Goal: Information Seeking & Learning: Learn about a topic

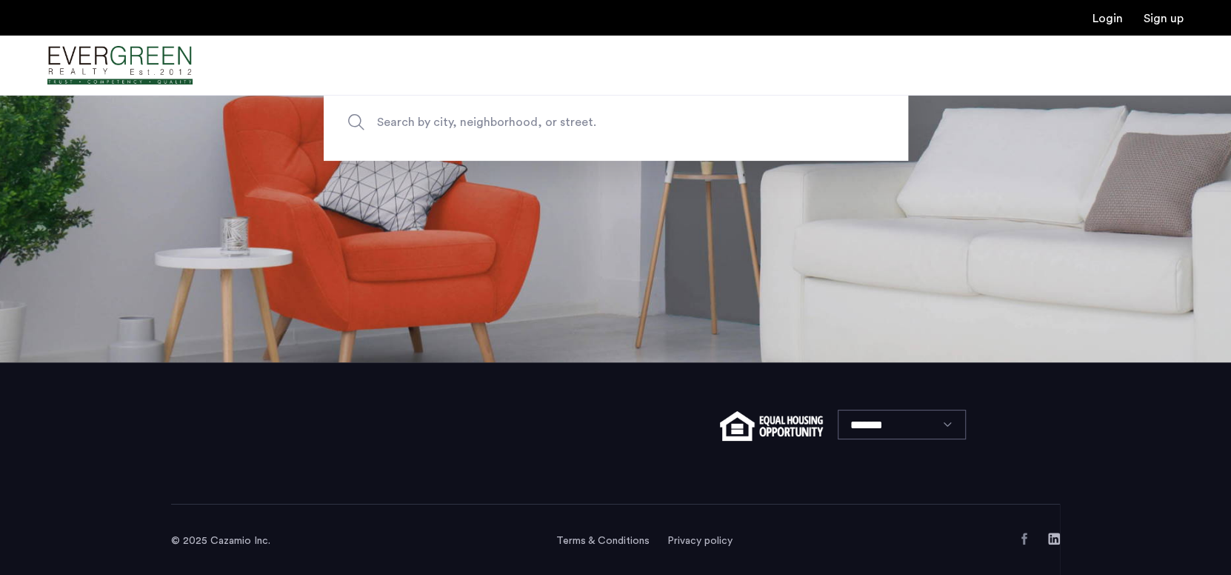
scroll to position [215, 0]
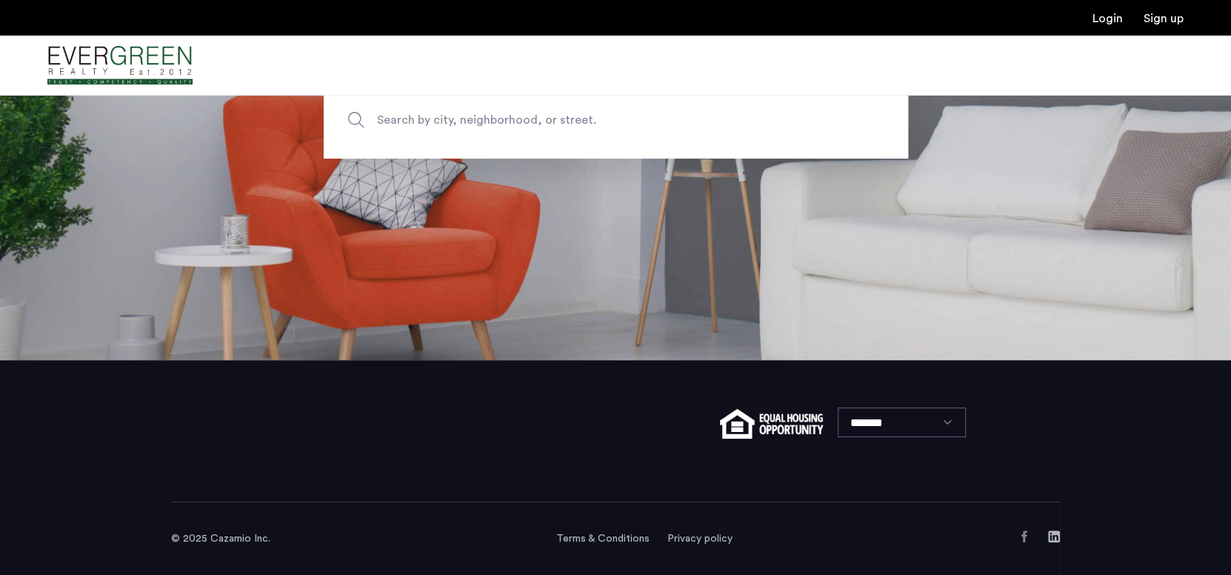
click at [559, 113] on span "Search by city, neighborhood, or street." at bounding box center [581, 120] width 409 height 20
click at [559, 113] on input "Search by city, neighborhood, or street." at bounding box center [616, 119] width 585 height 77
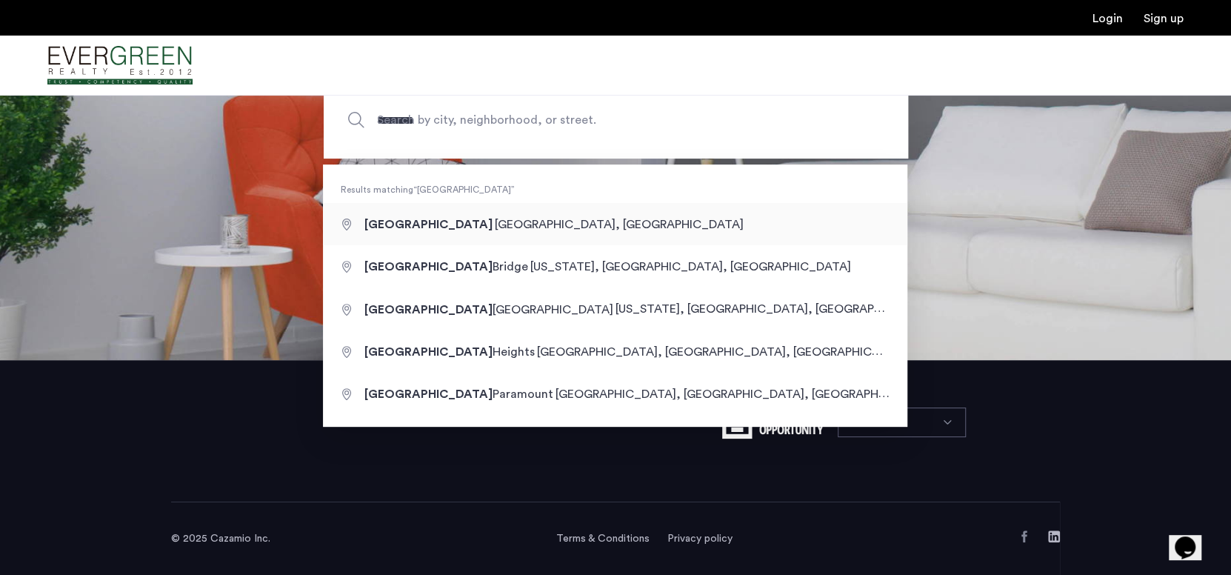
type input "**********"
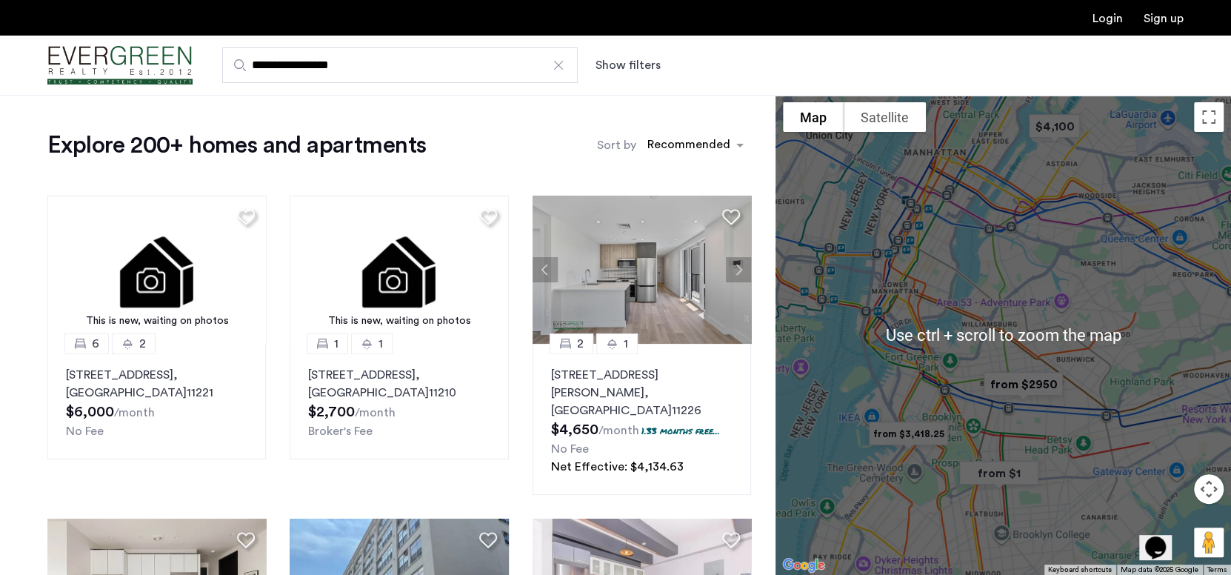
click at [1021, 377] on img "from $2950" at bounding box center [1023, 384] width 103 height 45
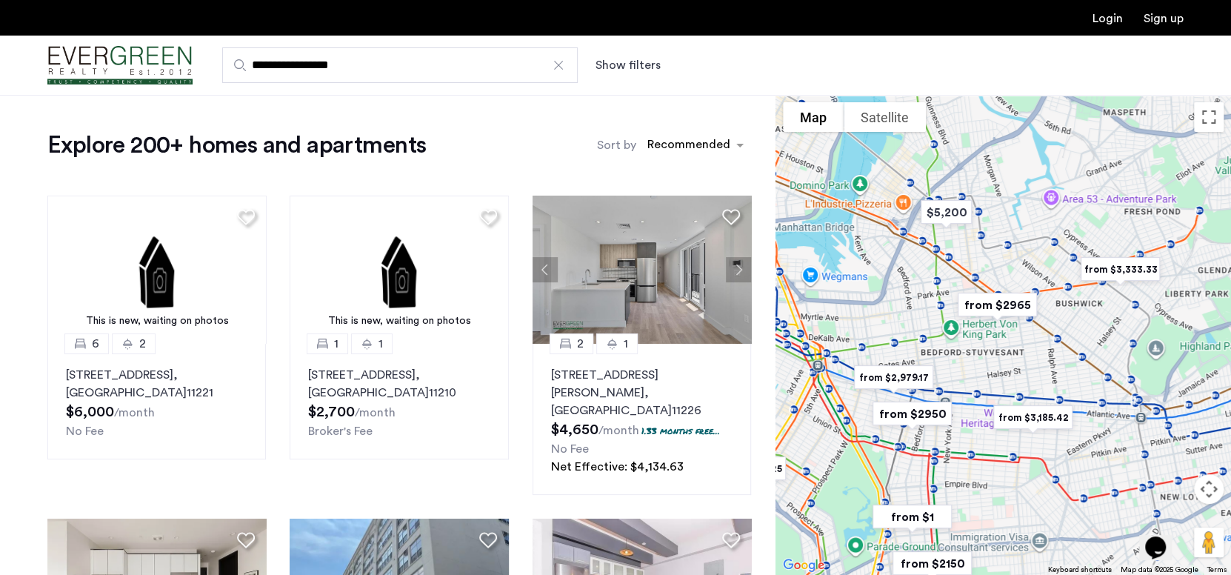
click at [960, 329] on div "To navigate, press the arrow keys." at bounding box center [1004, 335] width 456 height 480
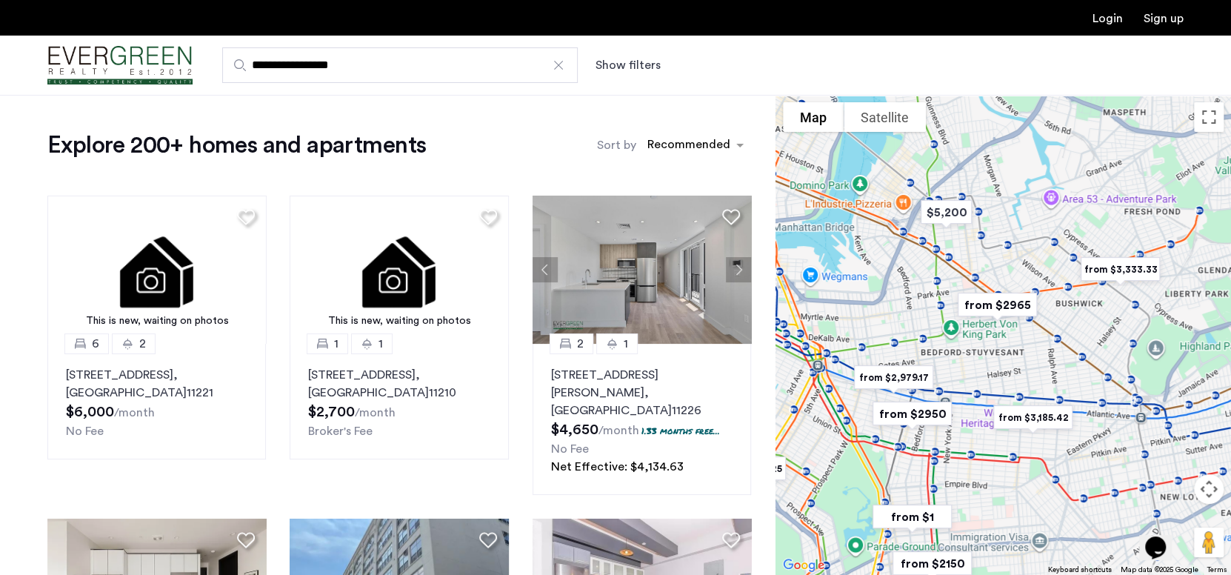
click at [982, 305] on img "from $2965" at bounding box center [997, 304] width 103 height 45
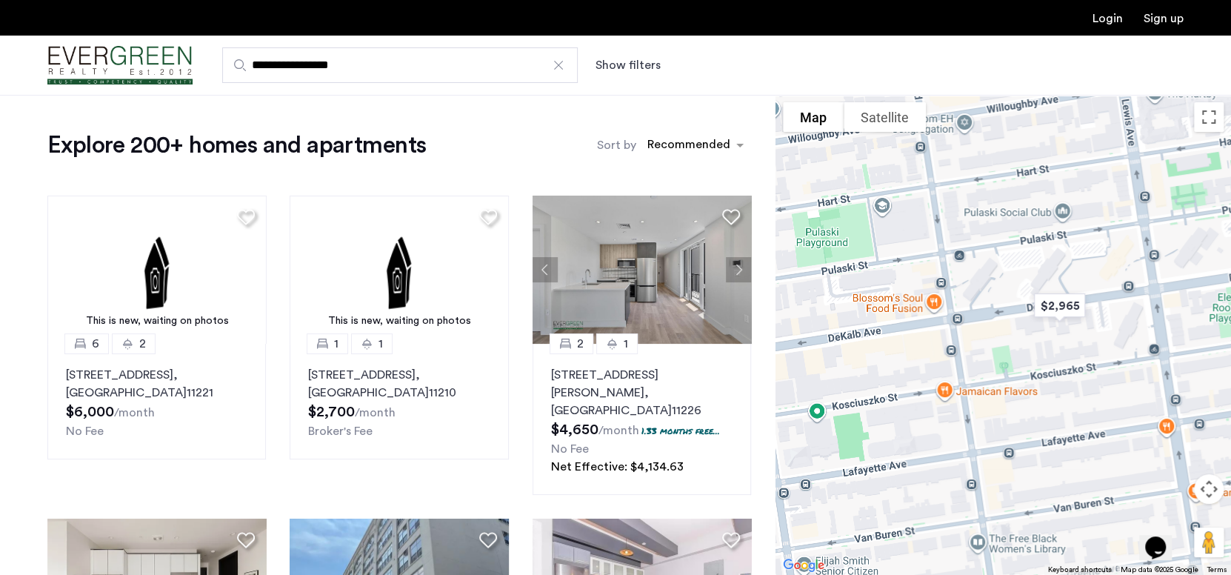
drag, startPoint x: 859, startPoint y: 393, endPoint x: 1103, endPoint y: 385, distance: 243.9
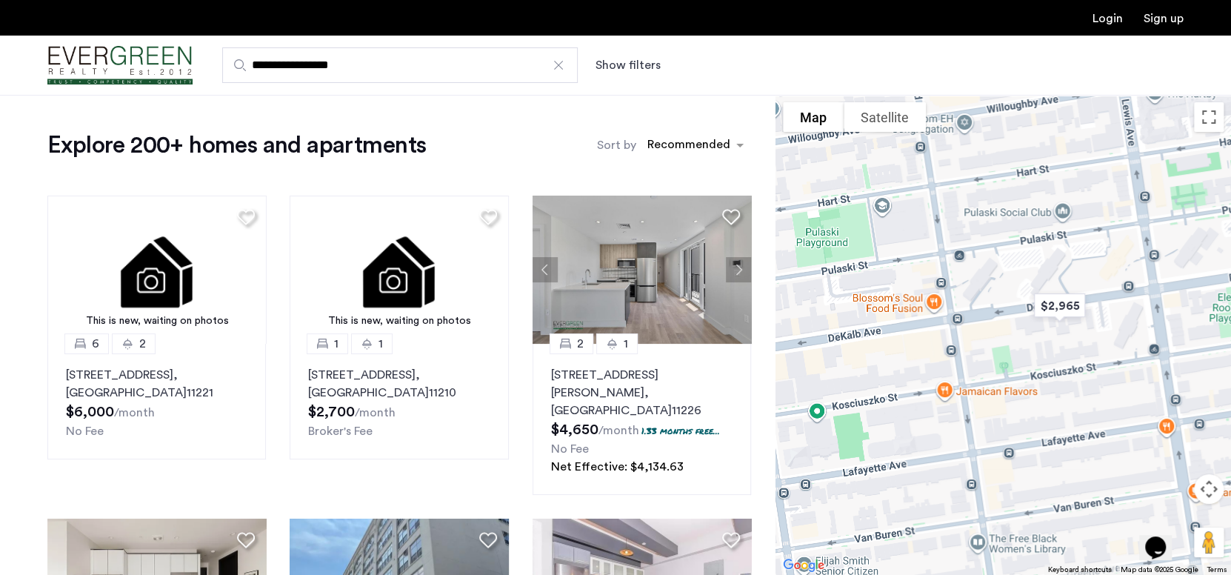
click at [1103, 385] on div "To navigate, press the arrow keys." at bounding box center [1004, 335] width 456 height 480
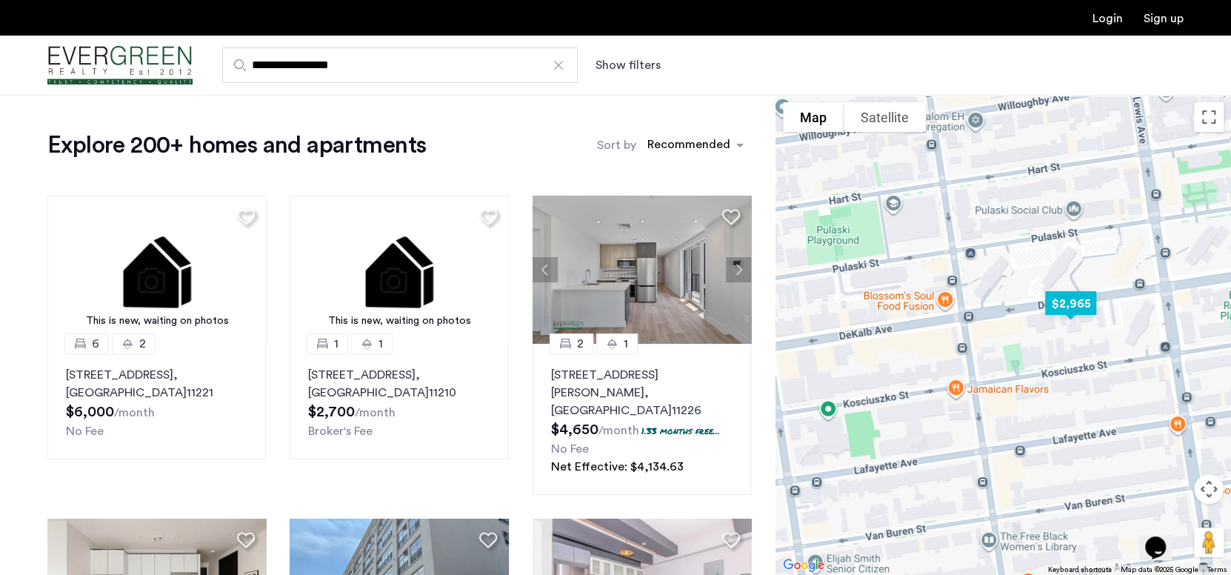
click at [1064, 304] on img "$2,965" at bounding box center [1071, 303] width 75 height 45
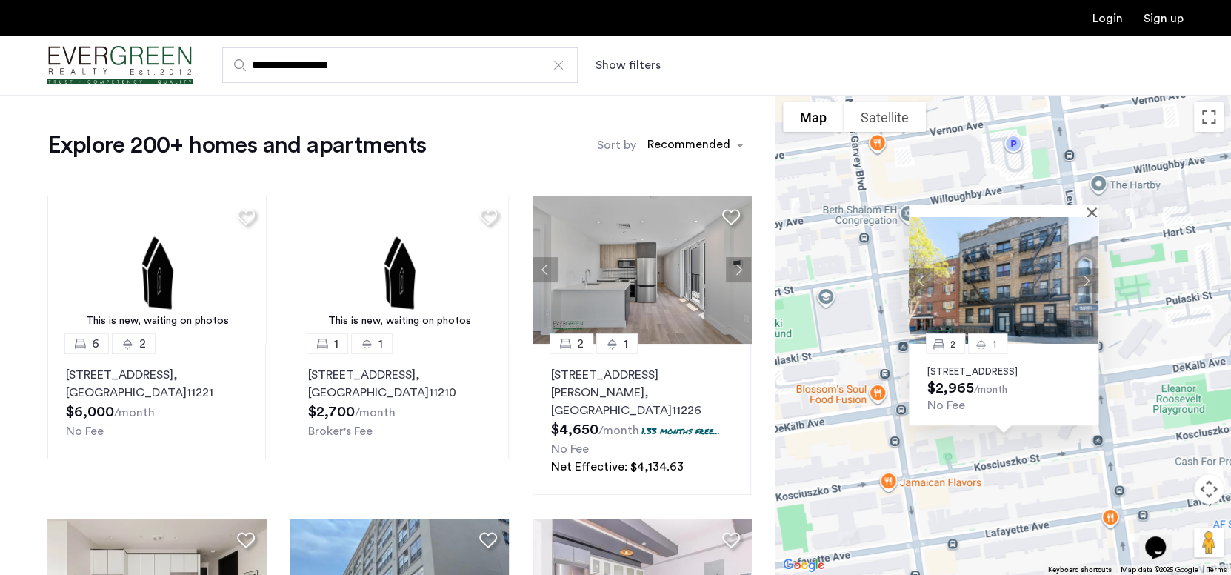
click at [1089, 204] on div at bounding box center [1004, 210] width 190 height 13
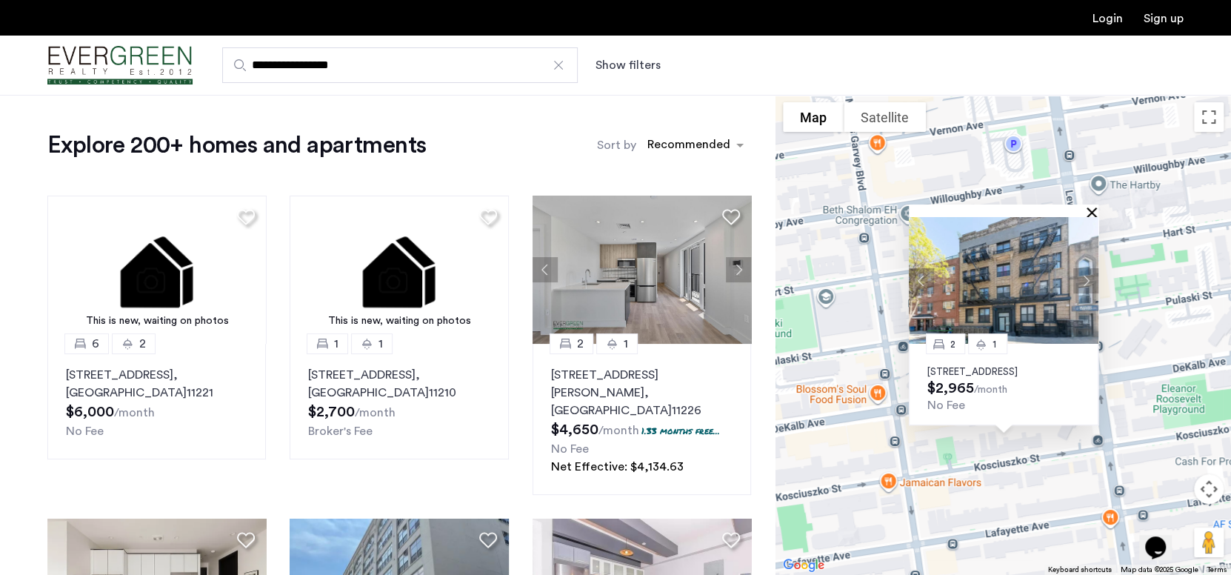
click at [1091, 207] on button "Close" at bounding box center [1095, 212] width 10 height 10
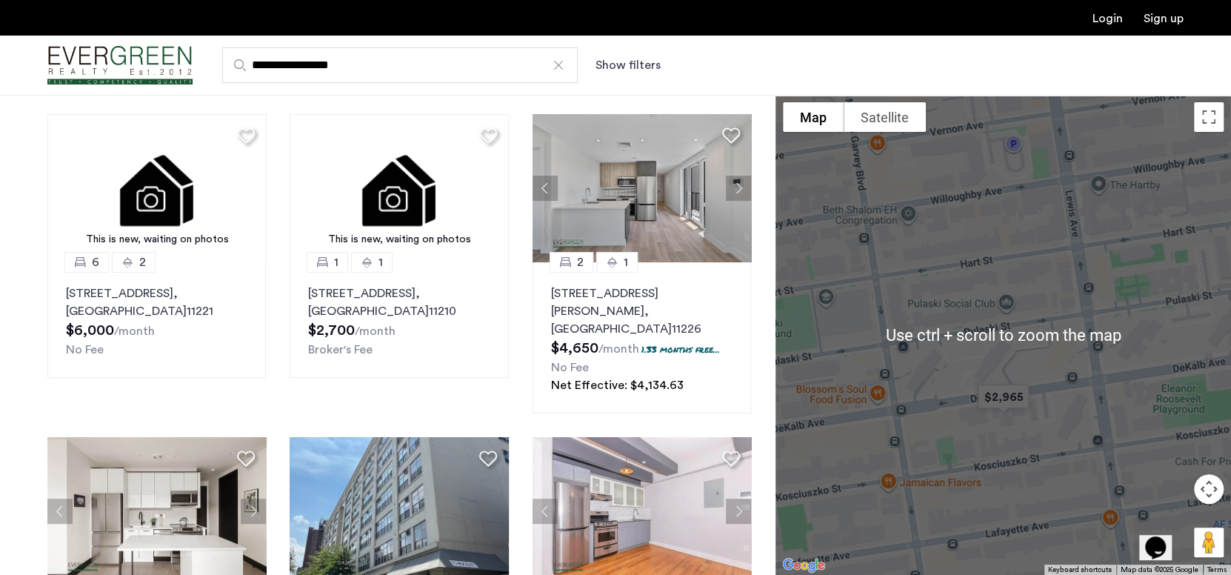
scroll to position [147, 0]
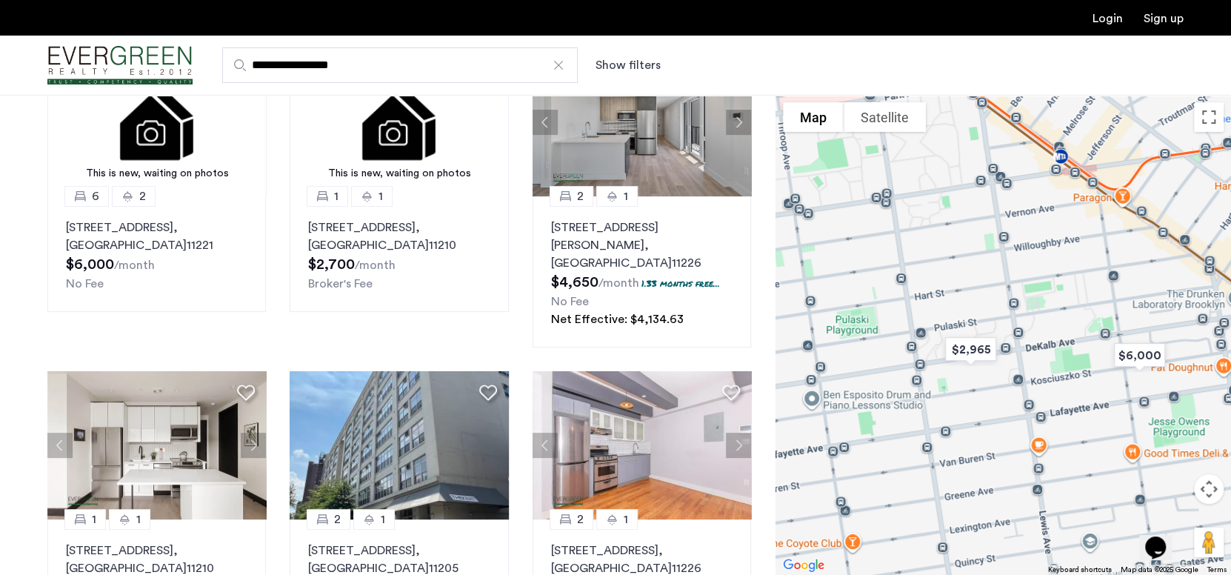
click at [629, 55] on div "**********" at bounding box center [688, 65] width 991 height 36
click at [627, 64] on button "Show filters" at bounding box center [628, 65] width 65 height 18
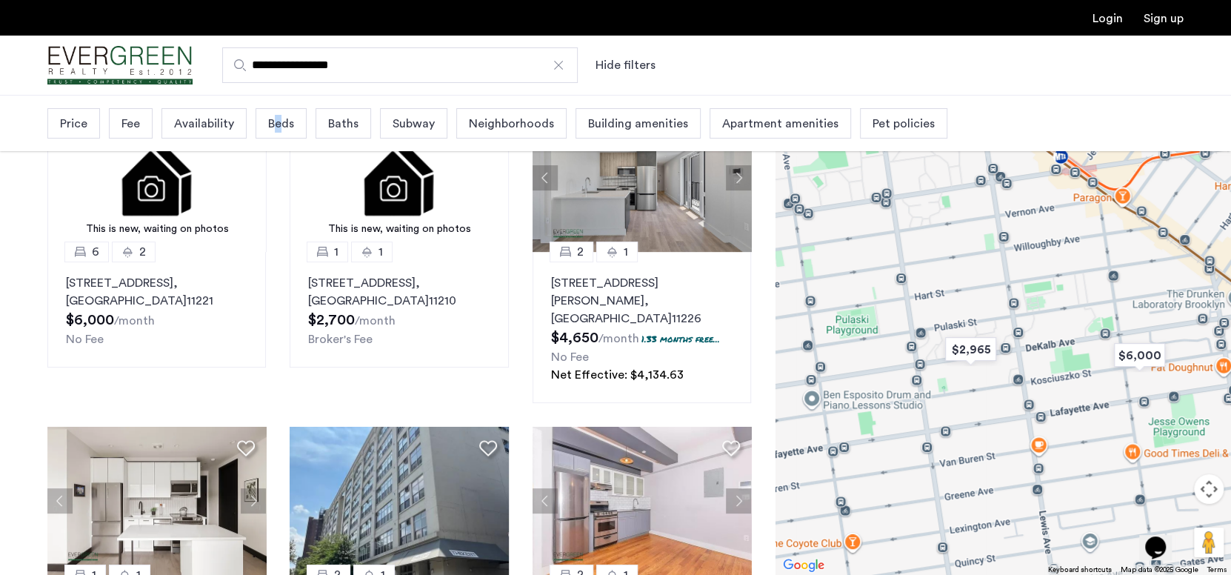
click at [276, 124] on span "Beds" at bounding box center [281, 124] width 26 height 18
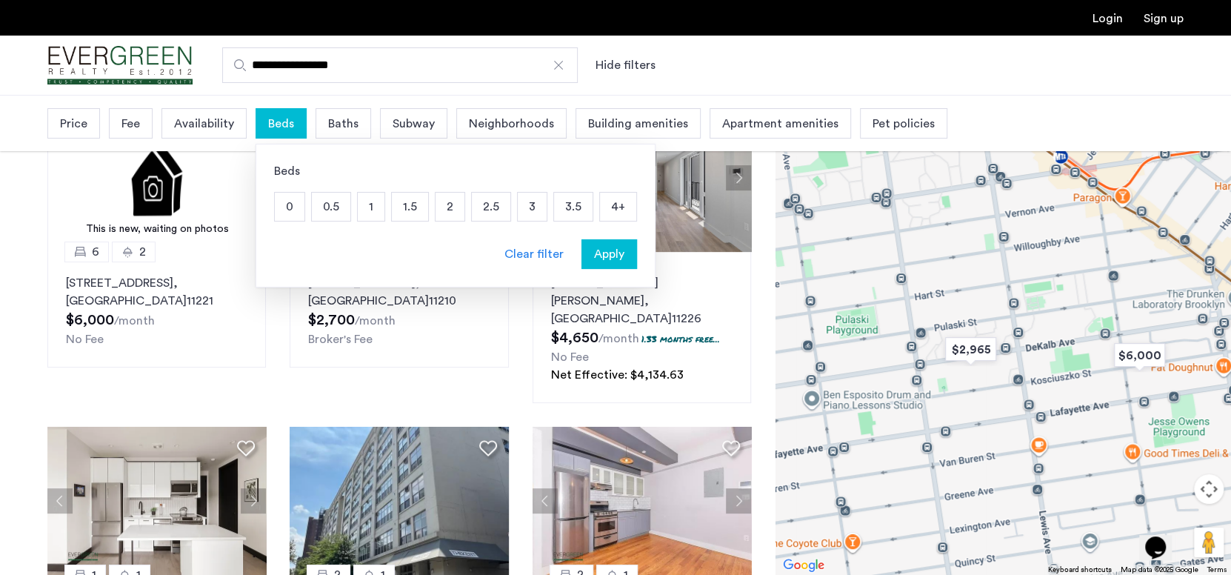
click at [436, 203] on p "2" at bounding box center [450, 207] width 29 height 28
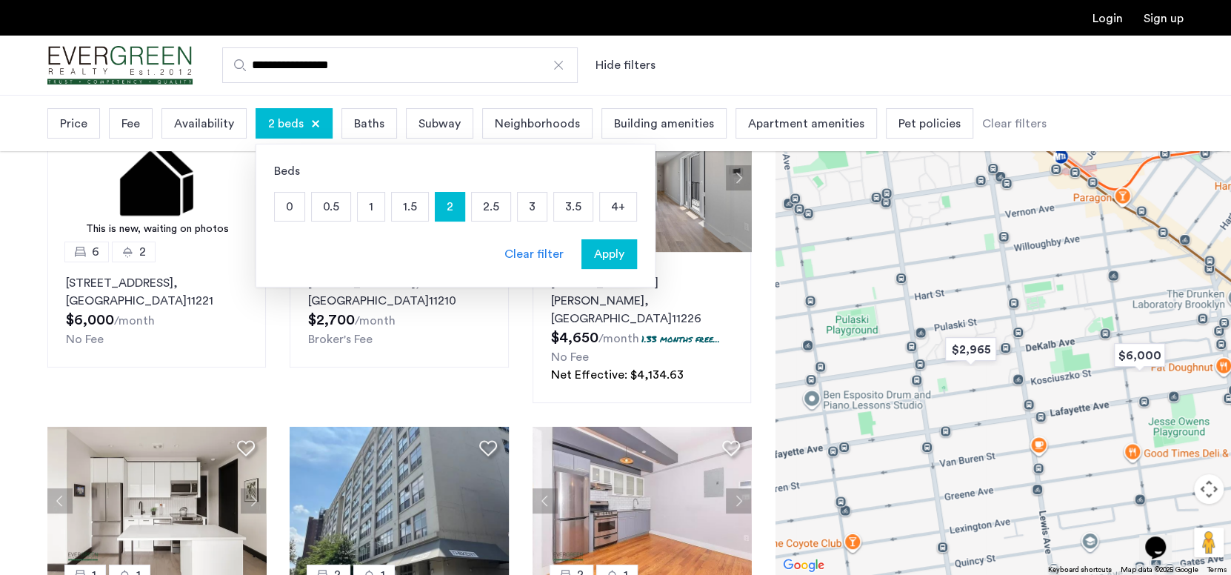
click at [476, 207] on p "2.5" at bounding box center [491, 207] width 39 height 28
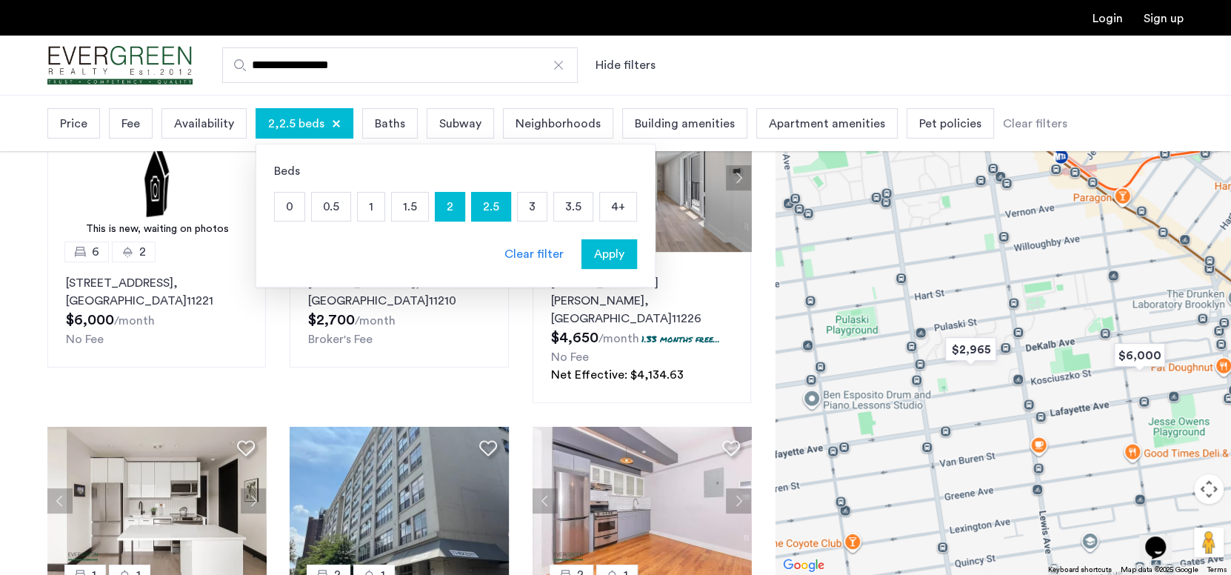
click at [523, 190] on div "Beds 0 0.5 1 1.5 2 2.5 3 3.5 4+ Clear filter Apply" at bounding box center [456, 216] width 400 height 144
click at [531, 196] on p "3" at bounding box center [532, 207] width 29 height 28
click at [565, 210] on p "3.5" at bounding box center [573, 207] width 39 height 28
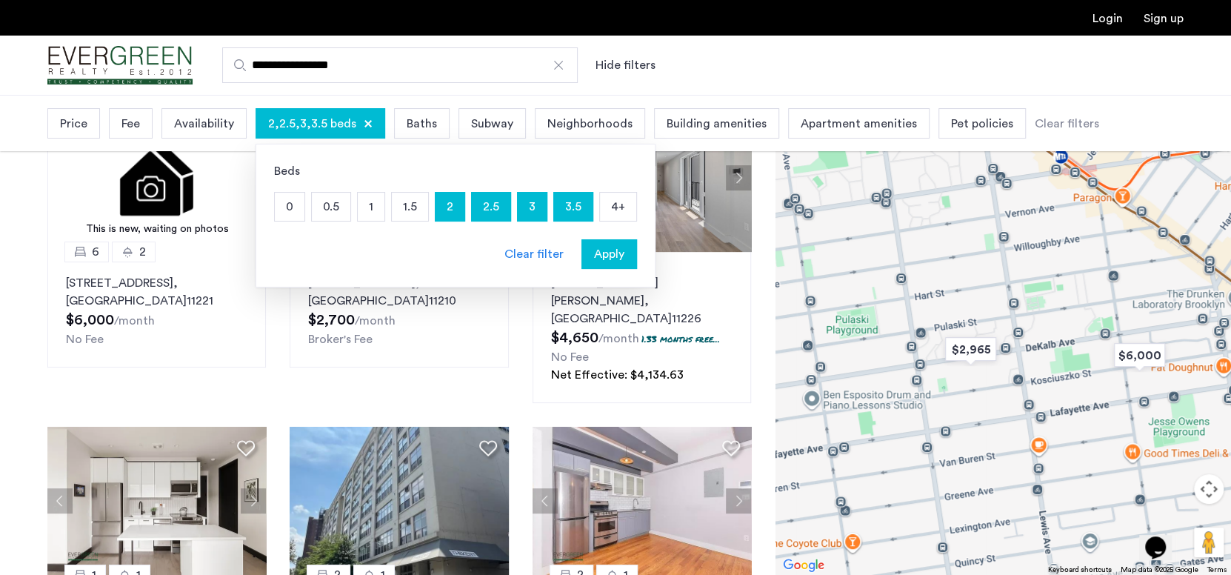
click at [602, 243] on button "Apply" at bounding box center [610, 254] width 56 height 30
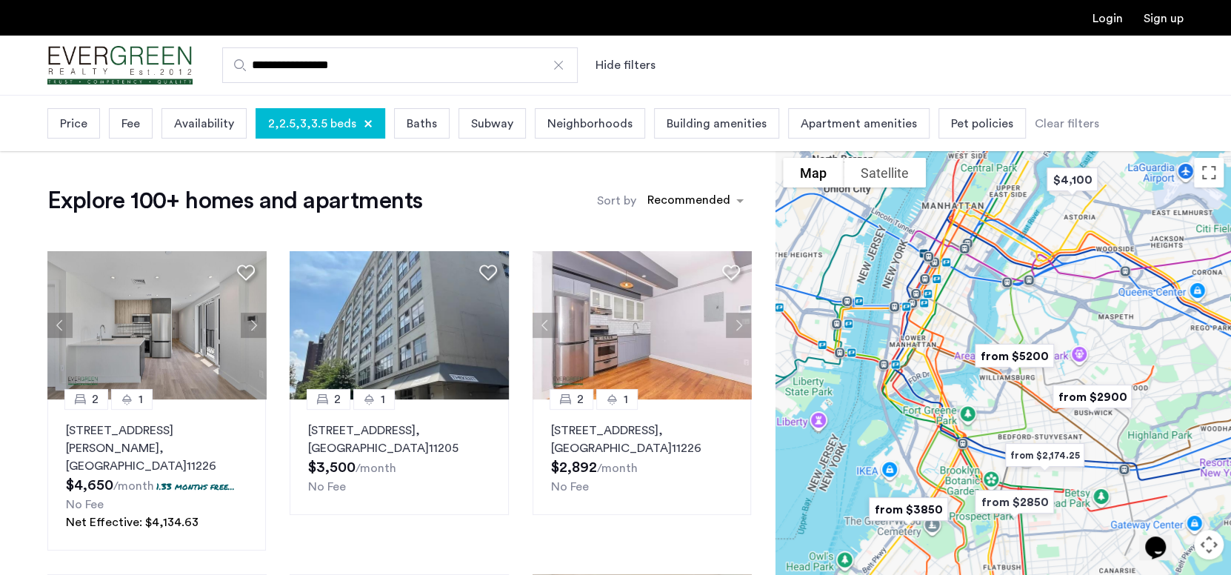
click at [73, 126] on span "Price" at bounding box center [73, 124] width 27 height 18
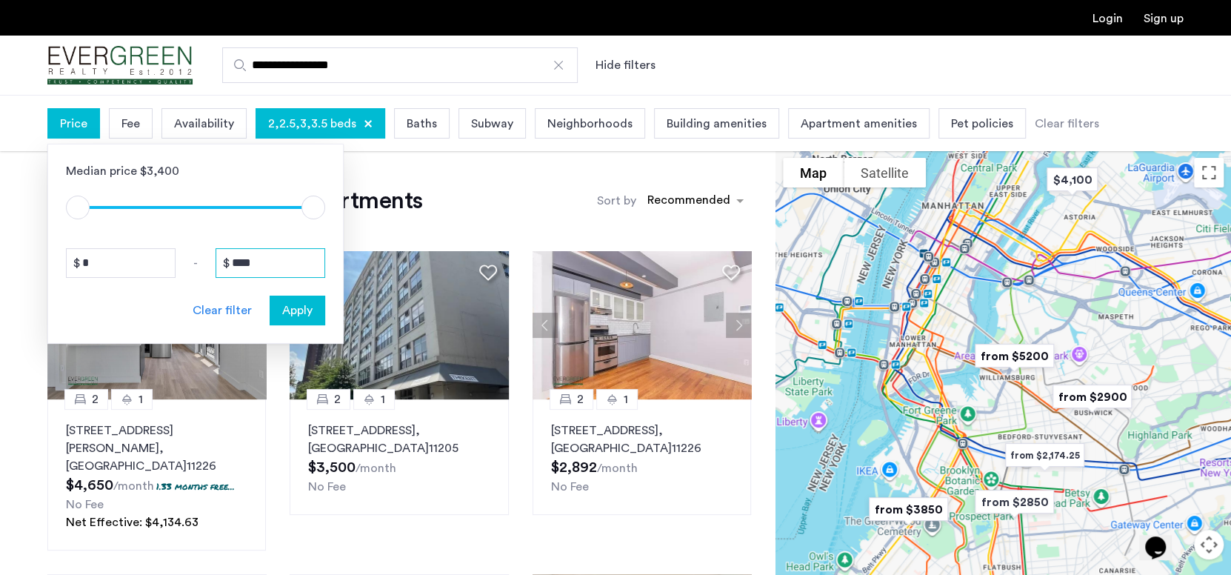
drag, startPoint x: 293, startPoint y: 261, endPoint x: 177, endPoint y: 251, distance: 116.7
click at [177, 251] on div "* - ****" at bounding box center [195, 263] width 259 height 30
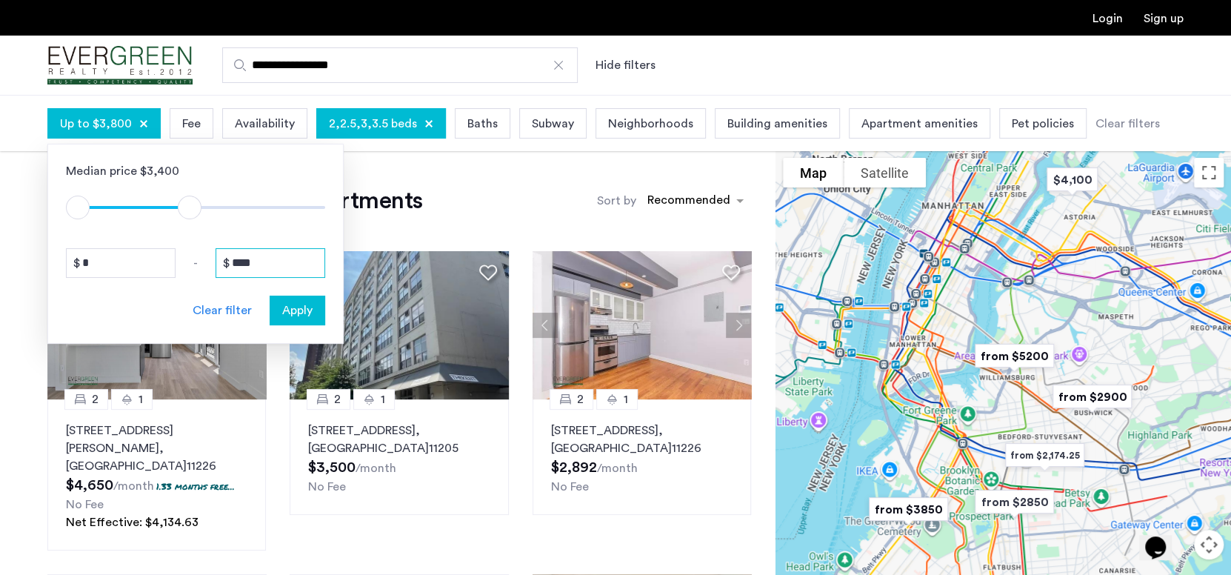
type input "****"
click at [307, 316] on span "Apply" at bounding box center [297, 311] width 30 height 18
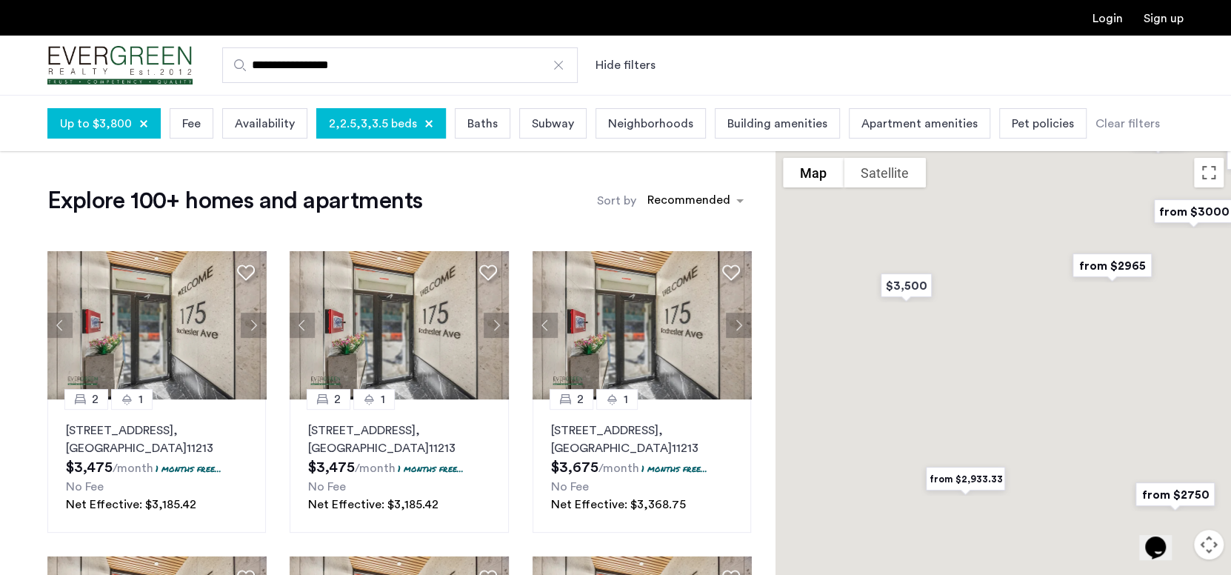
drag, startPoint x: 995, startPoint y: 242, endPoint x: 1019, endPoint y: 336, distance: 97.2
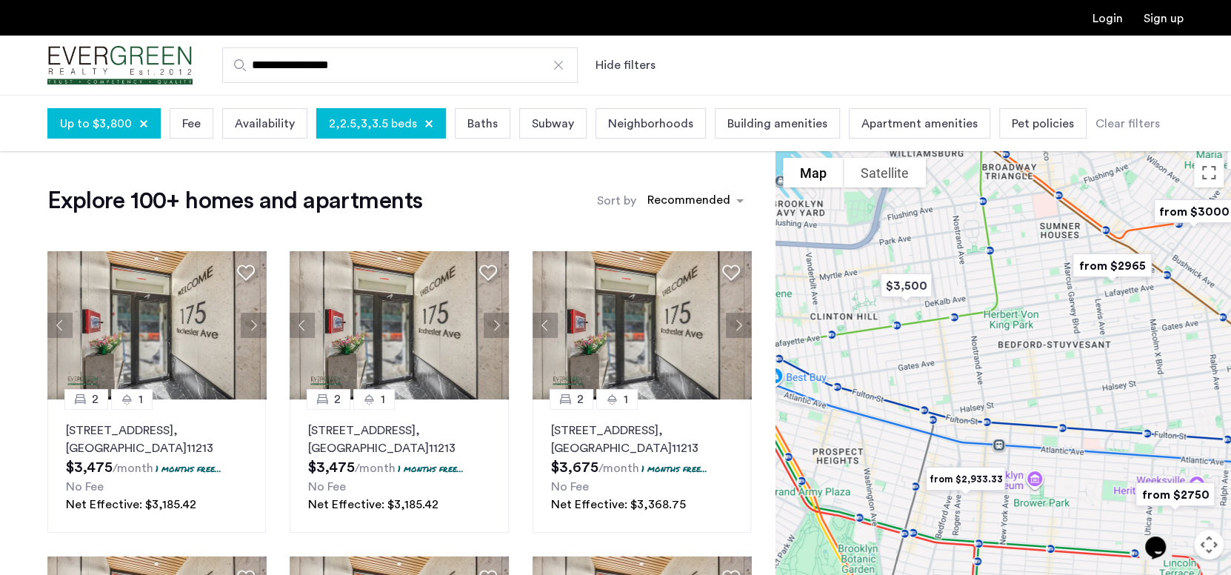
click at [1019, 336] on div at bounding box center [1004, 390] width 456 height 480
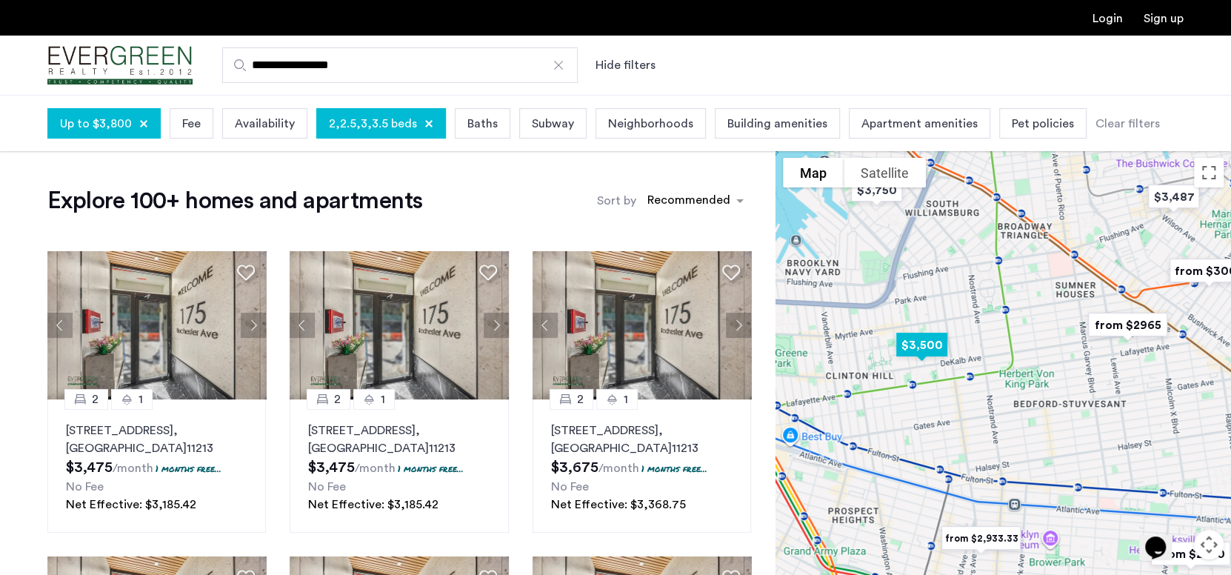
click at [922, 343] on img "$3,500" at bounding box center [922, 344] width 75 height 45
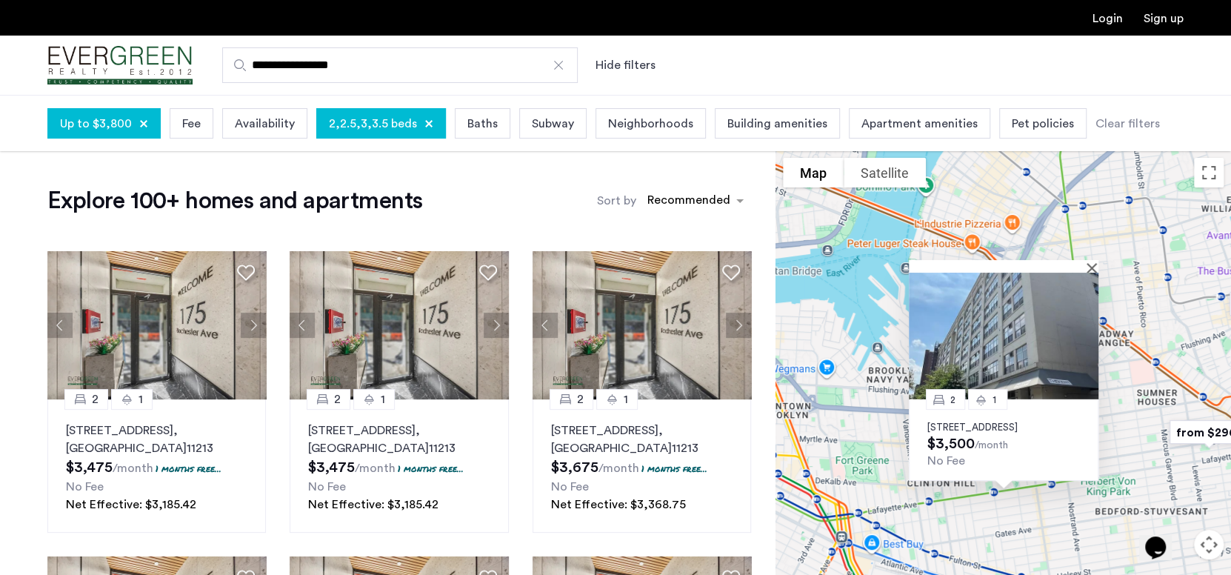
drag, startPoint x: 986, startPoint y: 418, endPoint x: 945, endPoint y: 429, distance: 42.2
click at [945, 429] on p "[STREET_ADDRESS]" at bounding box center [1004, 428] width 153 height 12
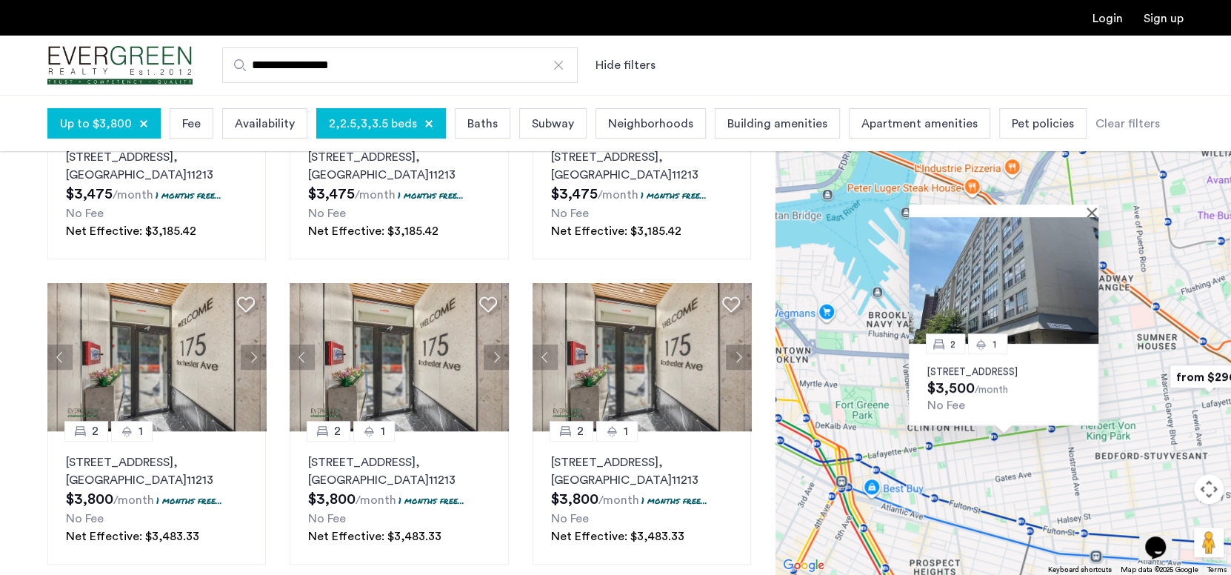
scroll to position [593, 0]
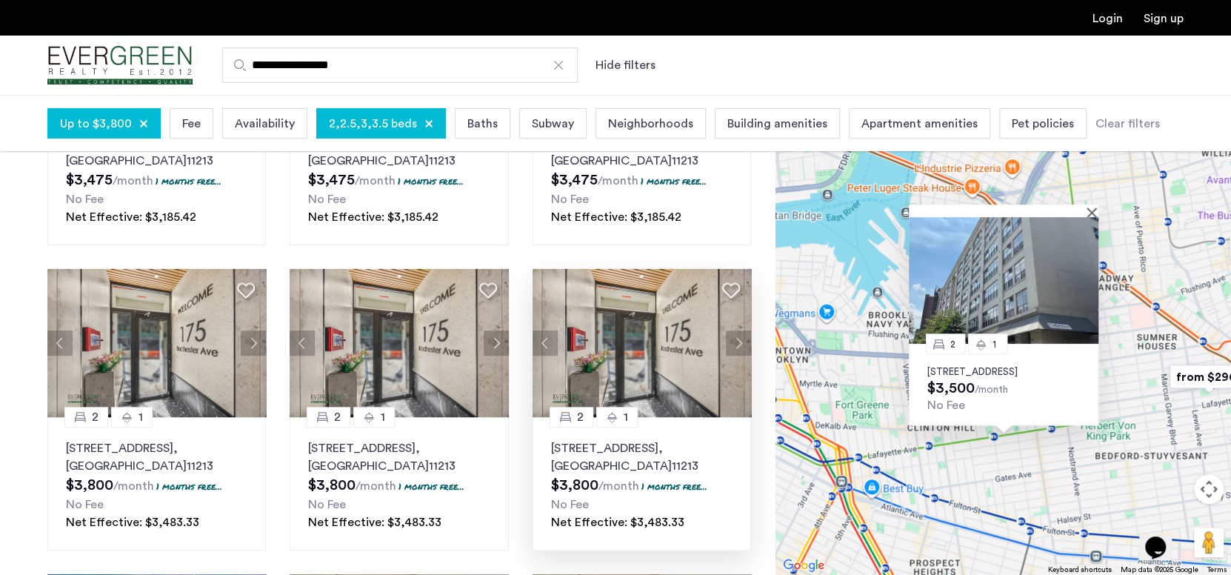
click at [639, 339] on img at bounding box center [642, 343] width 219 height 148
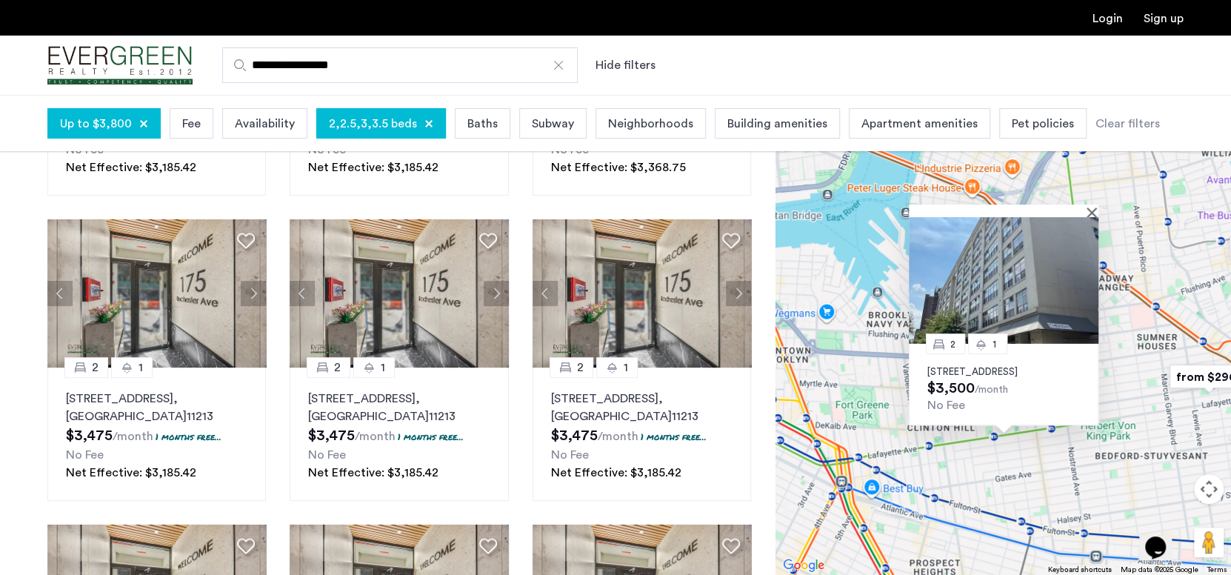
scroll to position [370, 0]
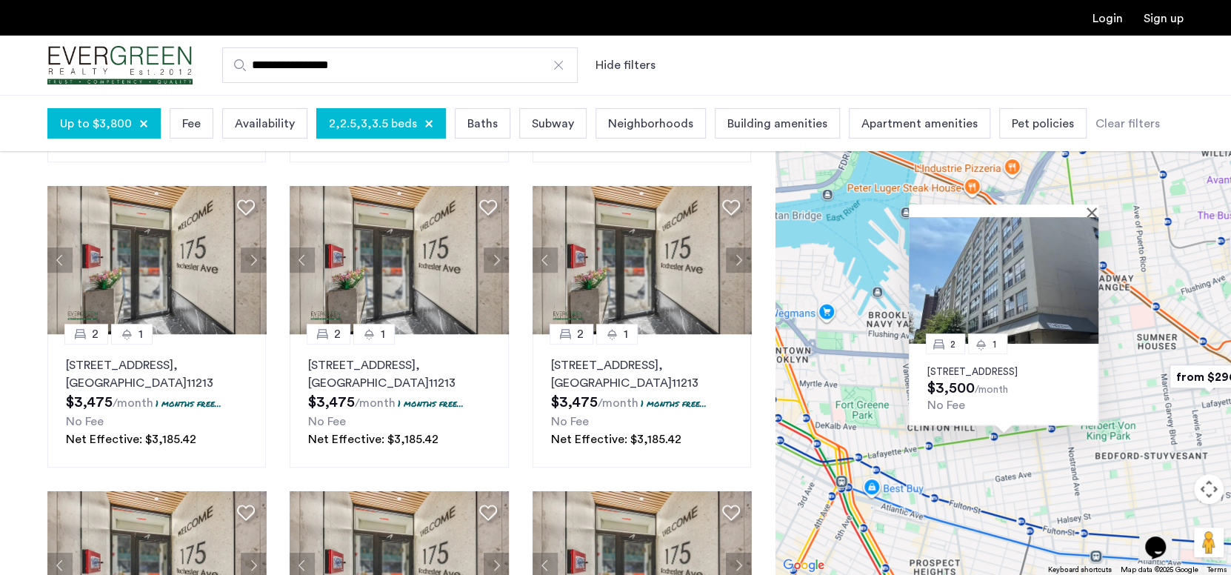
click at [265, 119] on span "Availability" at bounding box center [265, 124] width 60 height 18
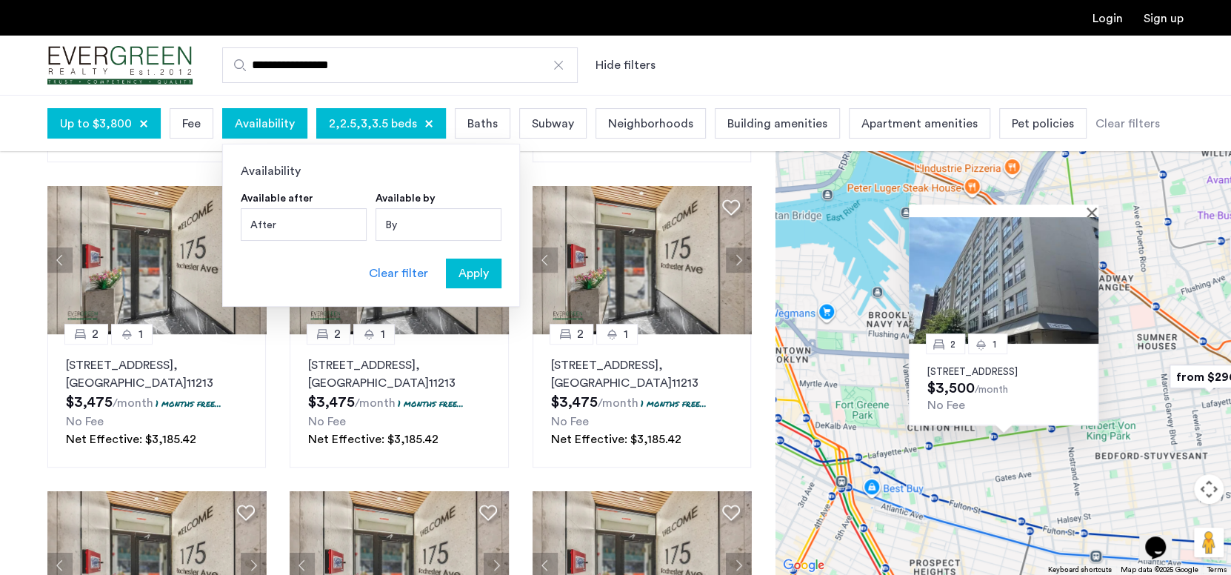
click at [266, 123] on span "Availability" at bounding box center [265, 124] width 60 height 18
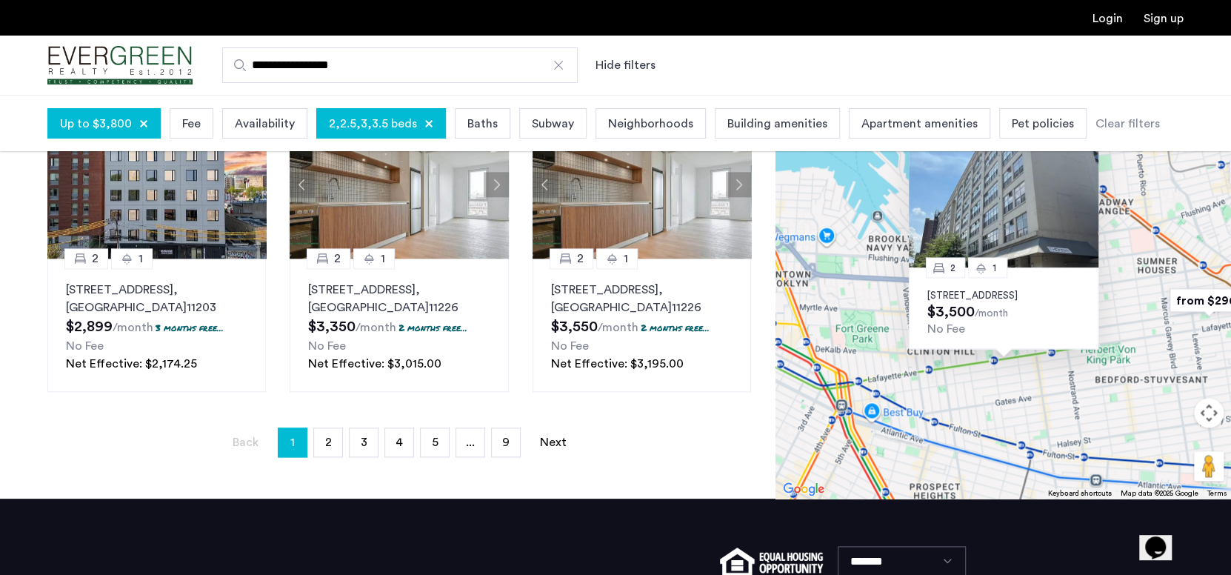
scroll to position [1036, 0]
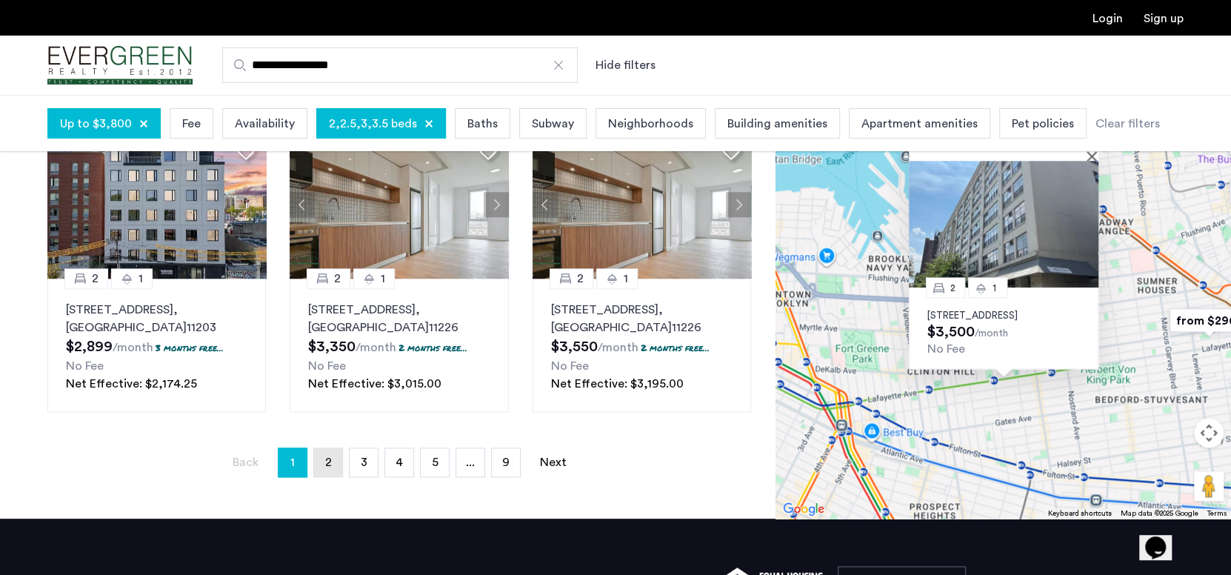
click at [335, 463] on link "page 2" at bounding box center [328, 462] width 28 height 28
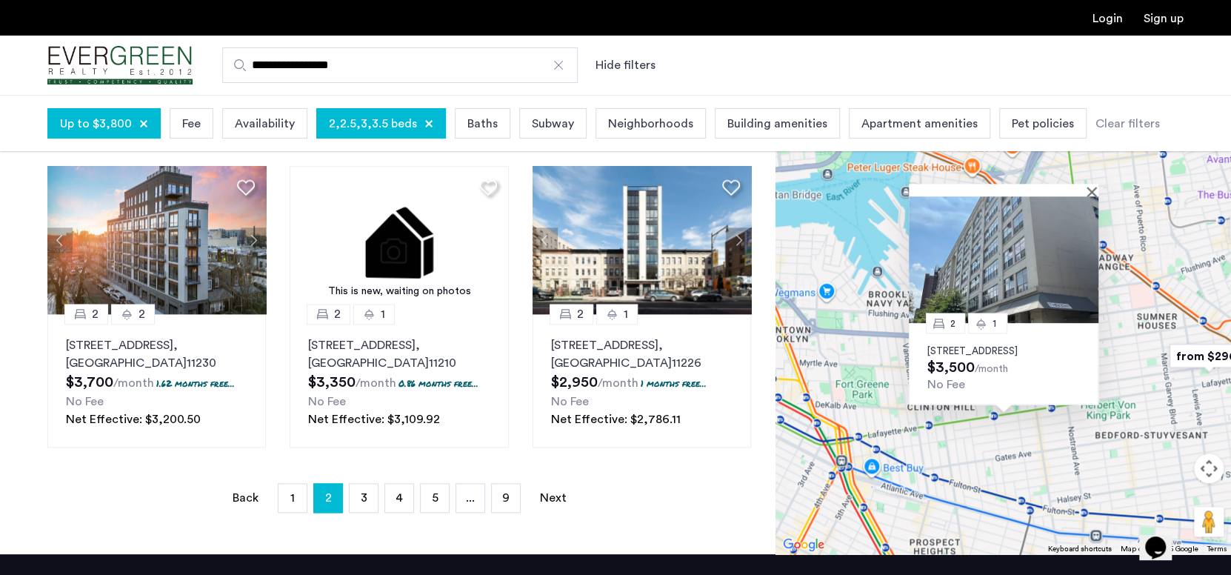
scroll to position [963, 0]
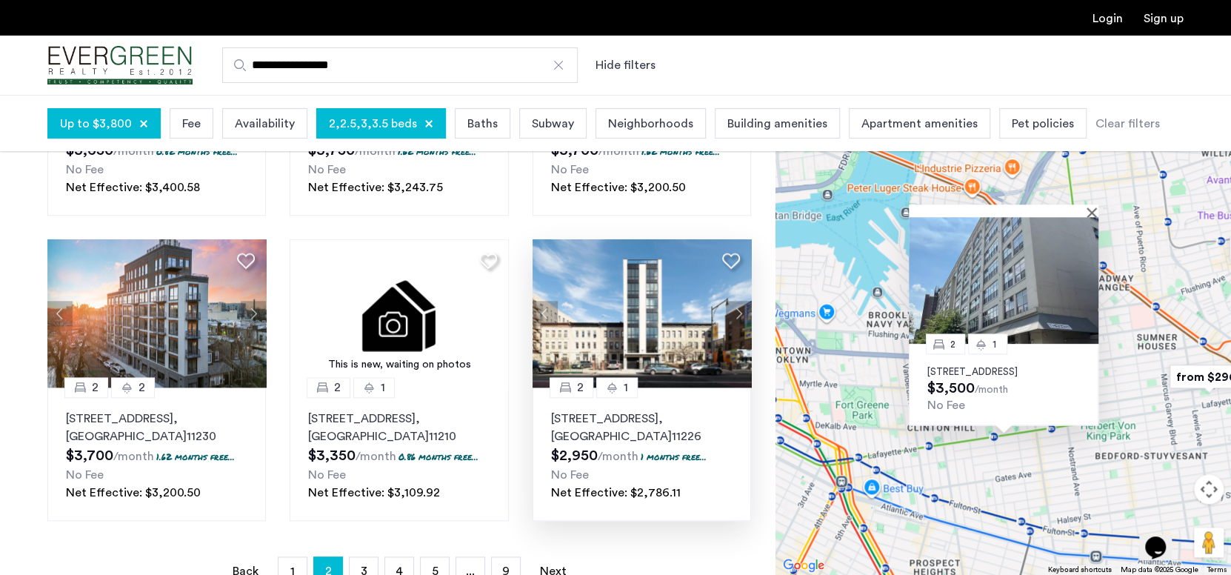
click at [736, 301] on button "Next apartment" at bounding box center [738, 313] width 25 height 25
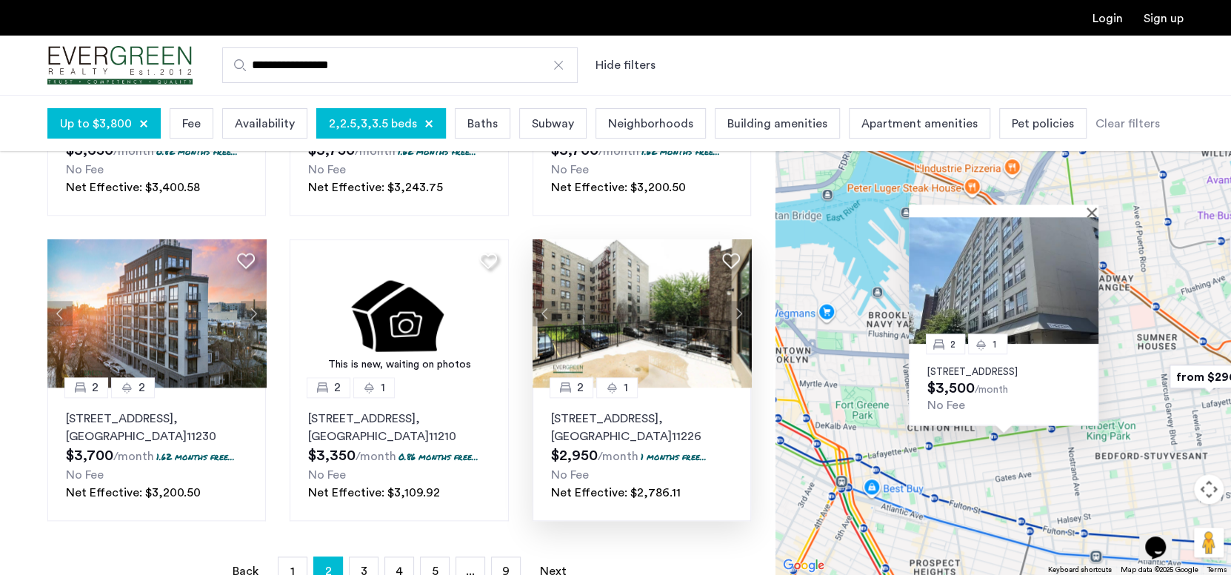
click at [736, 301] on button "Next apartment" at bounding box center [738, 313] width 25 height 25
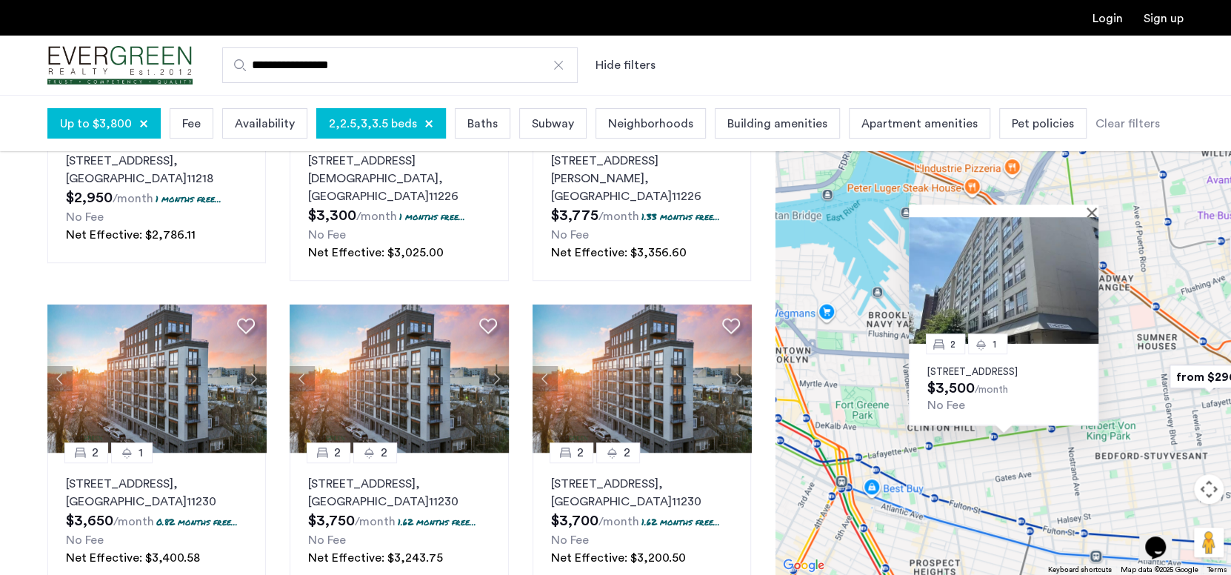
scroll to position [296, 0]
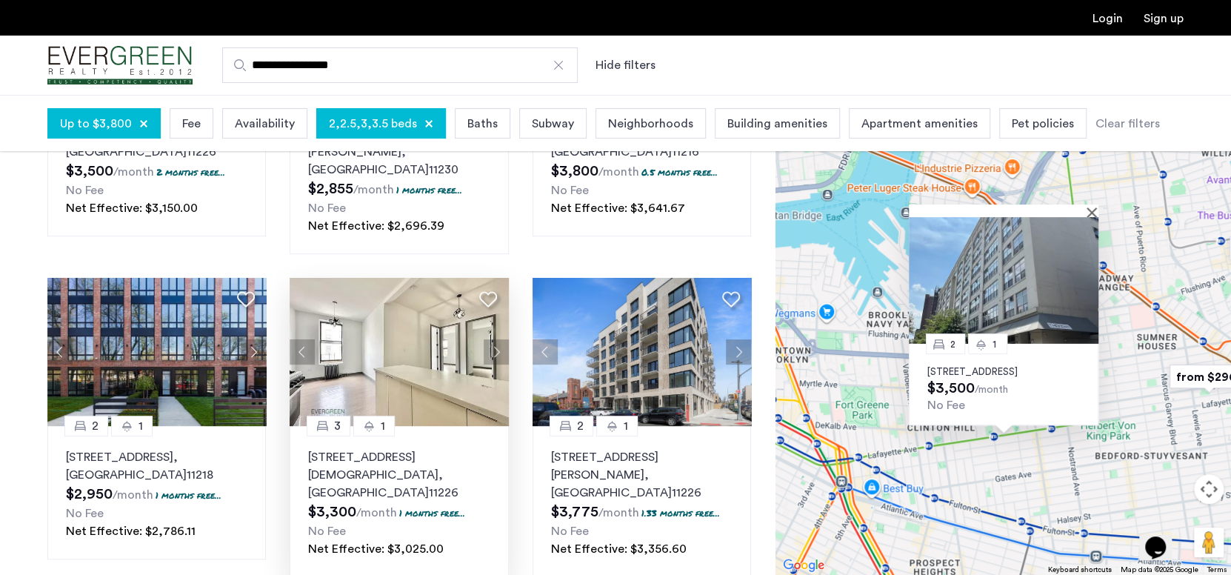
click at [502, 339] on button "Next apartment" at bounding box center [496, 351] width 25 height 25
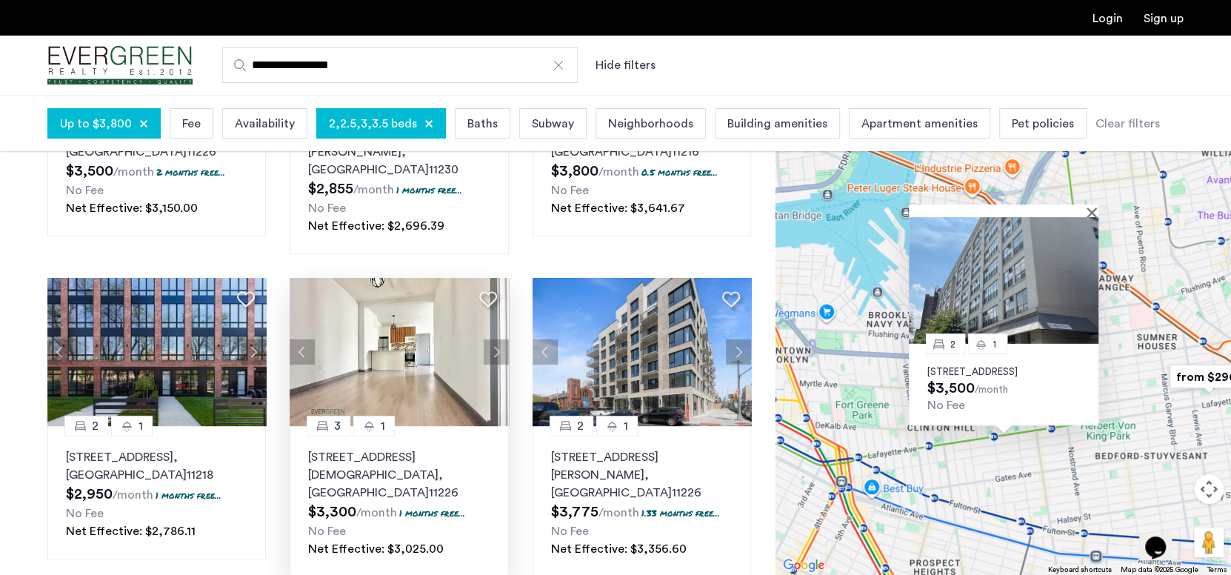
click at [502, 339] on button "Next apartment" at bounding box center [496, 351] width 25 height 25
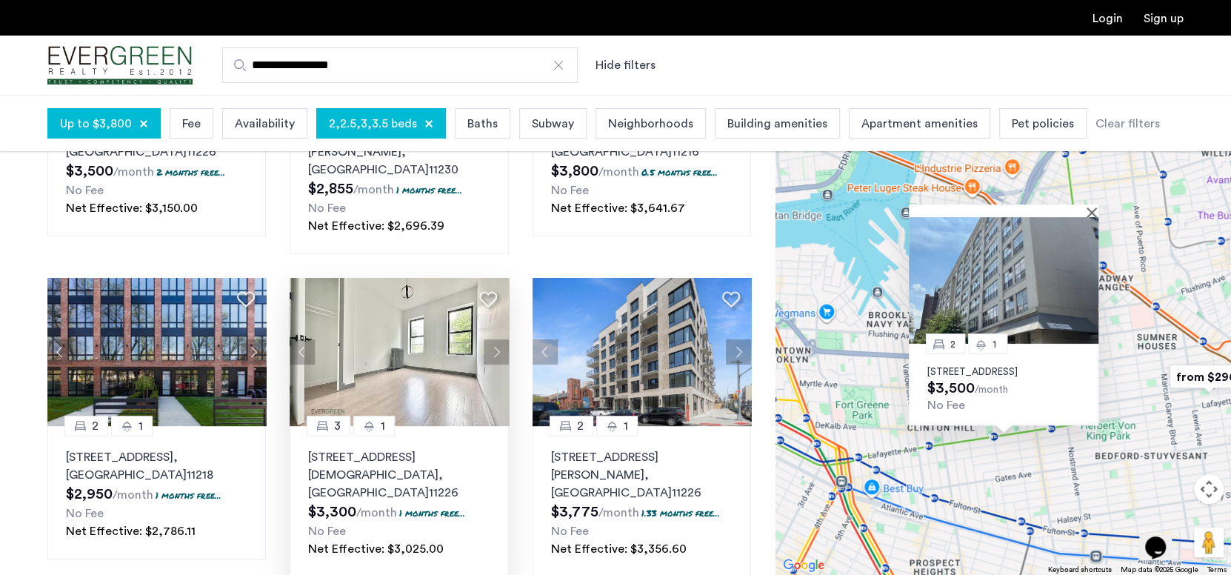
click at [502, 339] on button "Next apartment" at bounding box center [496, 351] width 25 height 25
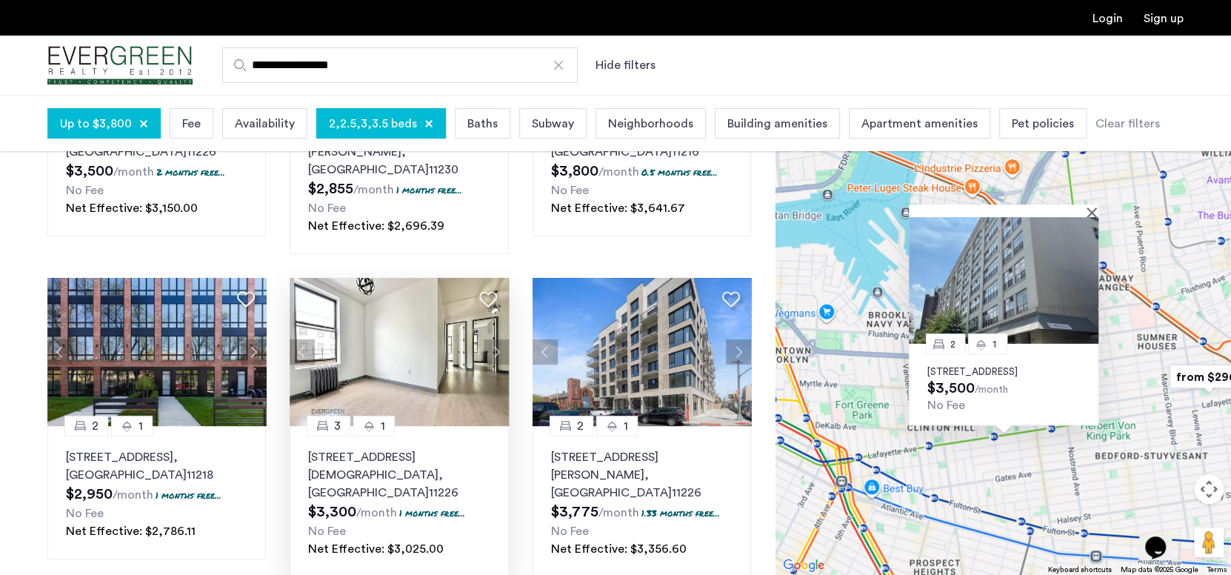
click at [502, 339] on button "Next apartment" at bounding box center [496, 351] width 25 height 25
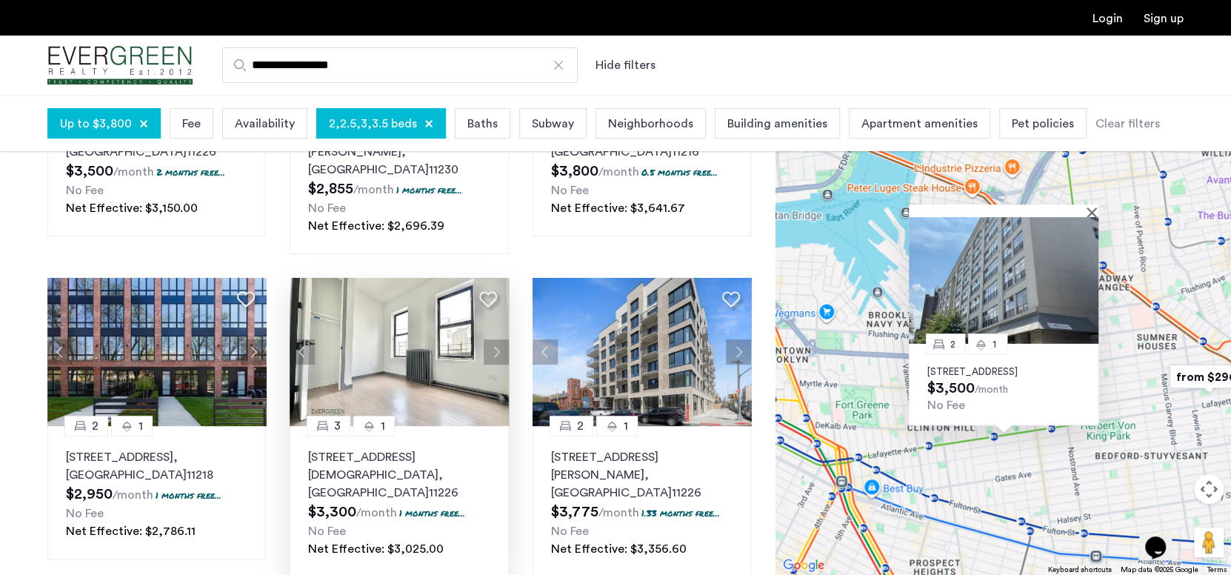
click at [502, 339] on button "Next apartment" at bounding box center [496, 351] width 25 height 25
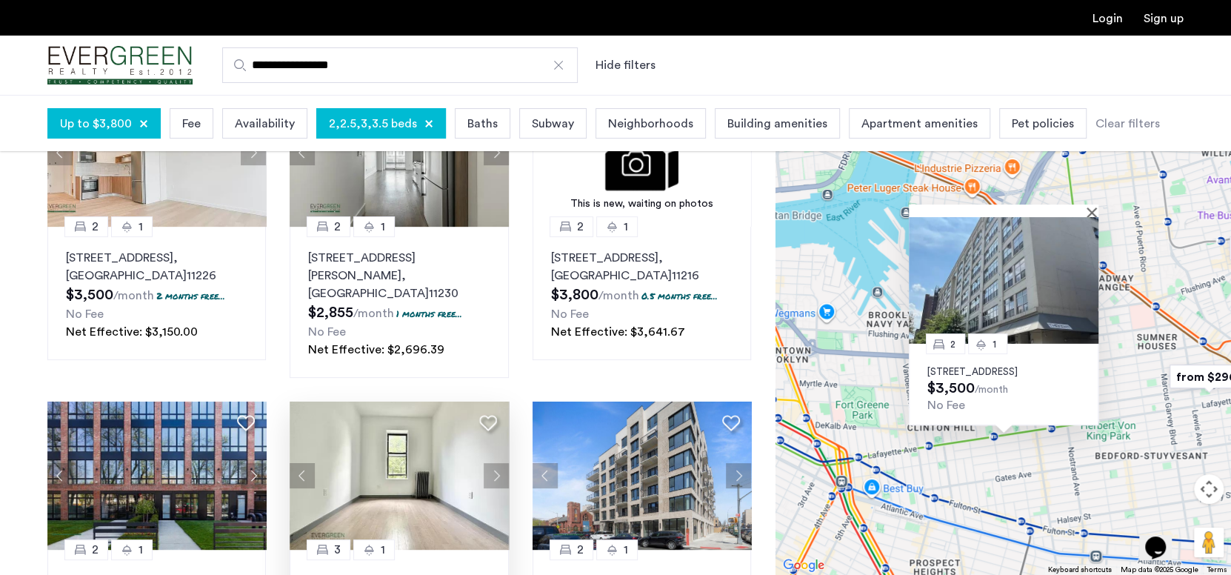
scroll to position [0, 0]
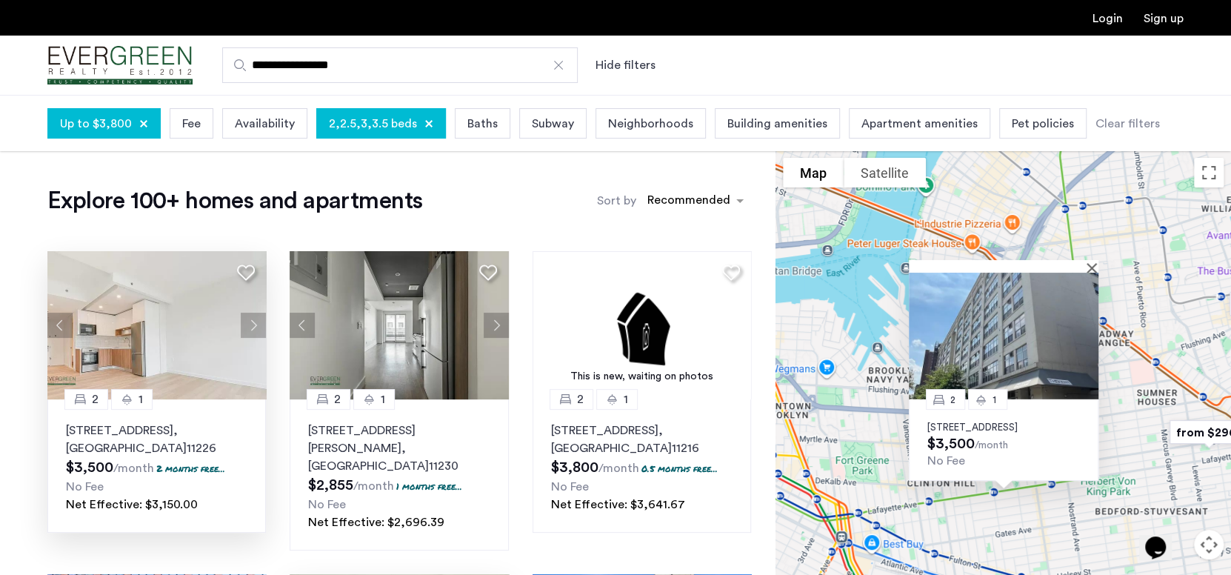
click at [252, 323] on button "Next apartment" at bounding box center [253, 325] width 25 height 25
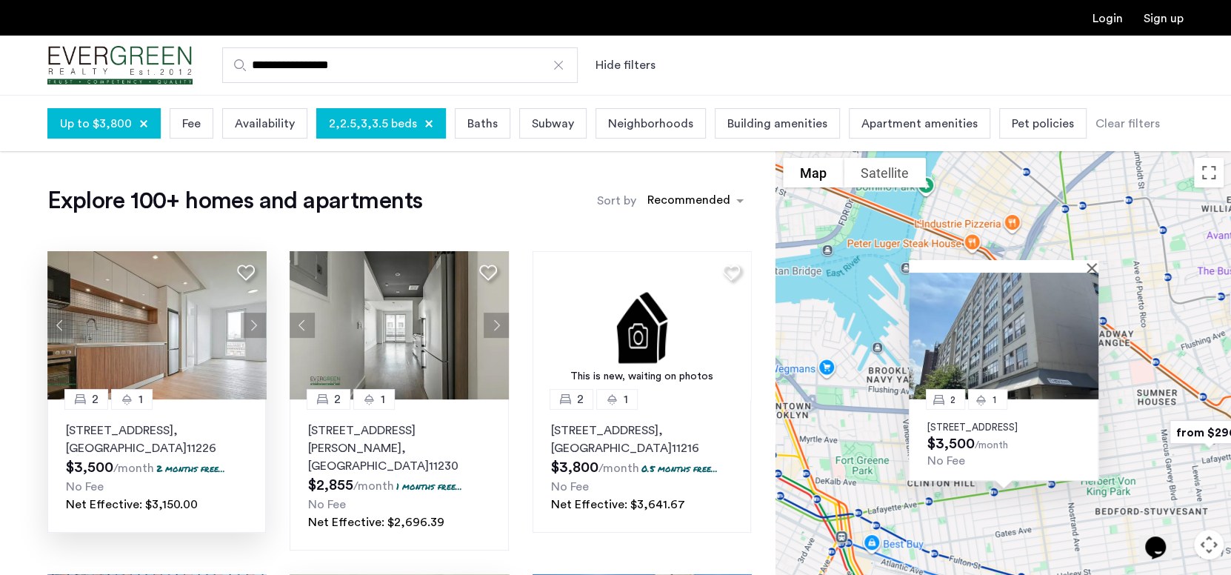
click at [252, 323] on button "Next apartment" at bounding box center [253, 325] width 25 height 25
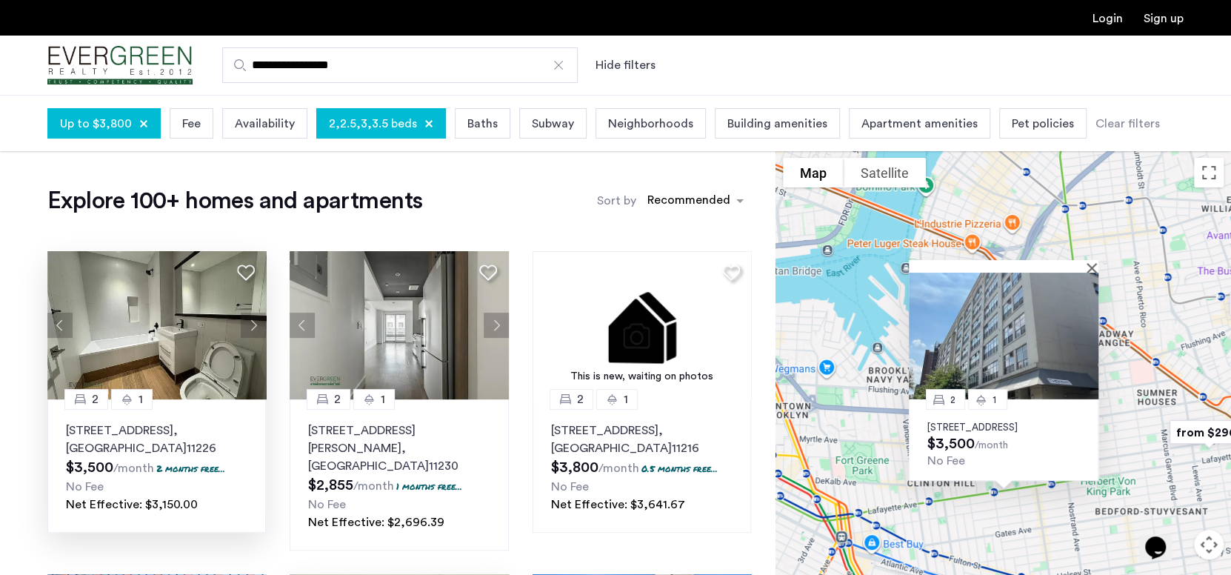
click at [252, 323] on button "Next apartment" at bounding box center [253, 325] width 25 height 25
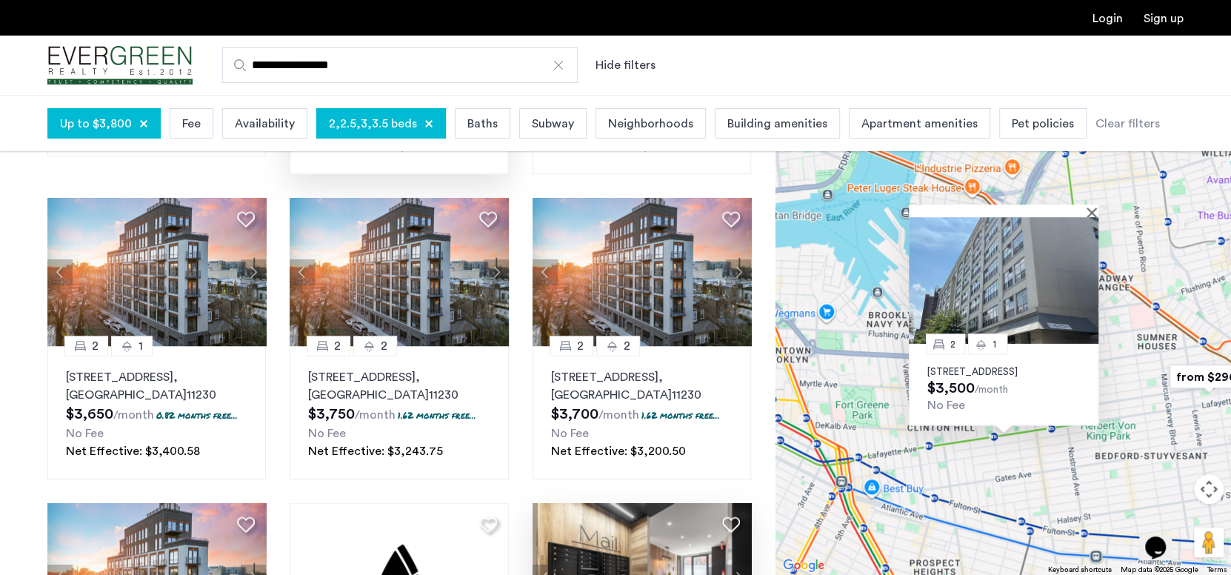
scroll to position [963, 0]
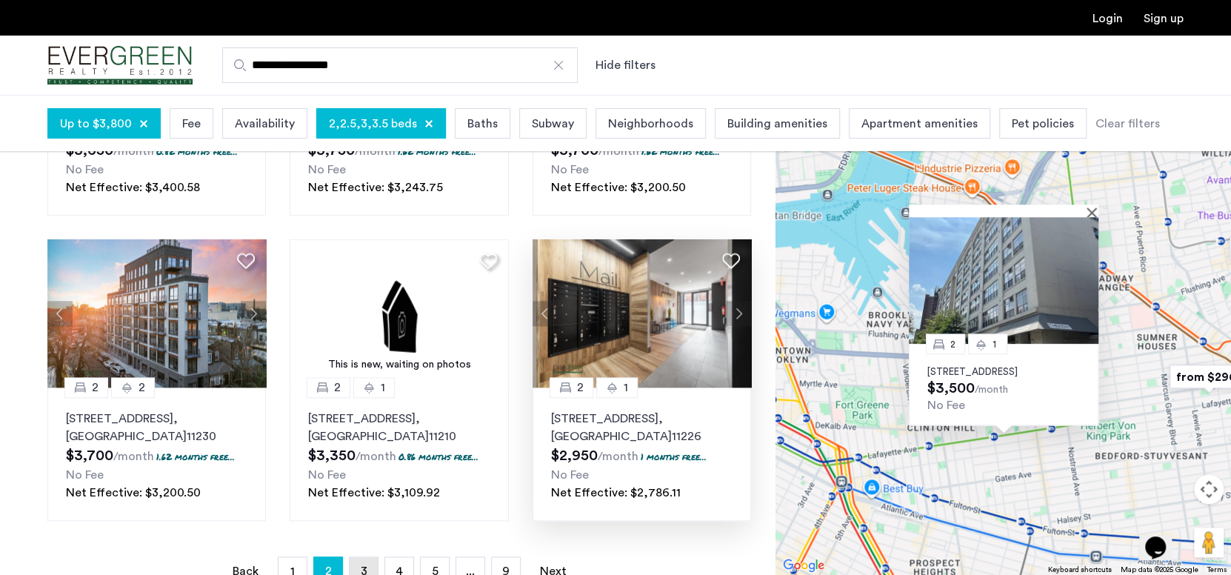
click at [365, 565] on span "3" at bounding box center [364, 571] width 7 height 12
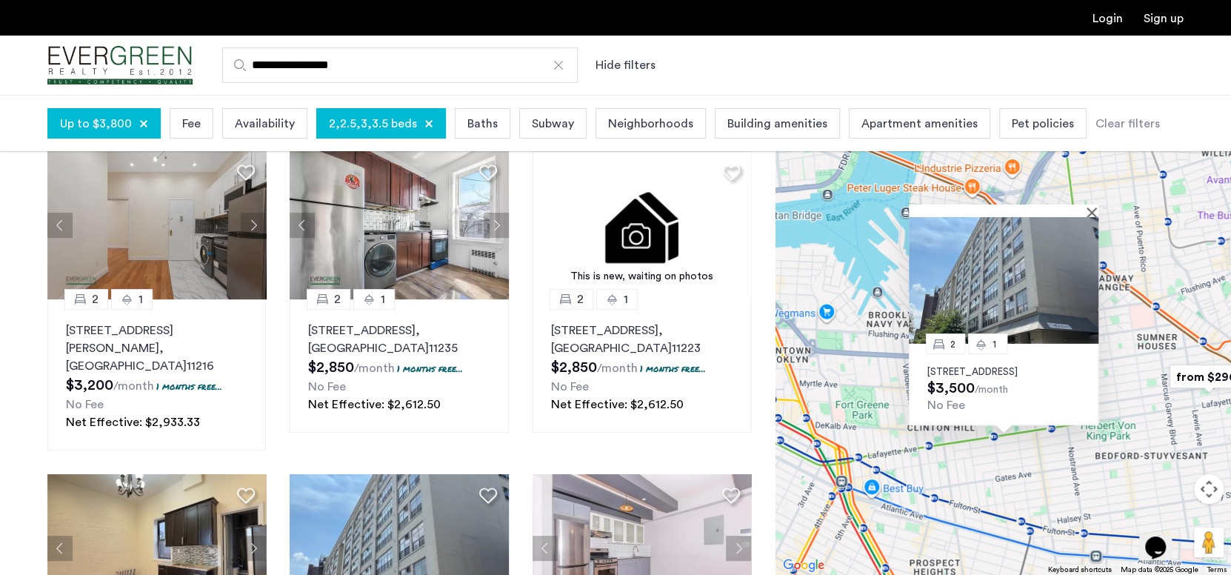
scroll to position [74, 0]
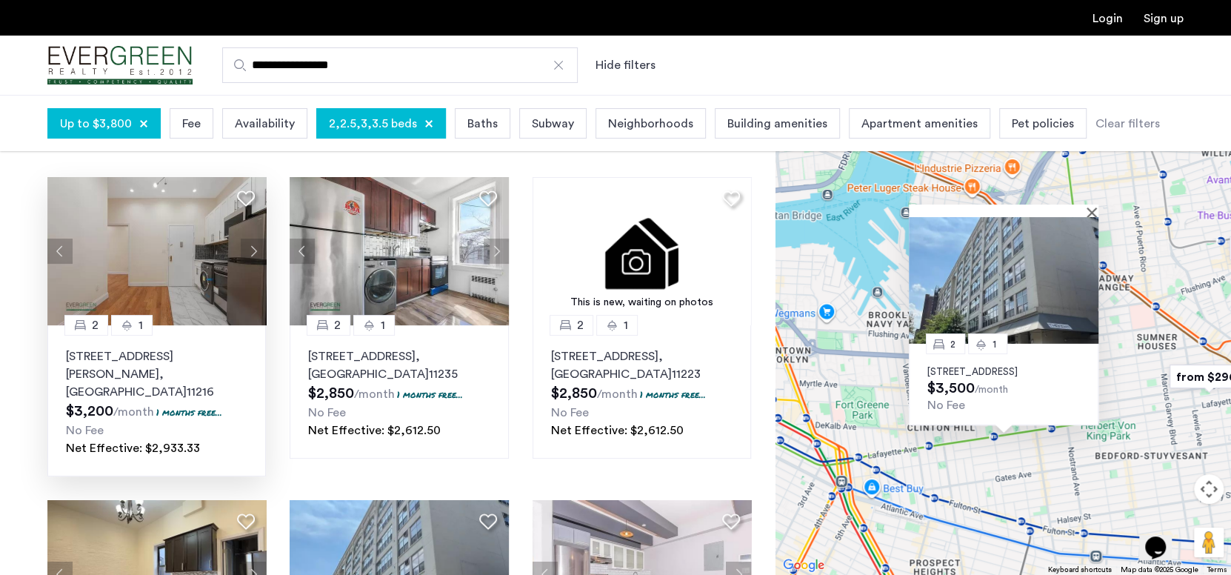
click at [253, 250] on button "Next apartment" at bounding box center [253, 251] width 25 height 25
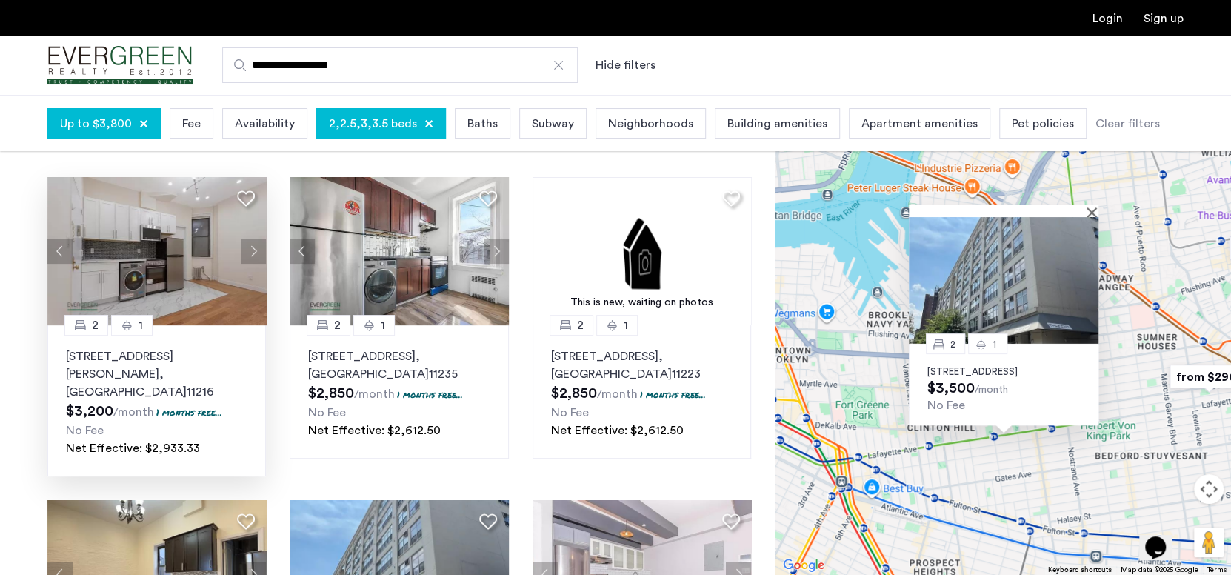
click at [253, 250] on button "Next apartment" at bounding box center [253, 251] width 25 height 25
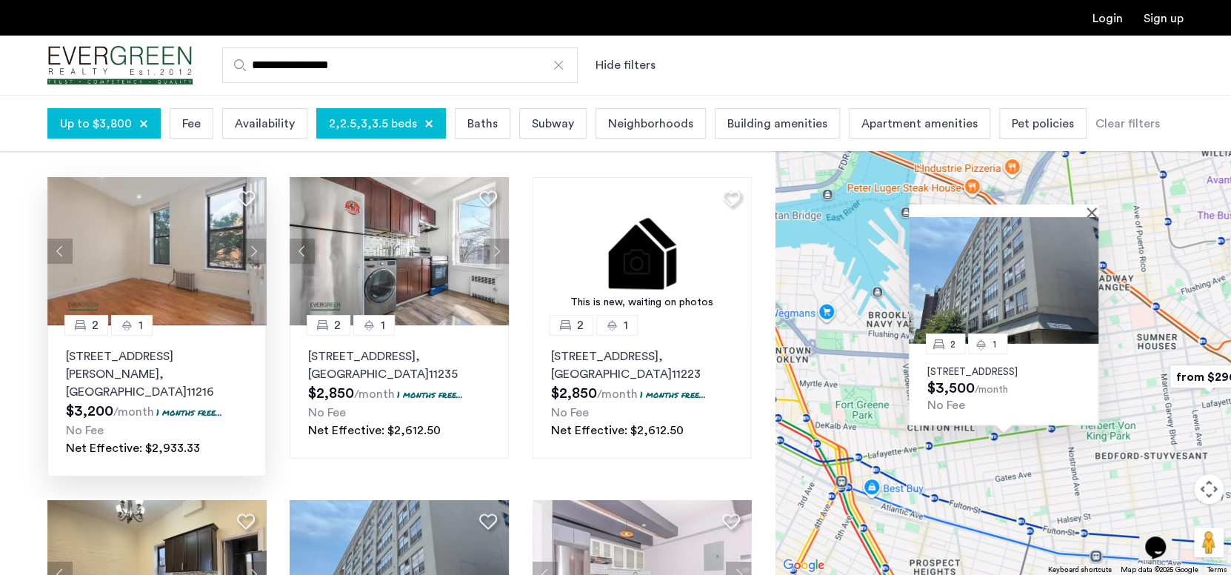
click at [253, 250] on button "Next apartment" at bounding box center [253, 251] width 25 height 25
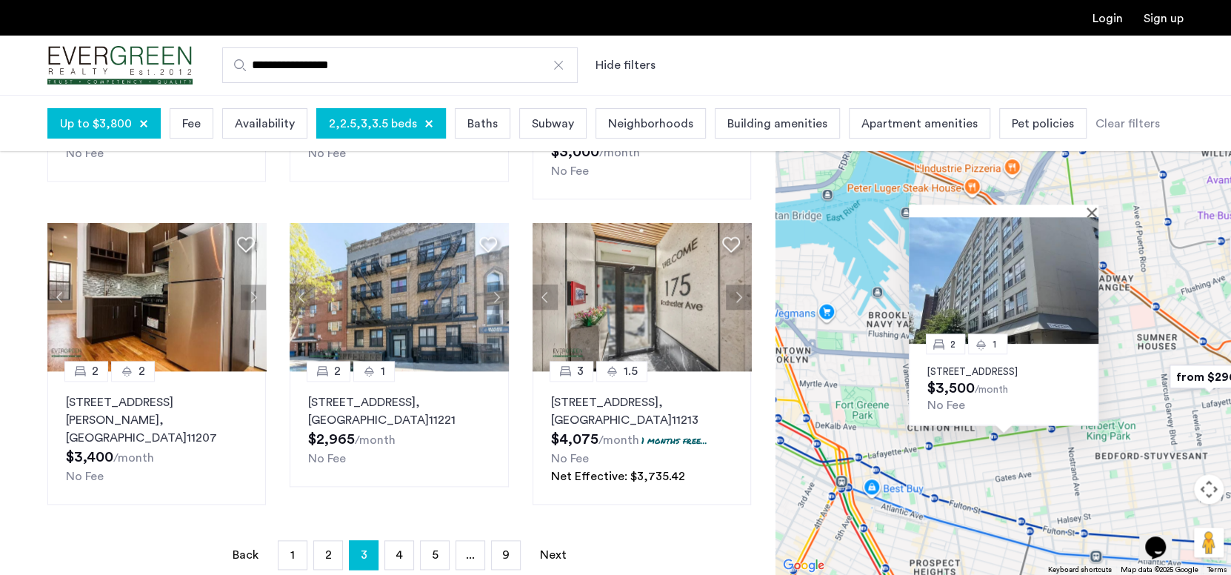
scroll to position [963, 0]
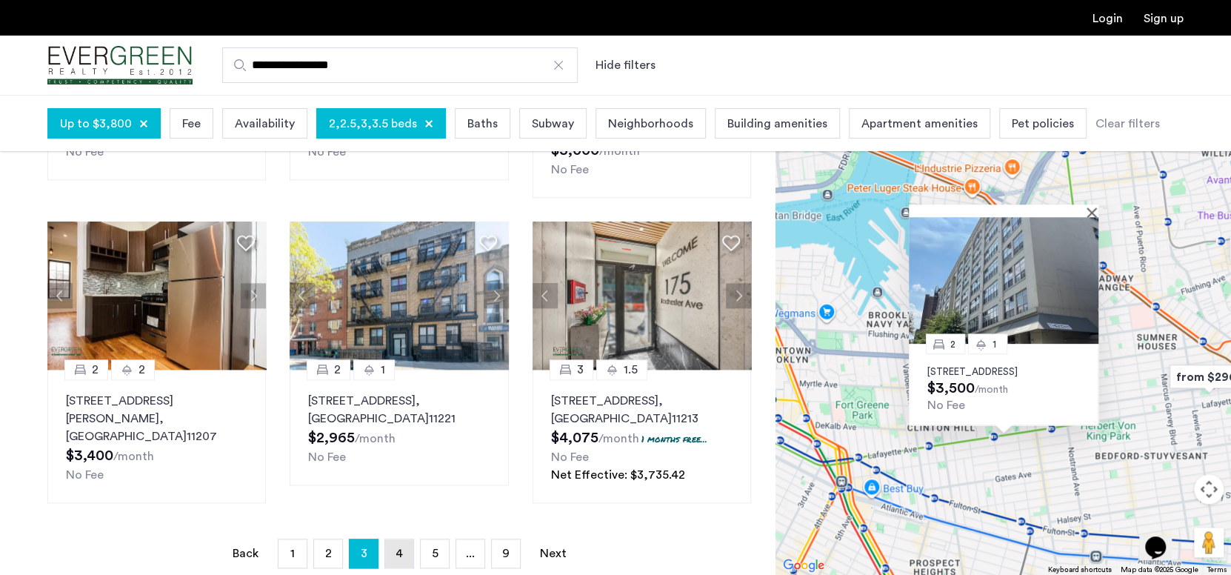
click at [393, 539] on link "page 4" at bounding box center [399, 553] width 28 height 28
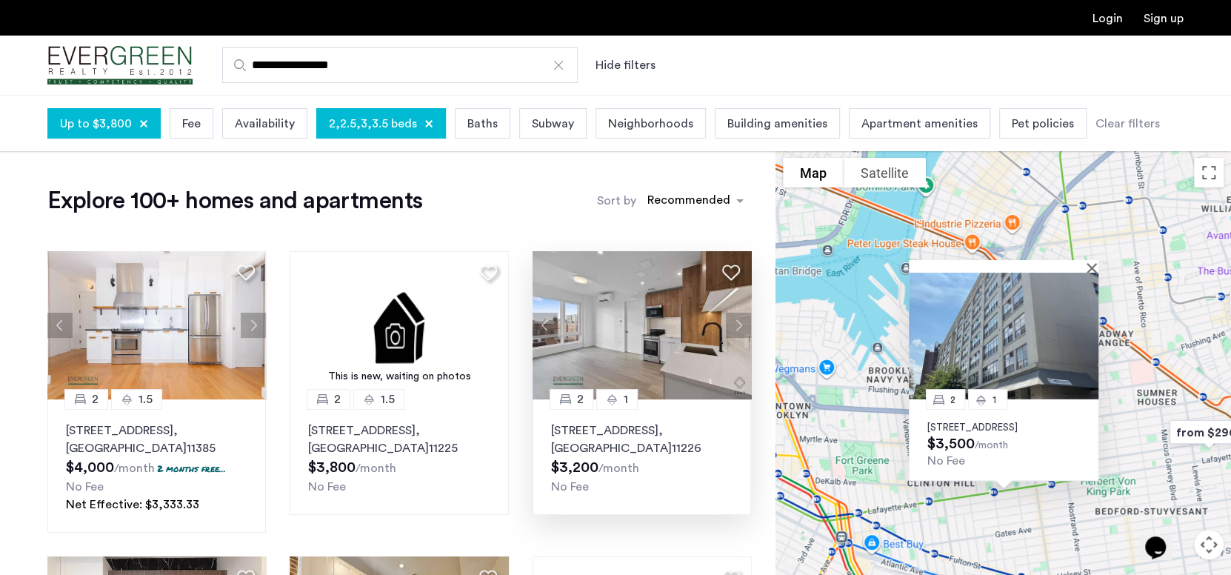
click at [736, 322] on button "Next apartment" at bounding box center [738, 325] width 25 height 25
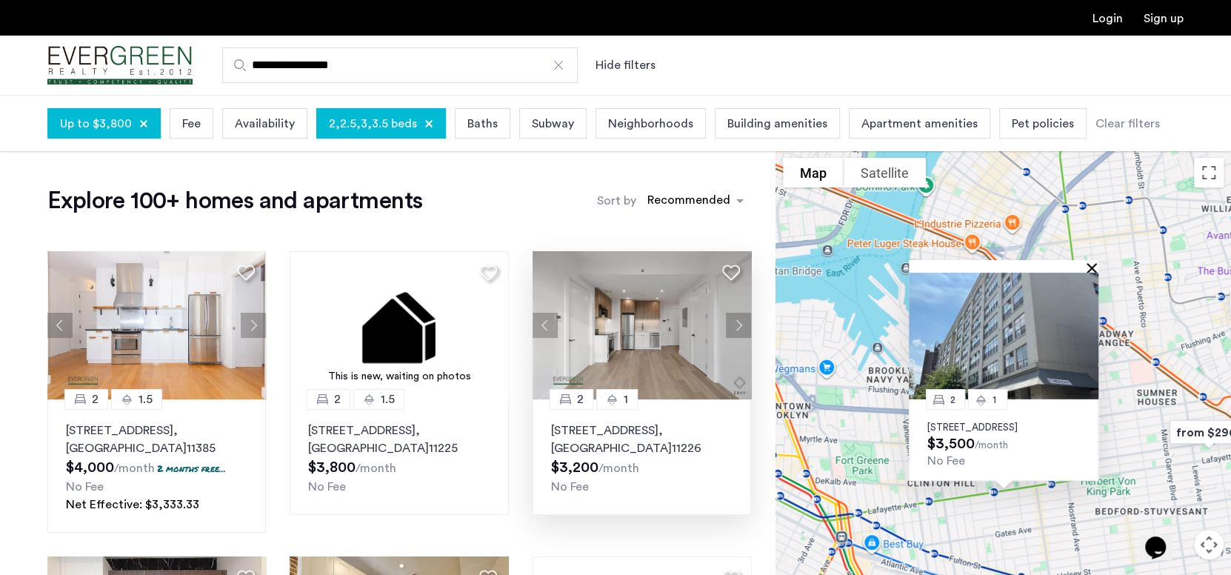
click at [1094, 262] on button "Close" at bounding box center [1095, 267] width 10 height 10
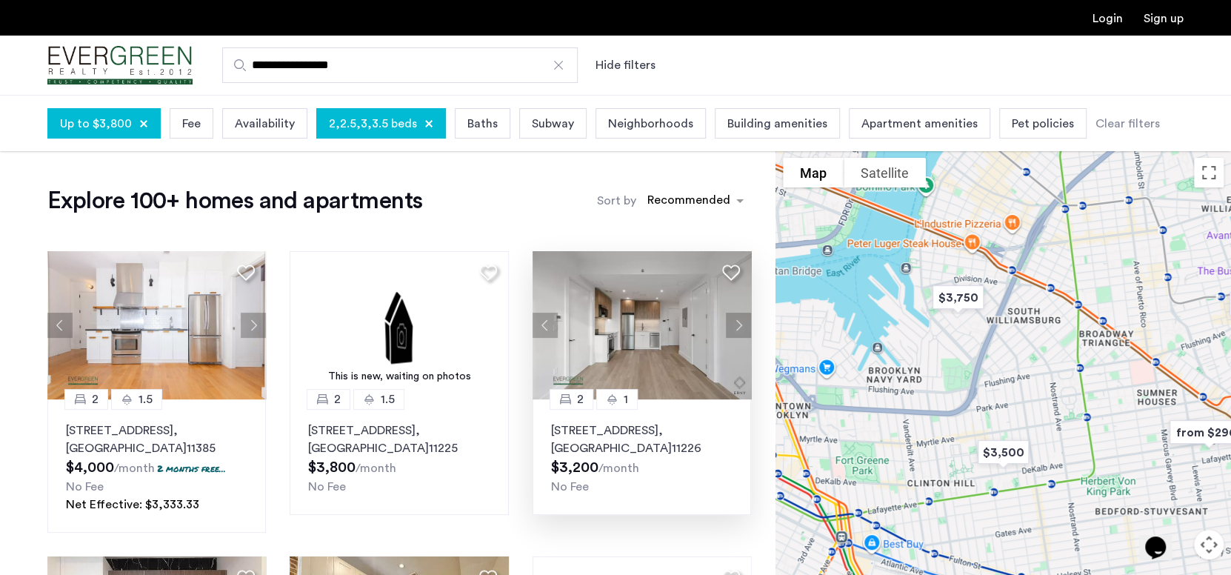
click at [635, 342] on img at bounding box center [642, 325] width 219 height 148
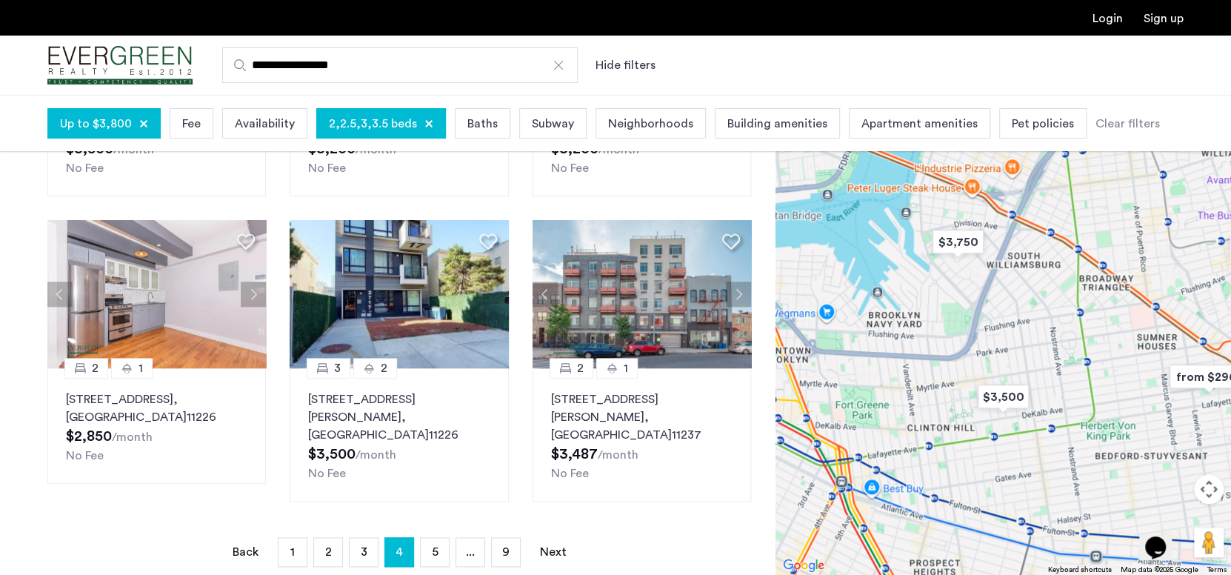
scroll to position [963, 0]
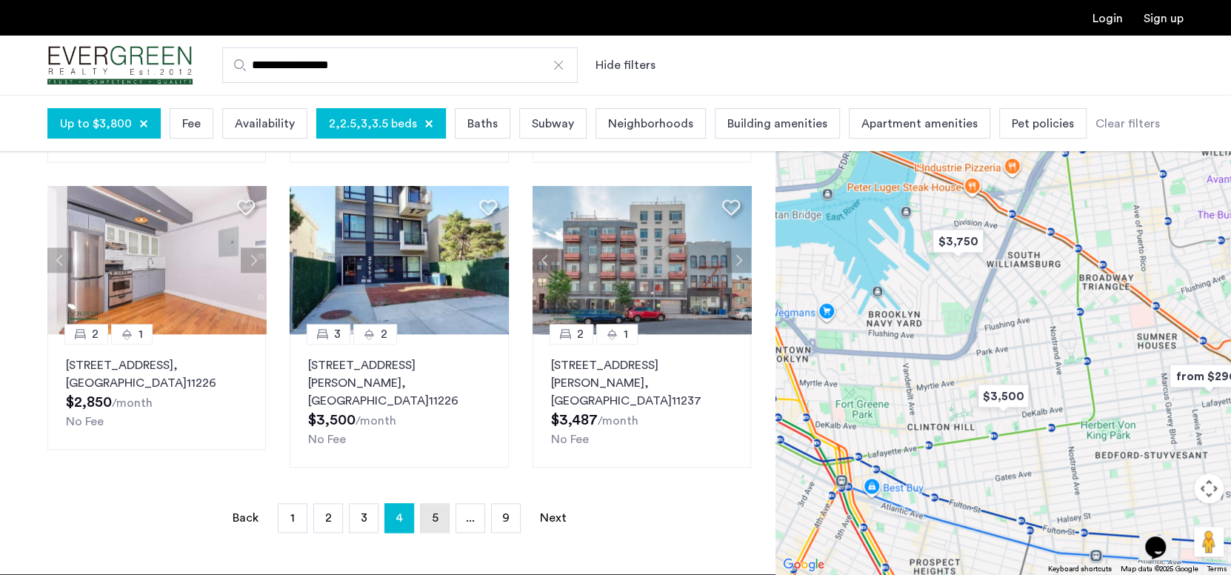
click at [442, 504] on link "page 5" at bounding box center [435, 518] width 28 height 28
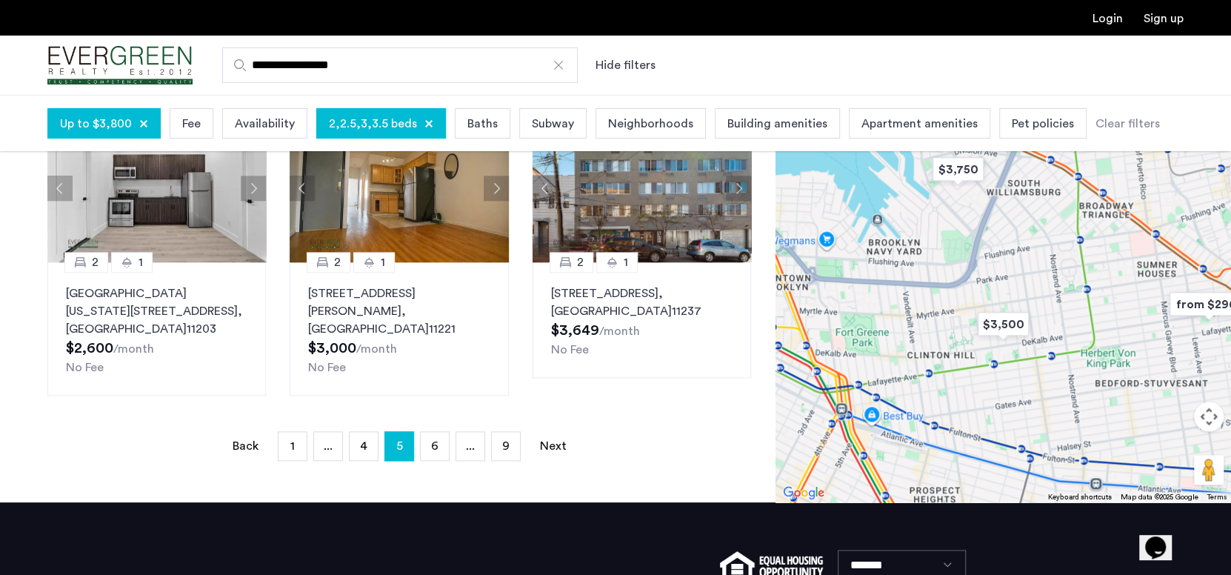
scroll to position [1036, 0]
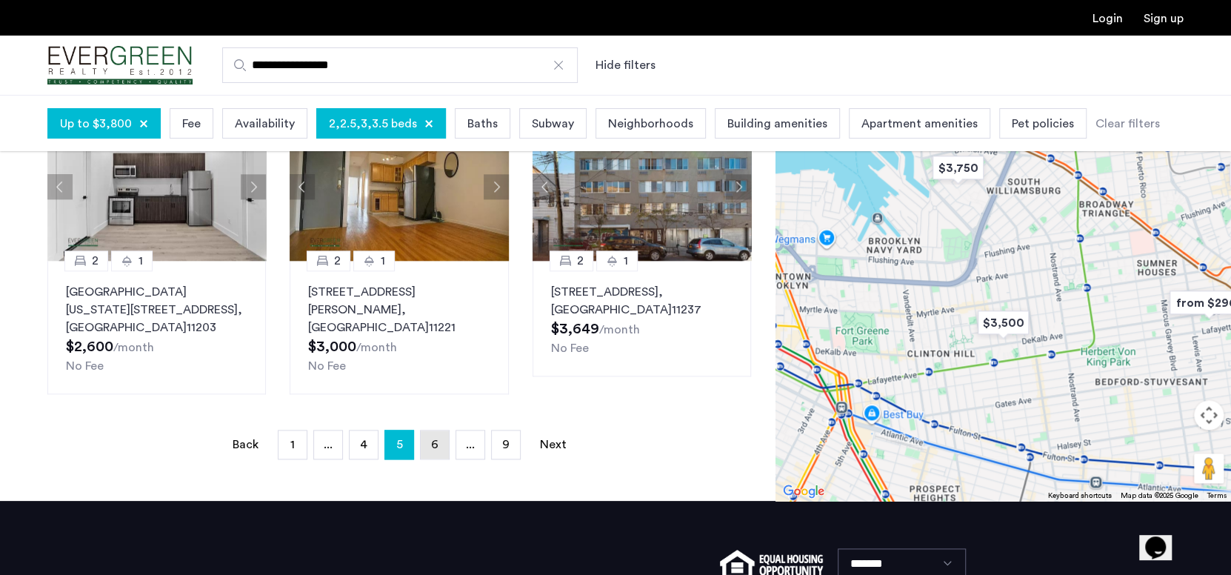
click at [443, 430] on link "page 6" at bounding box center [435, 444] width 28 height 28
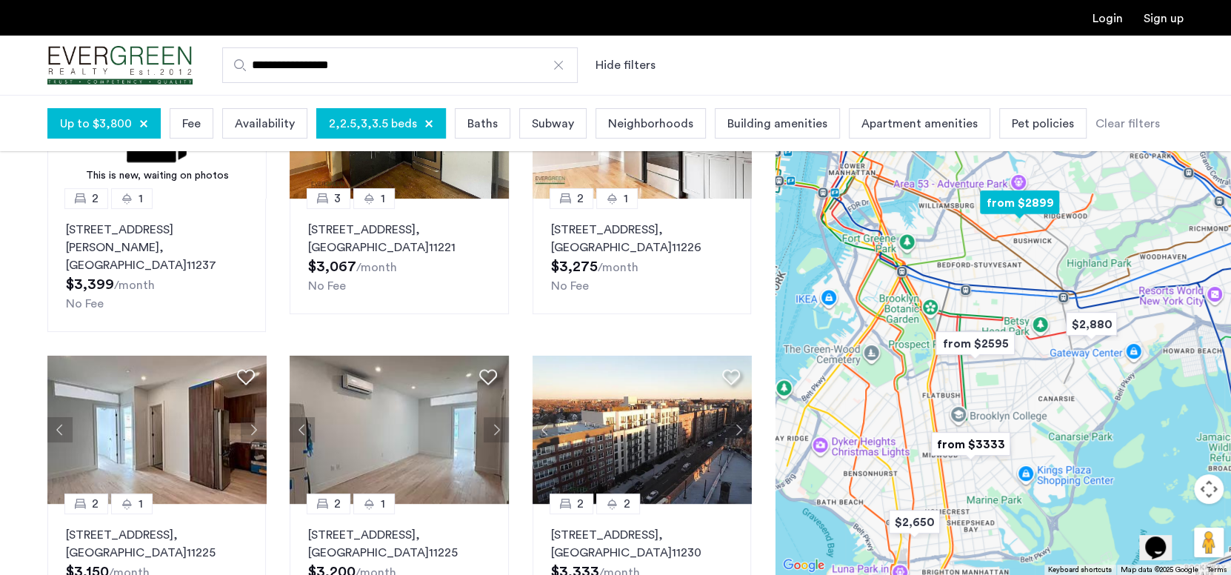
scroll to position [222, 0]
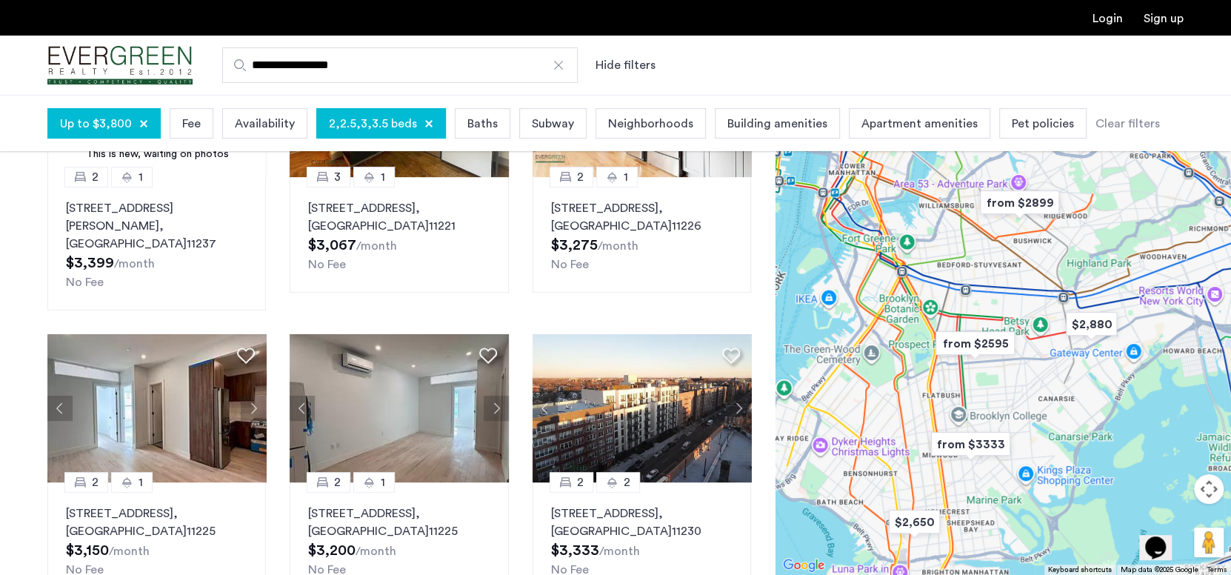
click at [1024, 196] on img "from $2899" at bounding box center [1019, 202] width 103 height 45
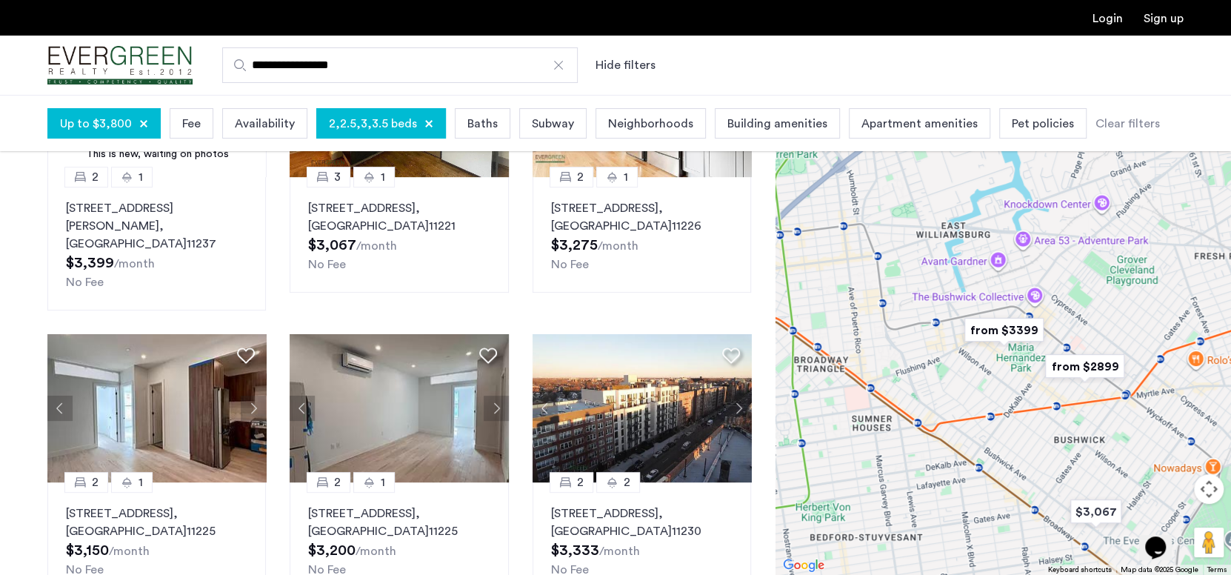
click at [1004, 331] on img "from $3399" at bounding box center [1004, 329] width 103 height 45
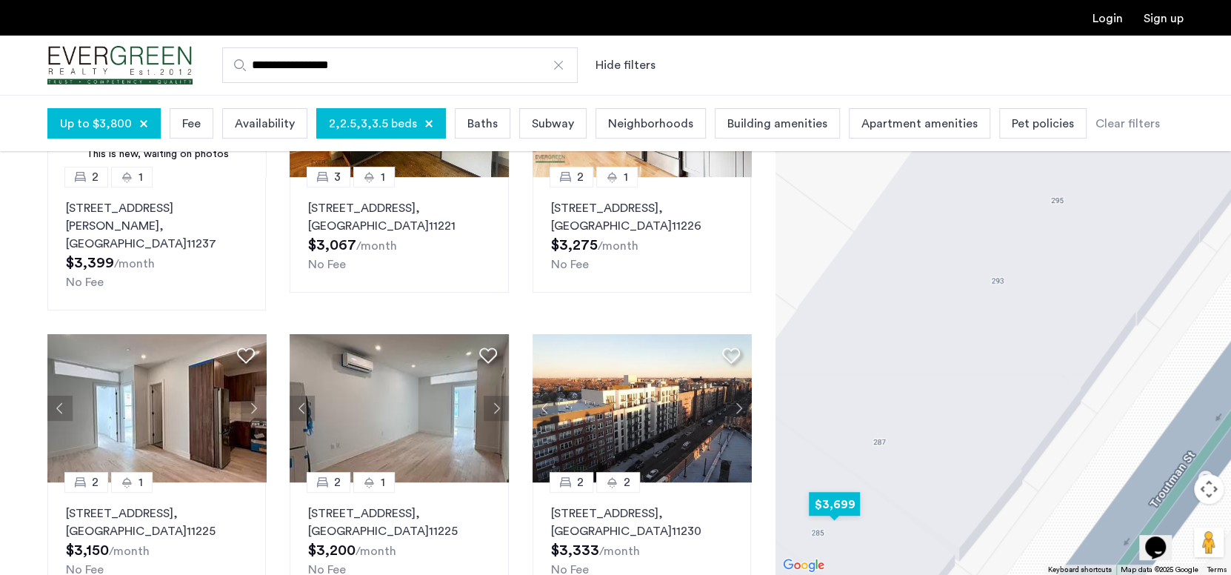
click at [836, 506] on img "$3,699" at bounding box center [834, 504] width 75 height 45
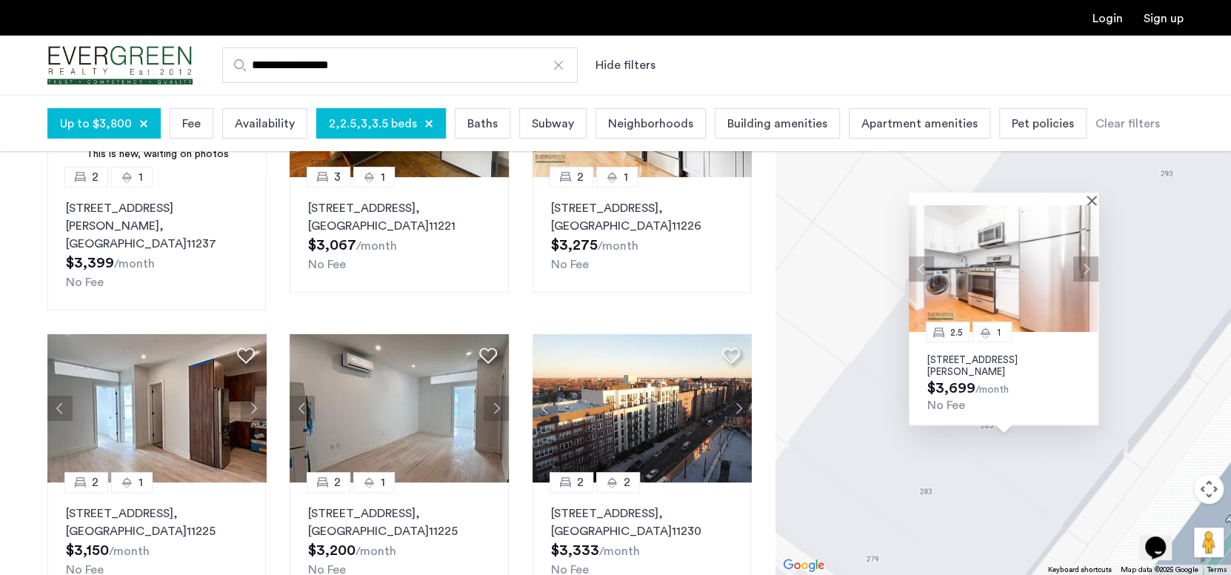
click at [1087, 196] on div at bounding box center [998, 199] width 179 height 13
click at [1090, 197] on button "Close" at bounding box center [1095, 200] width 10 height 10
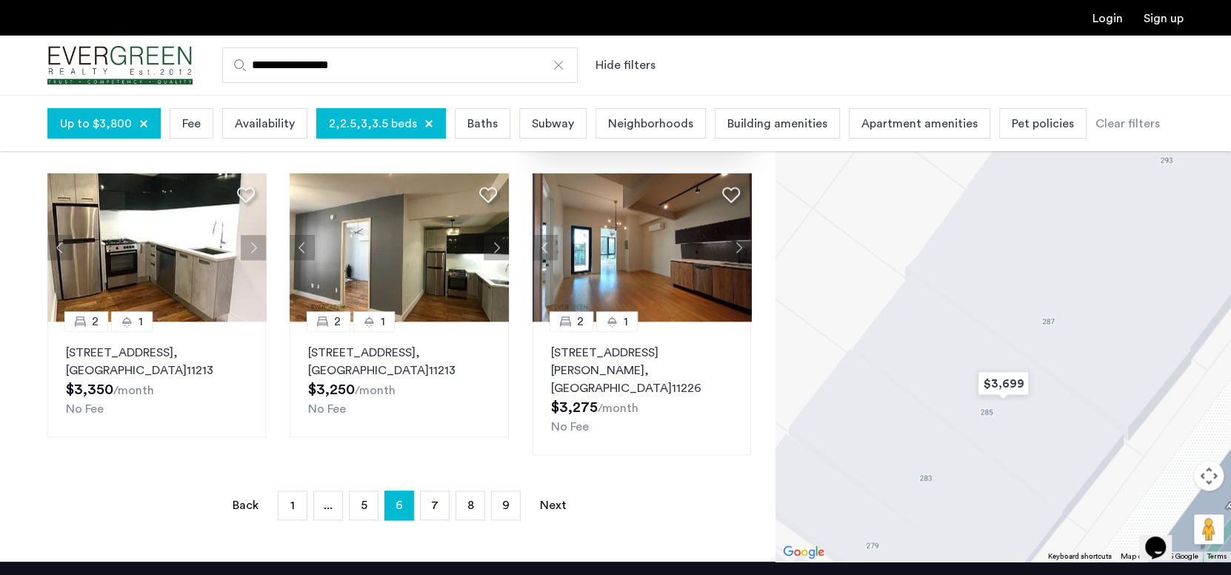
scroll to position [963, 0]
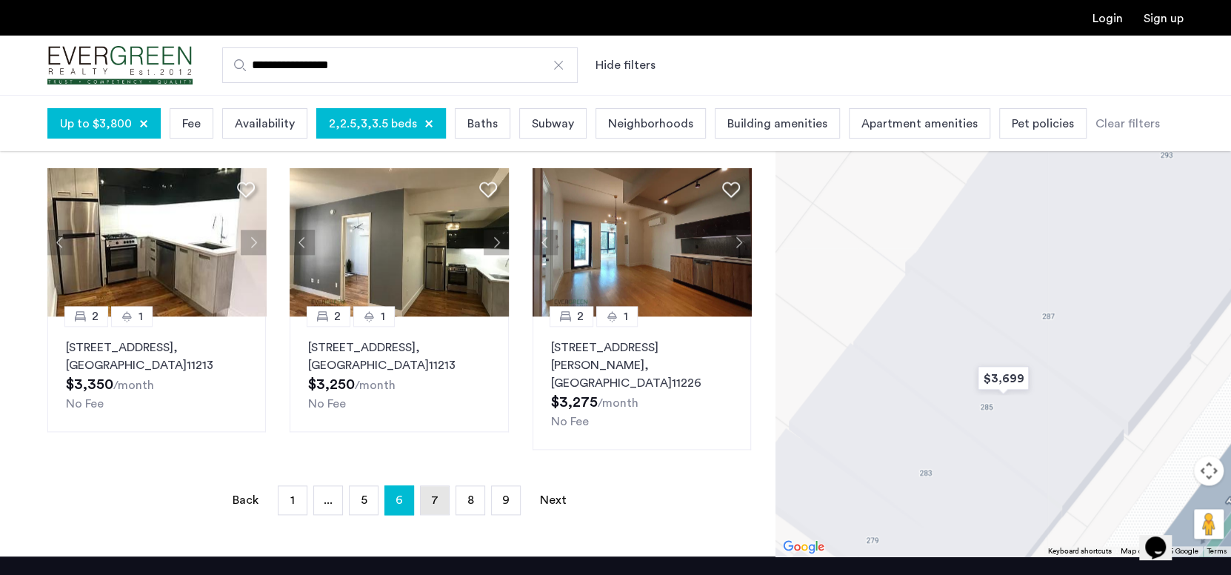
click at [425, 486] on link "page 7" at bounding box center [435, 500] width 28 height 28
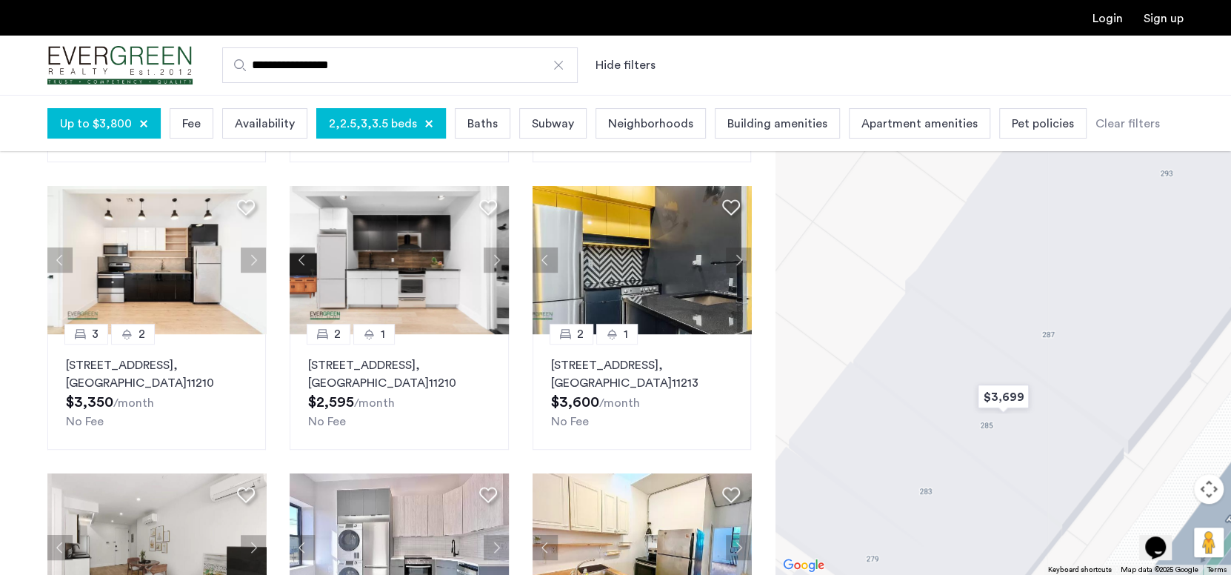
scroll to position [74, 0]
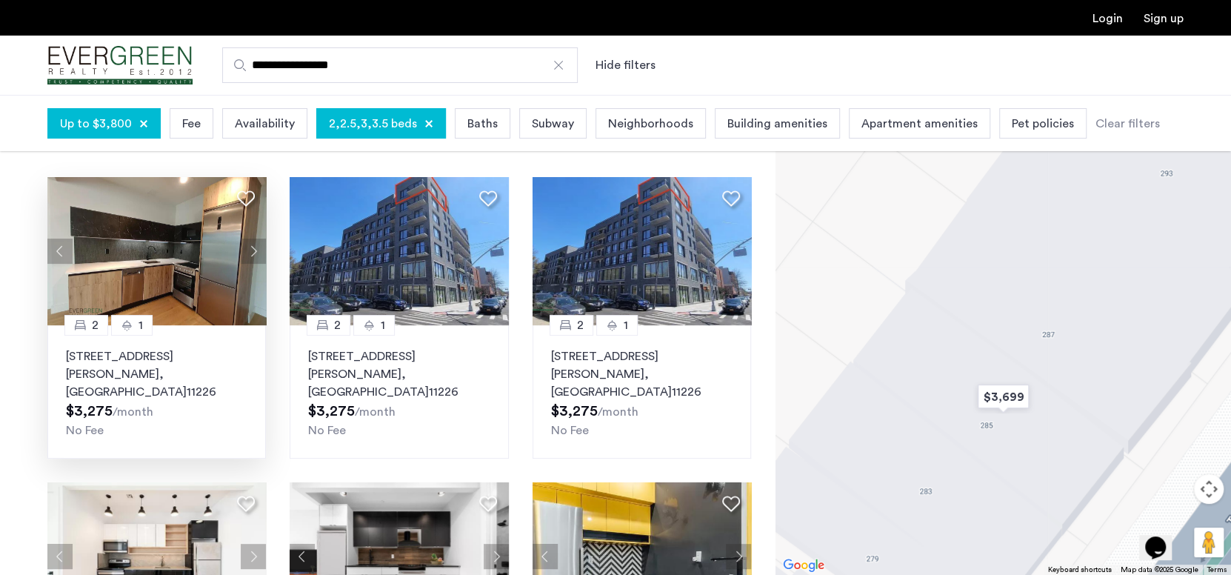
click at [221, 366] on p "[STREET_ADDRESS][PERSON_NAME]" at bounding box center [157, 373] width 182 height 53
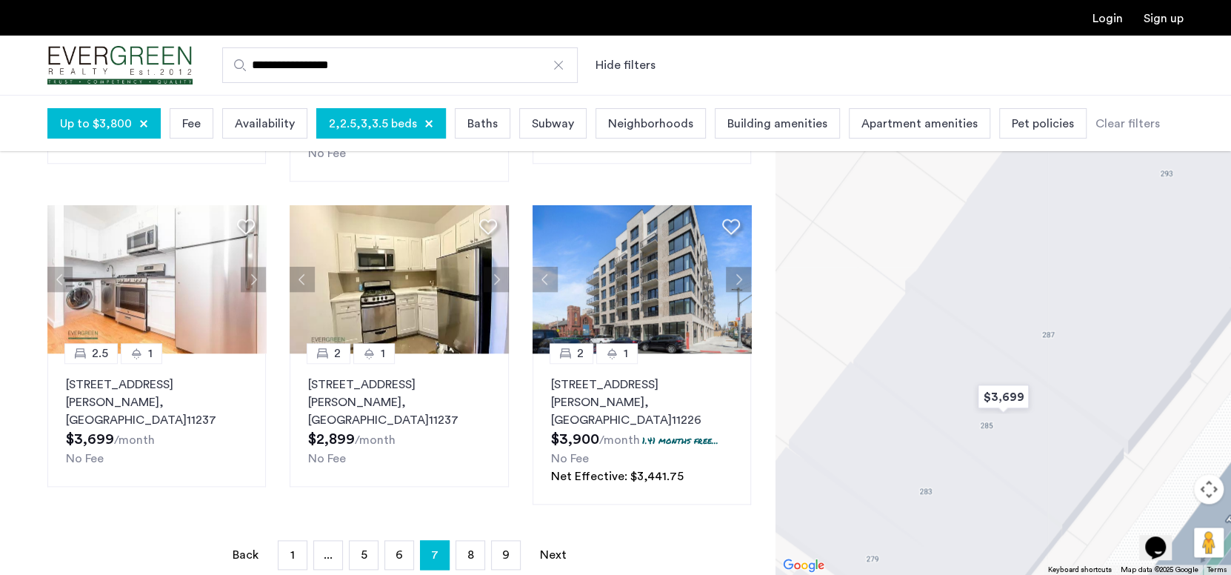
scroll to position [963, 0]
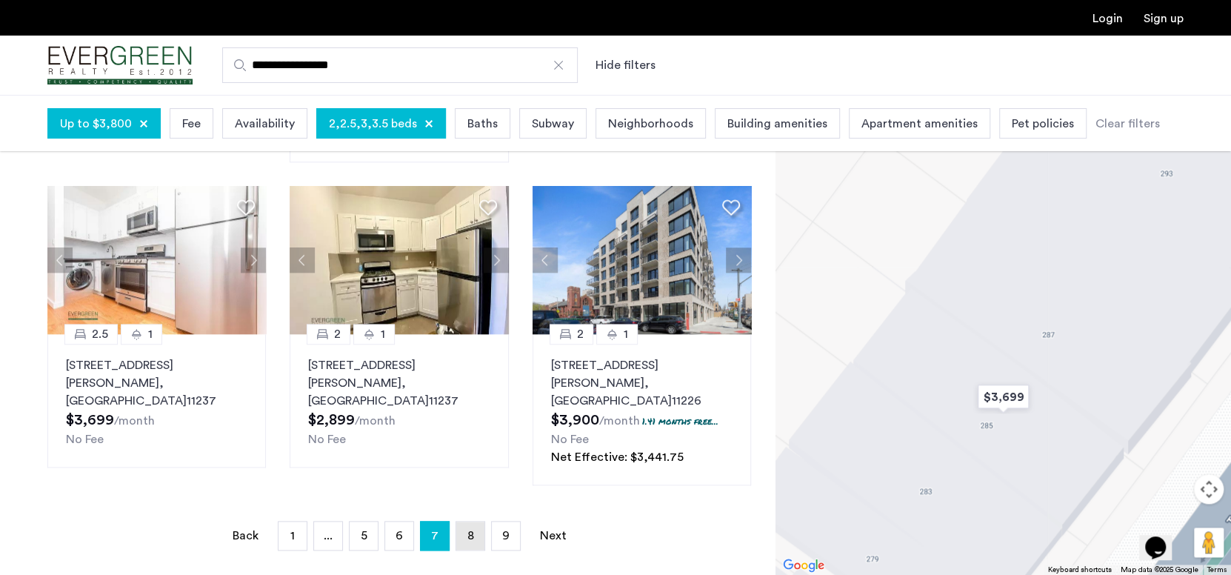
click at [474, 522] on link "page 8" at bounding box center [470, 536] width 28 height 28
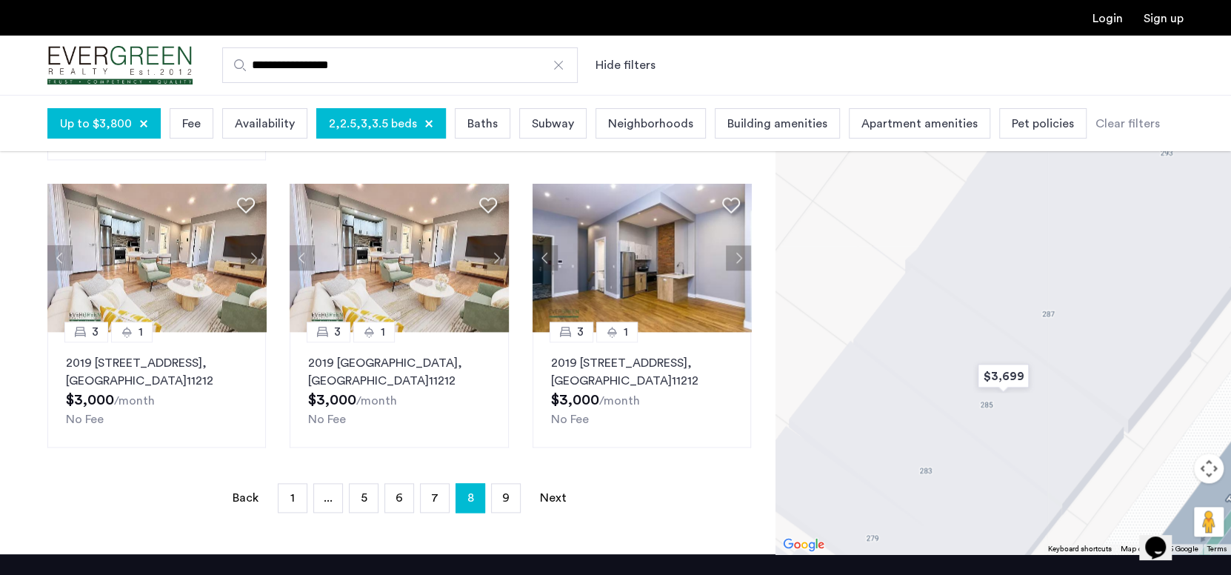
scroll to position [963, 0]
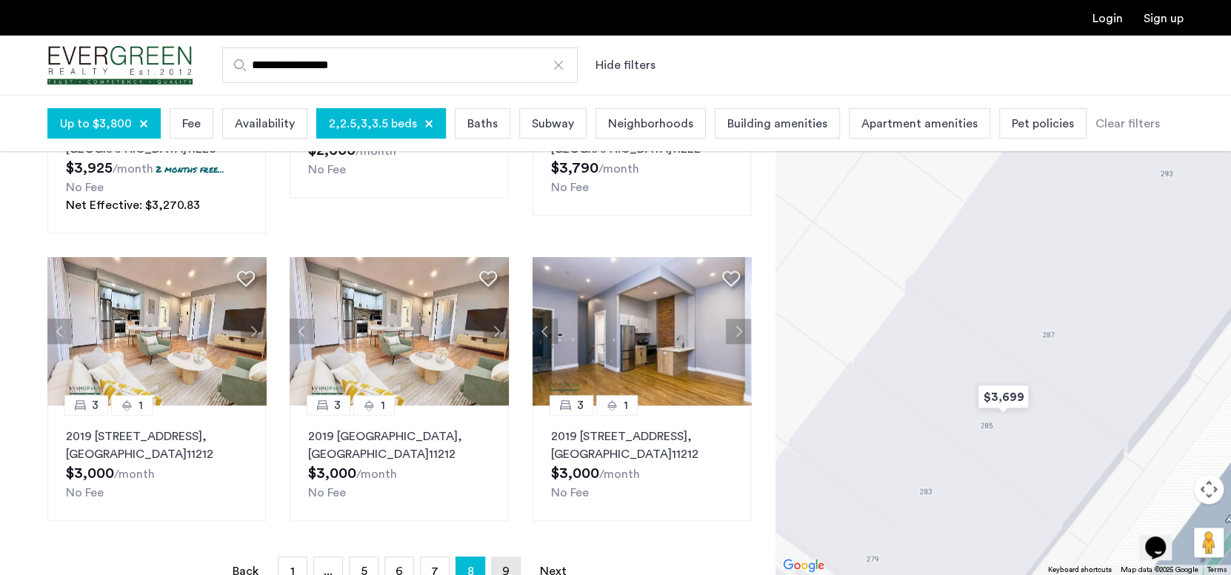
click at [504, 565] on span "9" at bounding box center [505, 571] width 7 height 12
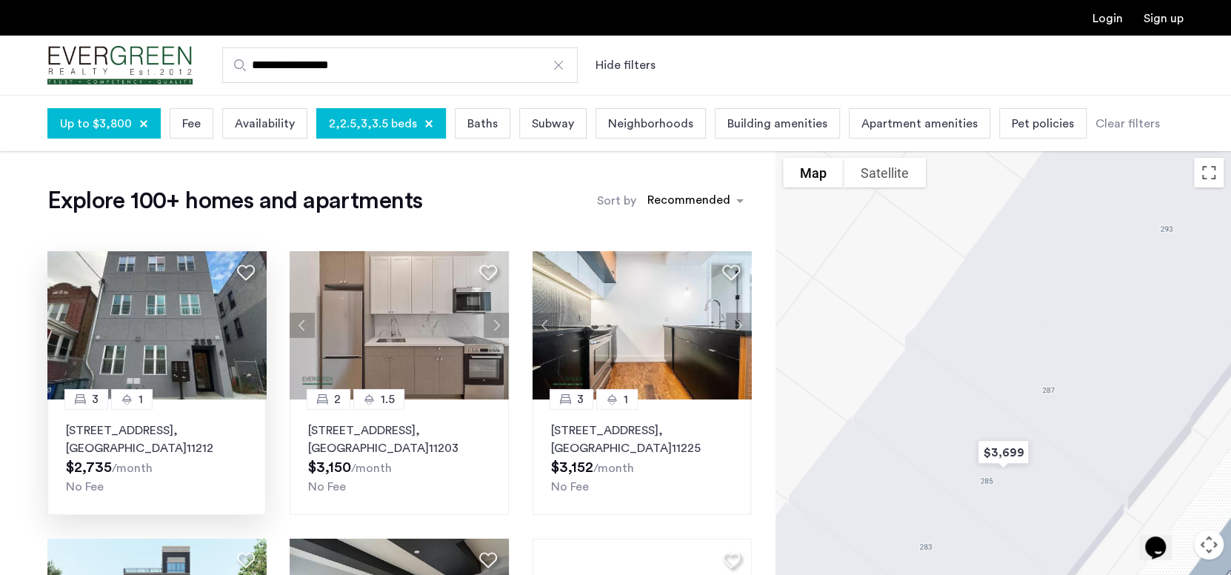
click at [177, 431] on p "[STREET_ADDRESS]" at bounding box center [157, 440] width 182 height 36
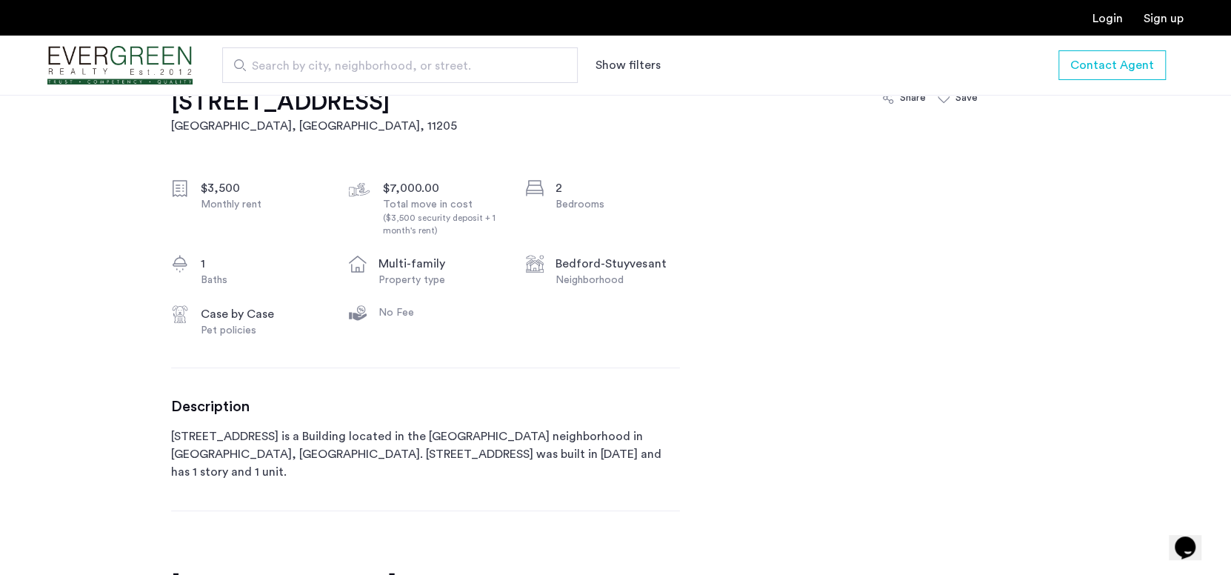
scroll to position [296, 0]
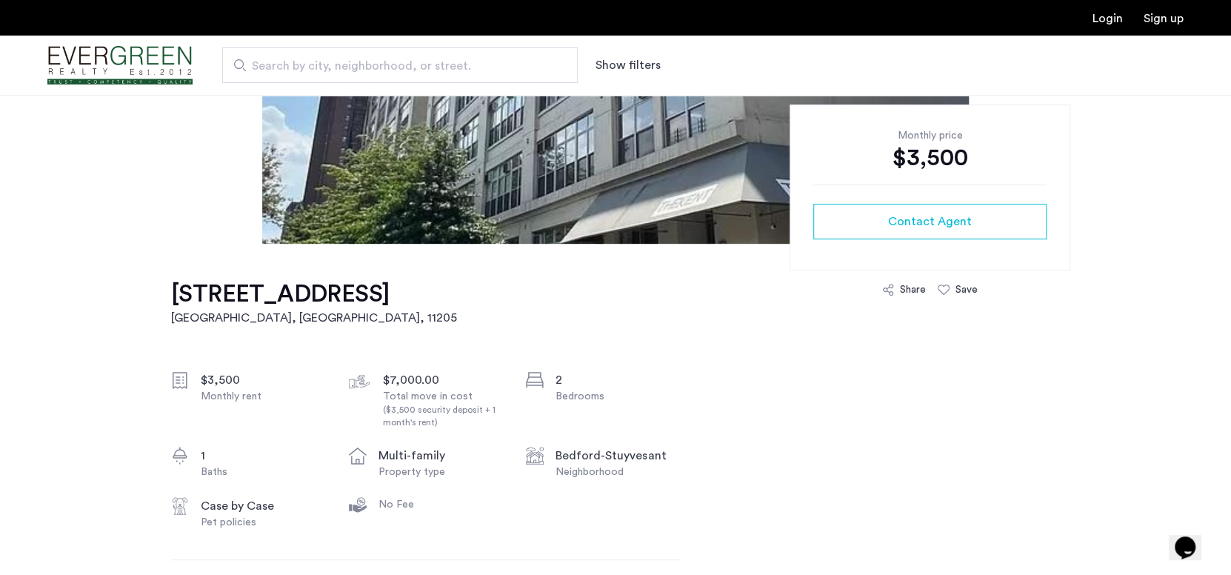
click at [457, 290] on h1 "978 Kent Avenue, Brooklyn, NY, 11205, Unit 5A" at bounding box center [314, 294] width 286 height 30
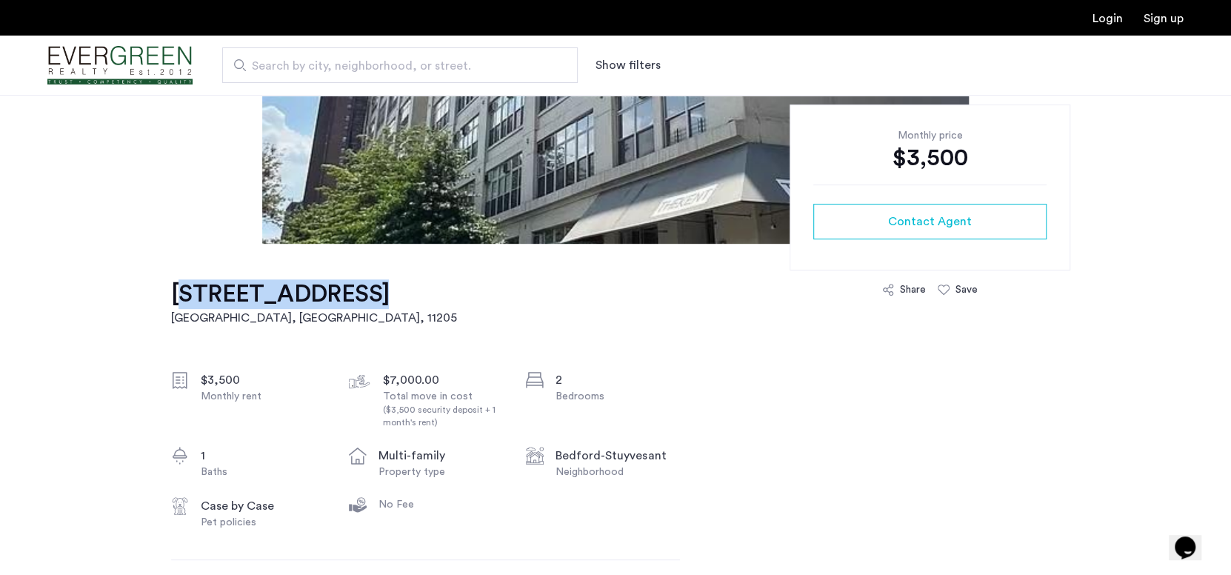
drag, startPoint x: 162, startPoint y: 291, endPoint x: 347, endPoint y: 295, distance: 184.5
copy h1 "978 Kent Avenue"
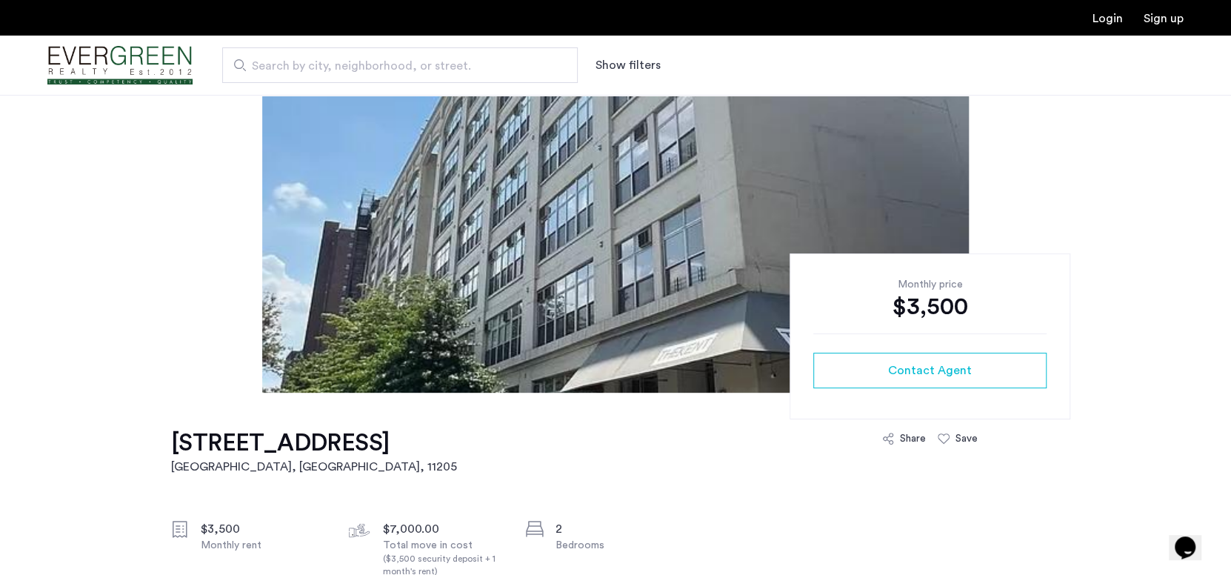
scroll to position [147, 0]
click at [1122, 199] on div at bounding box center [615, 169] width 1231 height 445
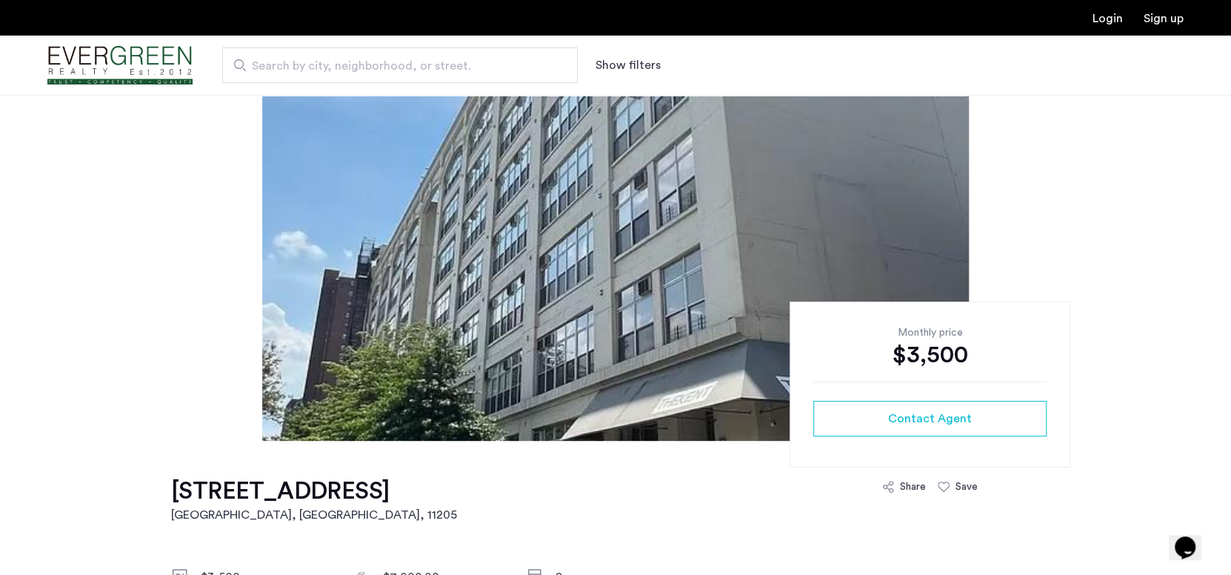
scroll to position [0, 0]
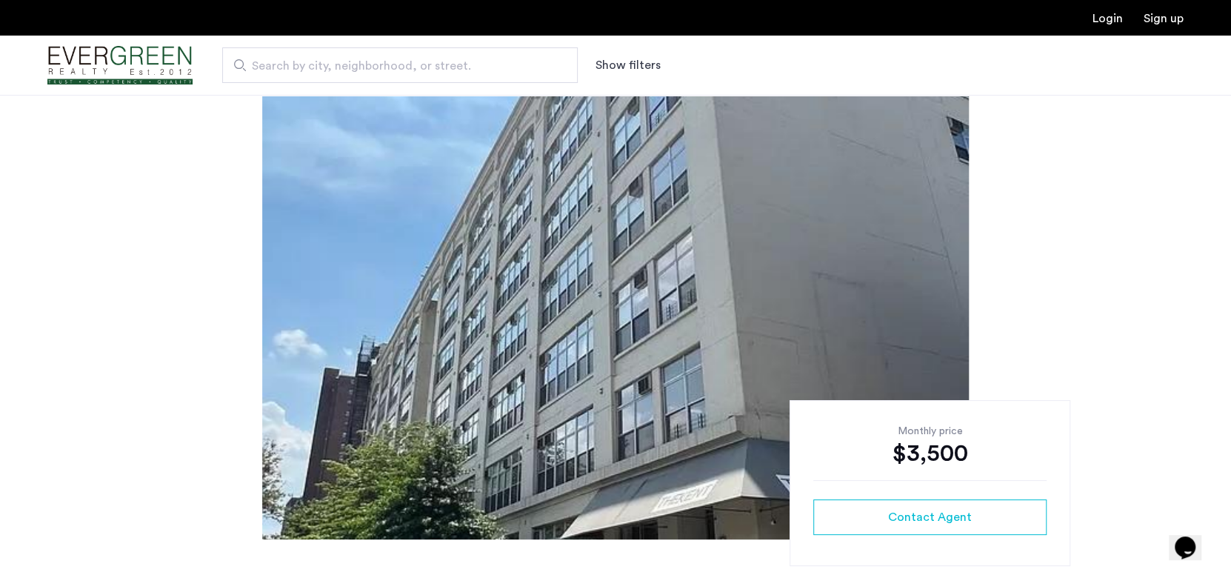
click at [1041, 281] on div at bounding box center [615, 317] width 1231 height 445
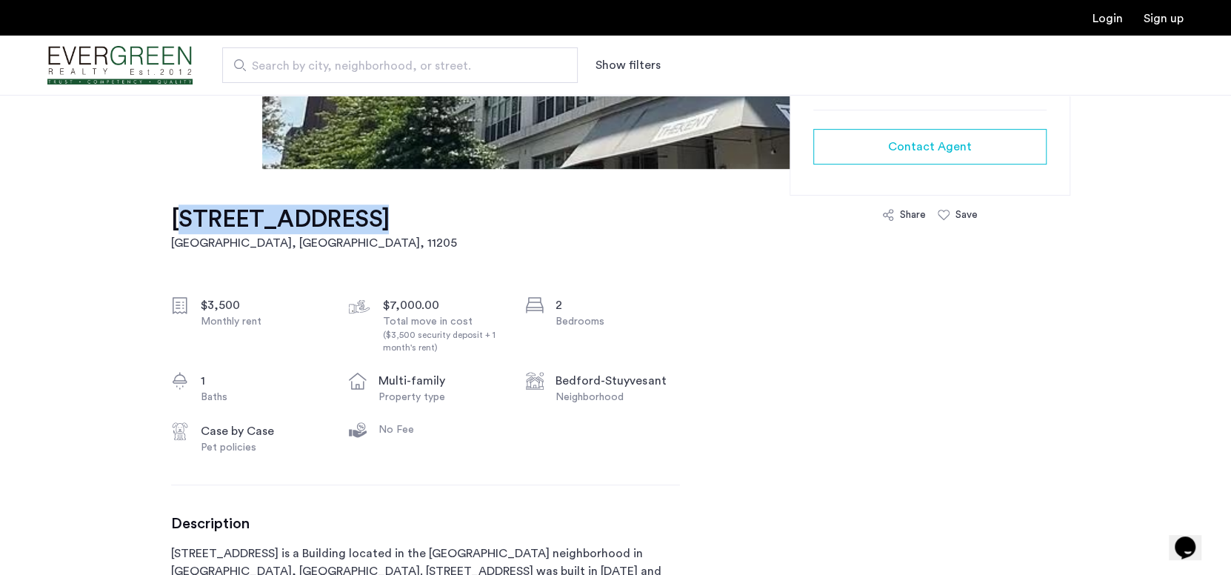
drag, startPoint x: 164, startPoint y: 219, endPoint x: 347, endPoint y: 219, distance: 183.7
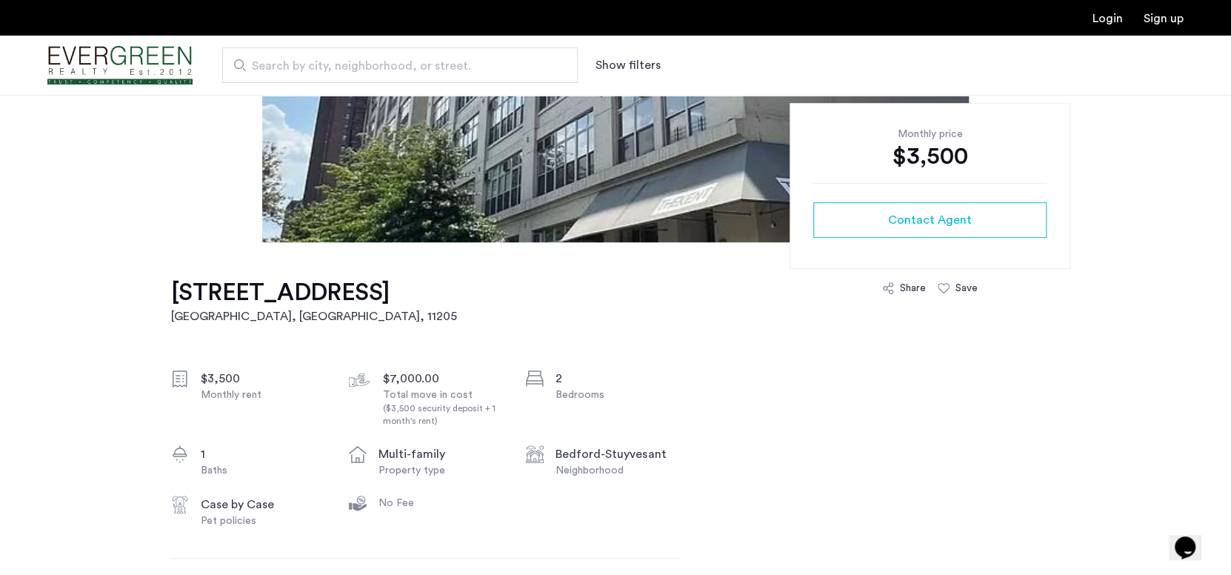
scroll to position [296, 0]
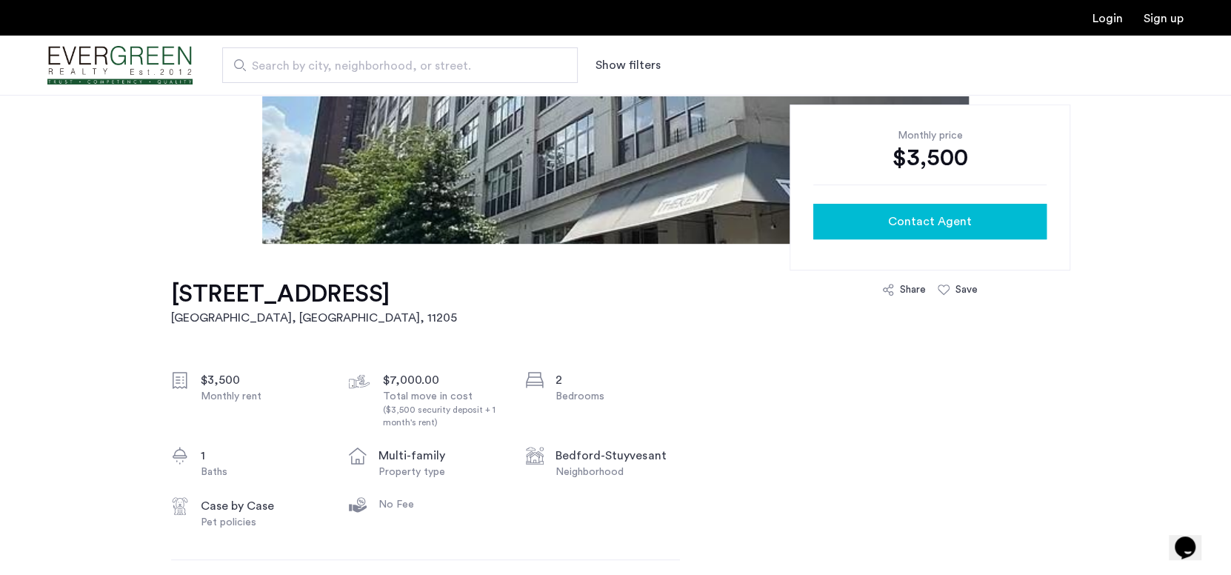
click at [895, 235] on button "Contact Agent" at bounding box center [929, 222] width 233 height 36
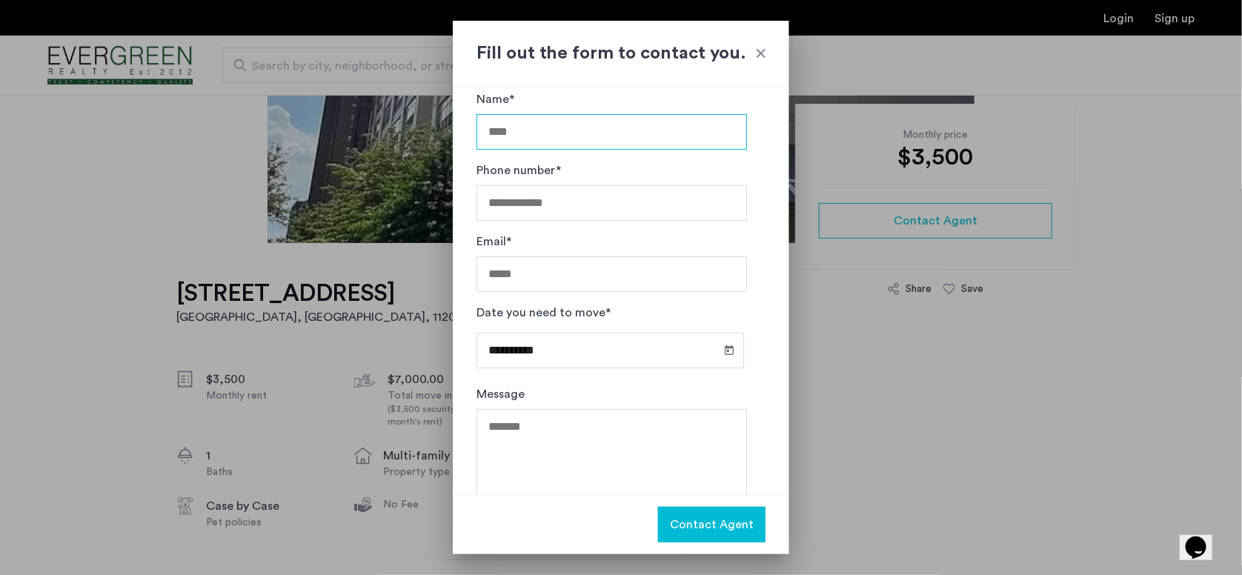
scroll to position [40, 0]
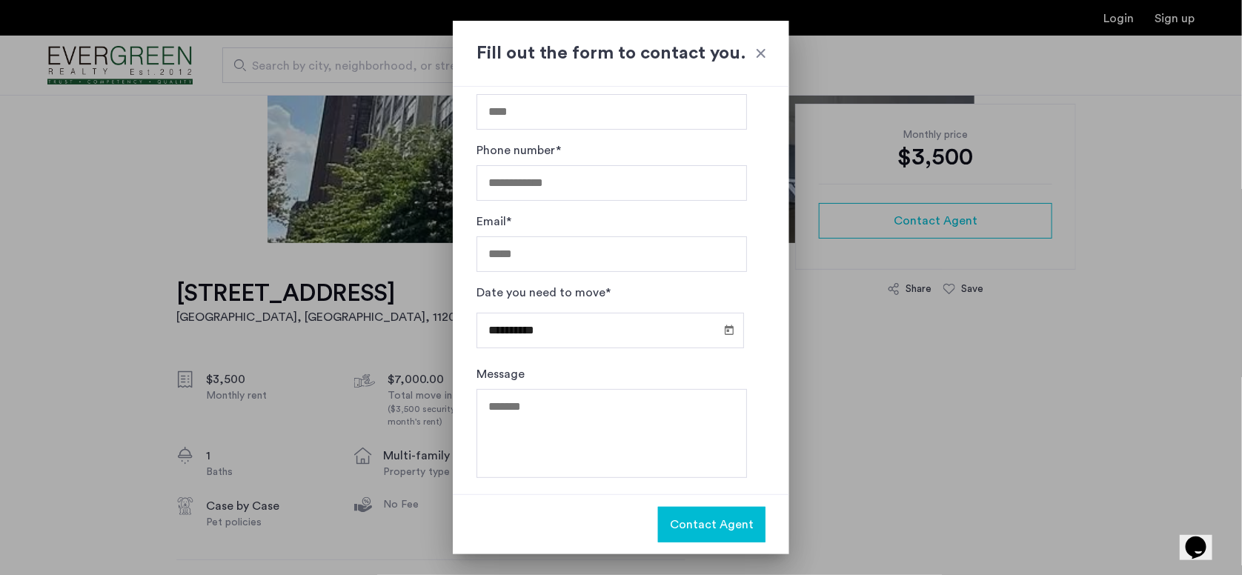
click at [758, 52] on div at bounding box center [760, 53] width 15 height 15
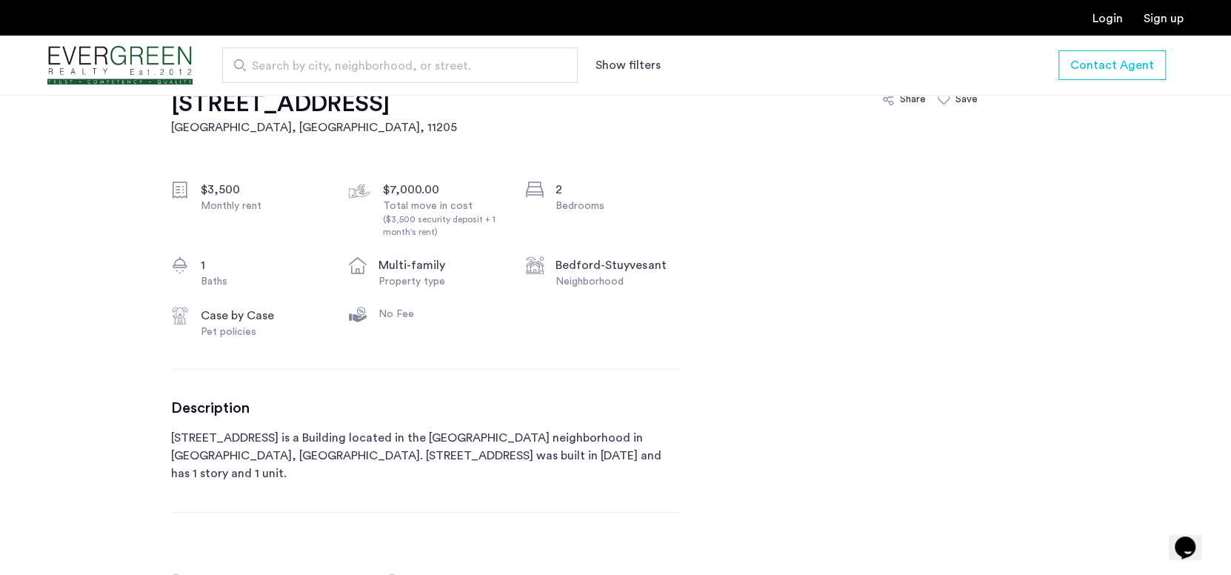
scroll to position [445, 0]
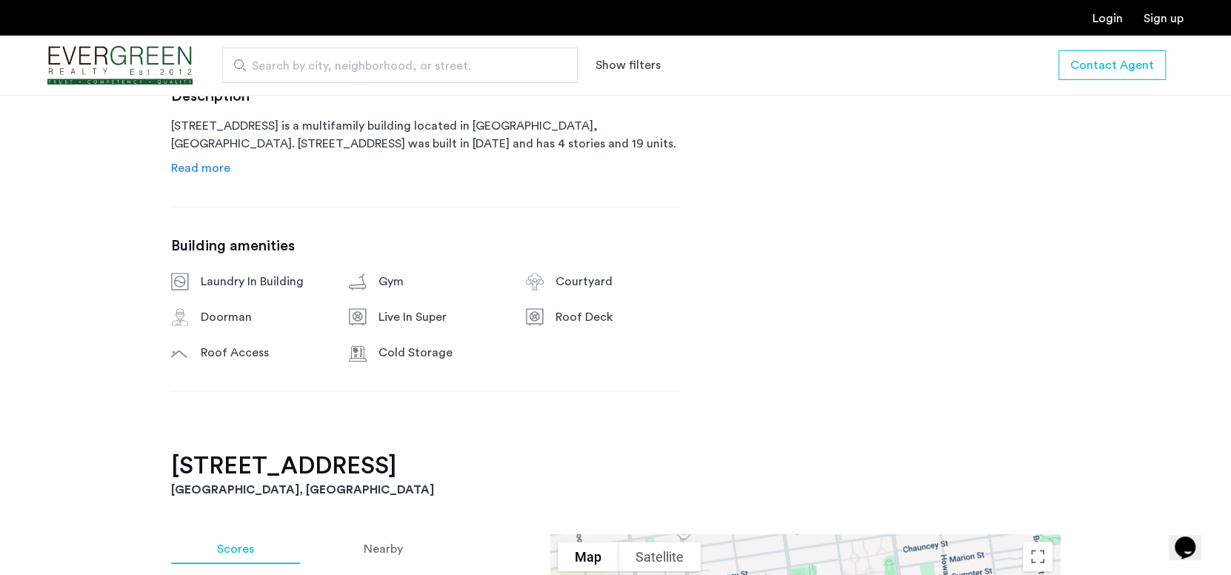
scroll to position [814, 0]
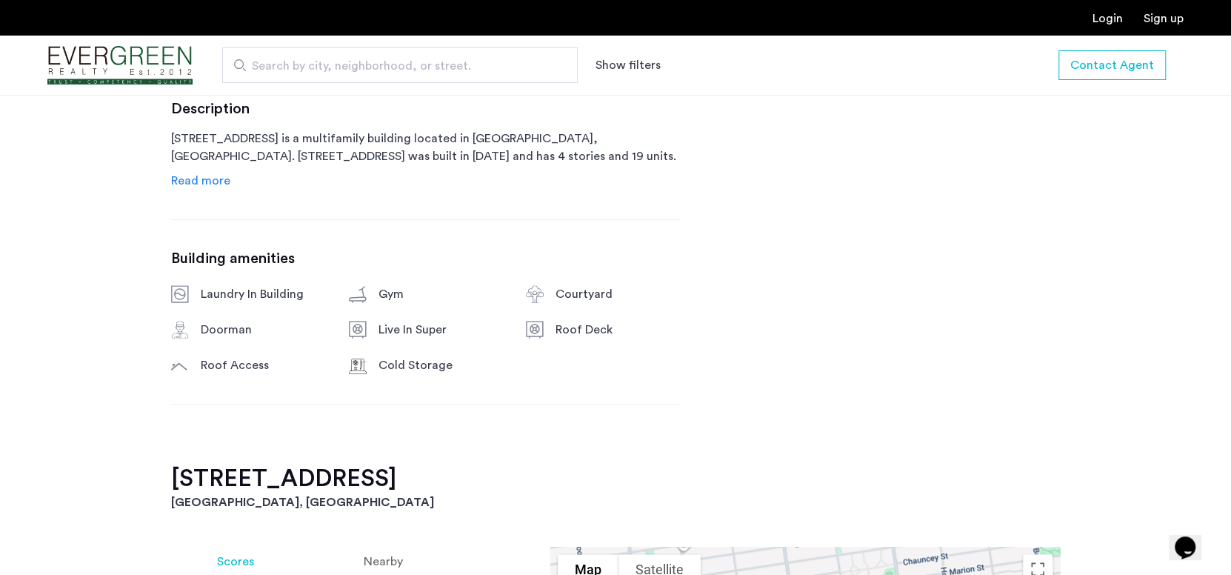
click at [215, 187] on span "Read more" at bounding box center [200, 181] width 59 height 12
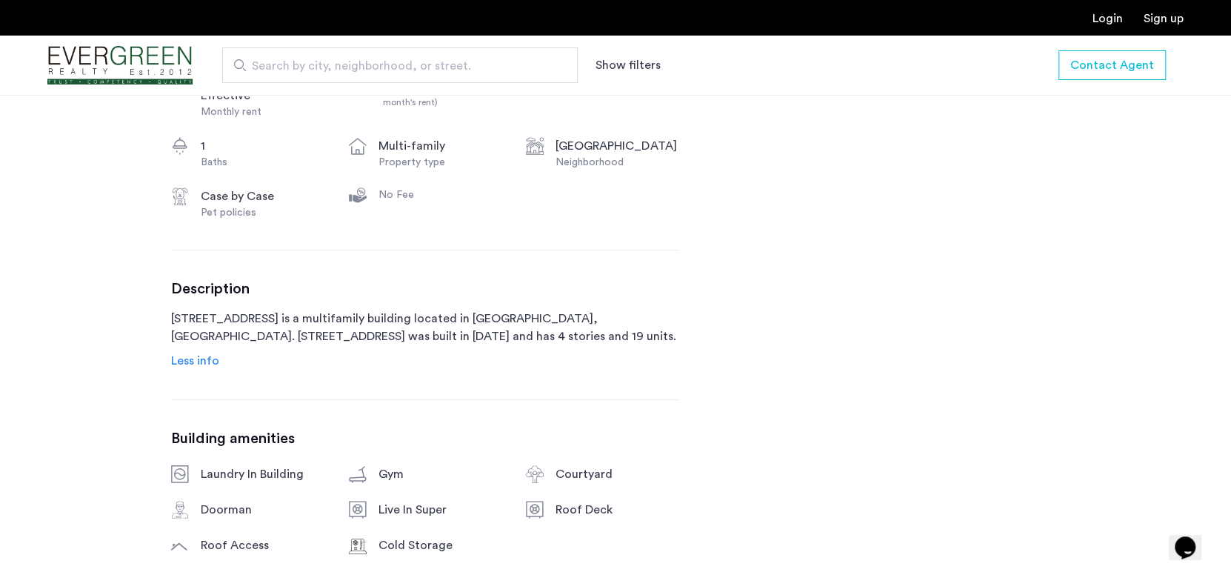
scroll to position [593, 0]
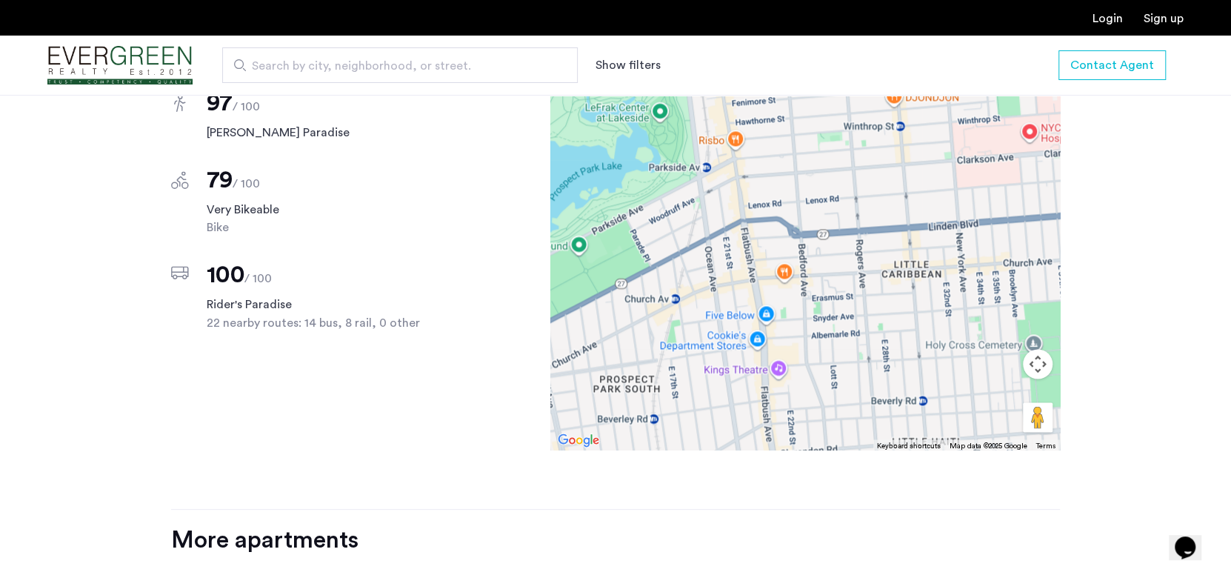
scroll to position [1482, 0]
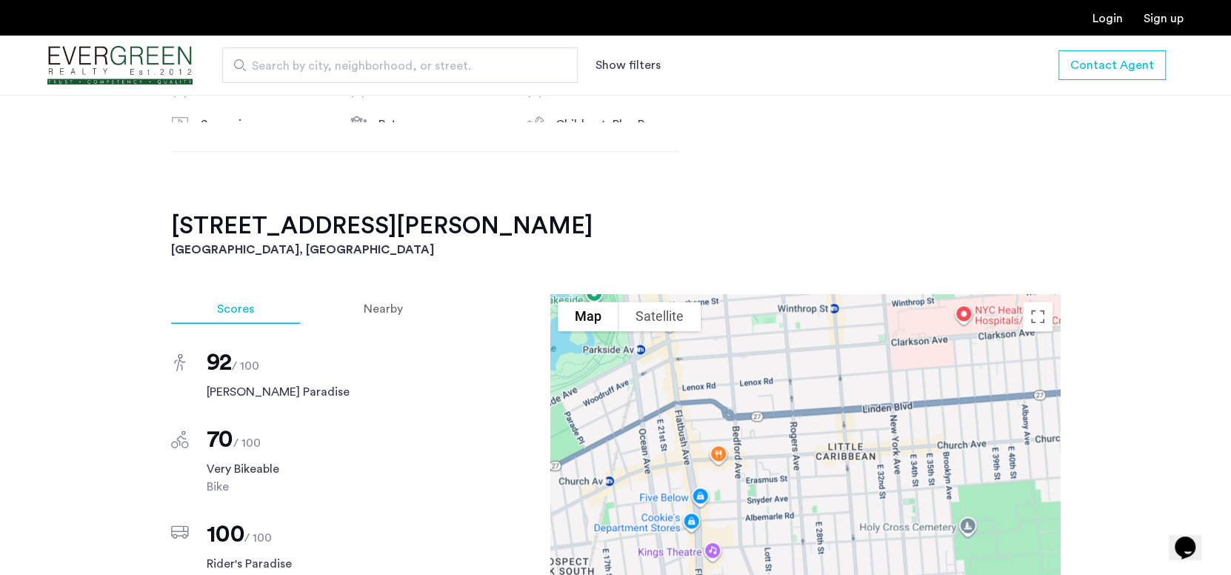
scroll to position [1407, 0]
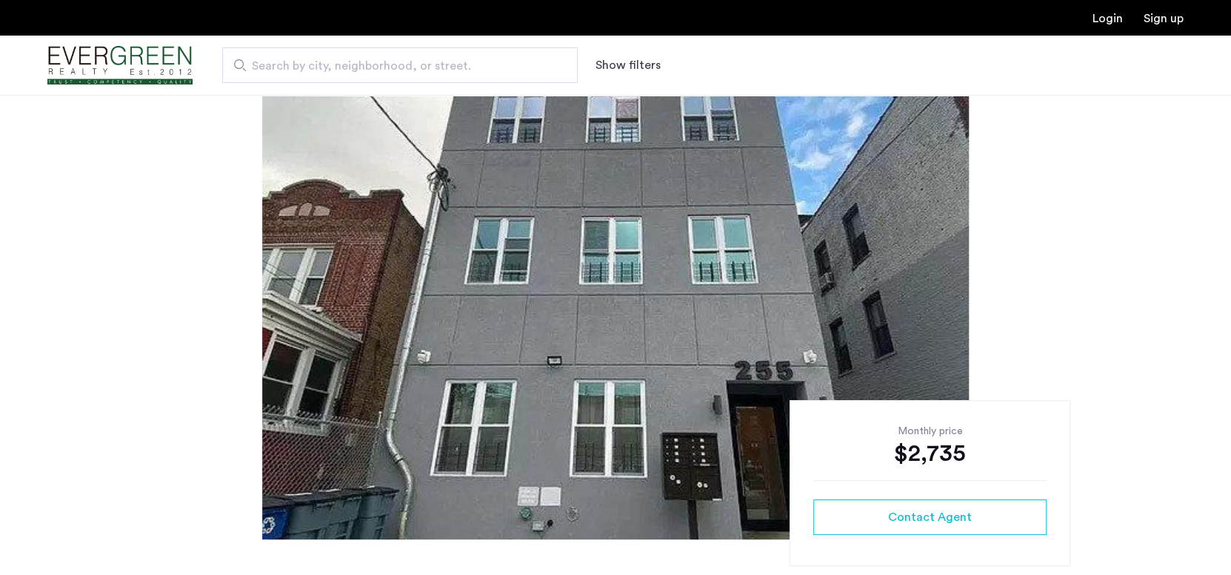
scroll to position [222, 0]
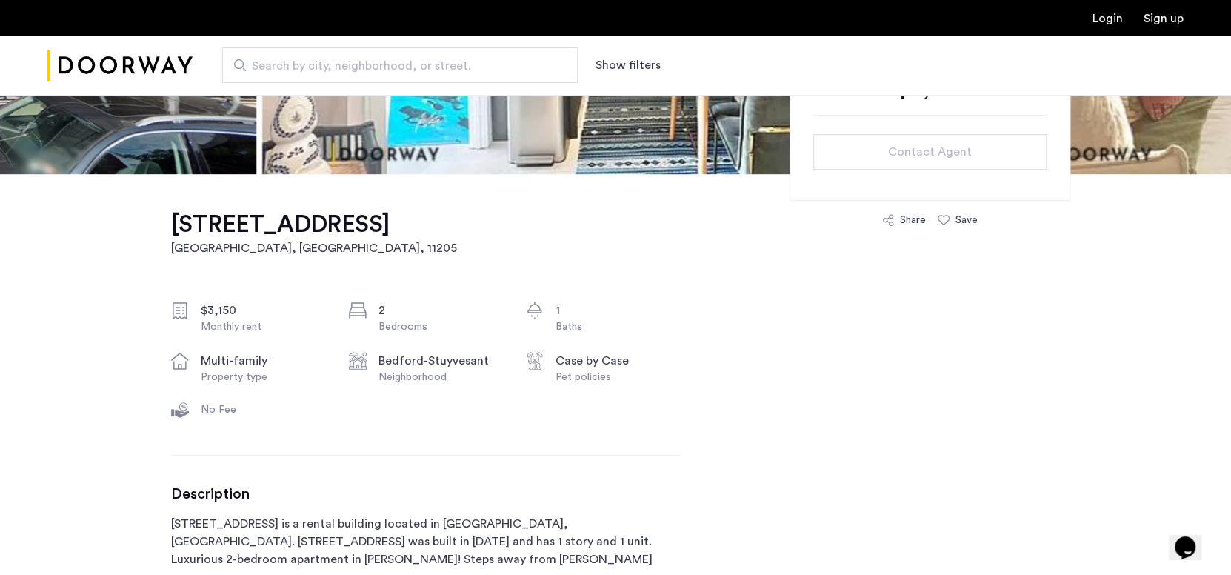
scroll to position [445, 0]
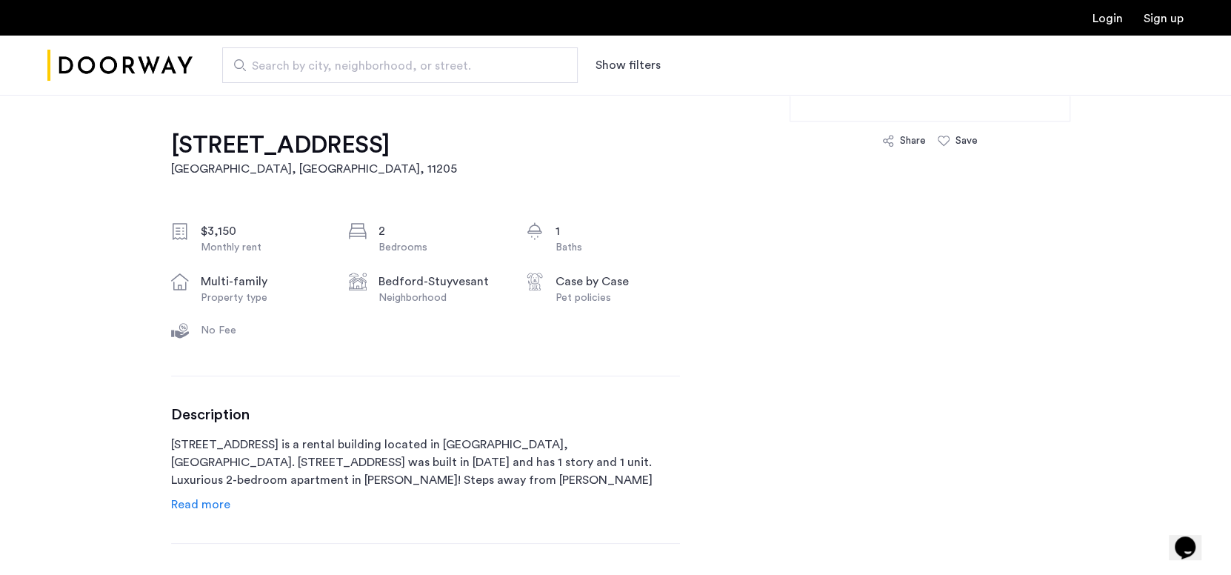
click at [190, 510] on span "Read more" at bounding box center [200, 505] width 59 height 12
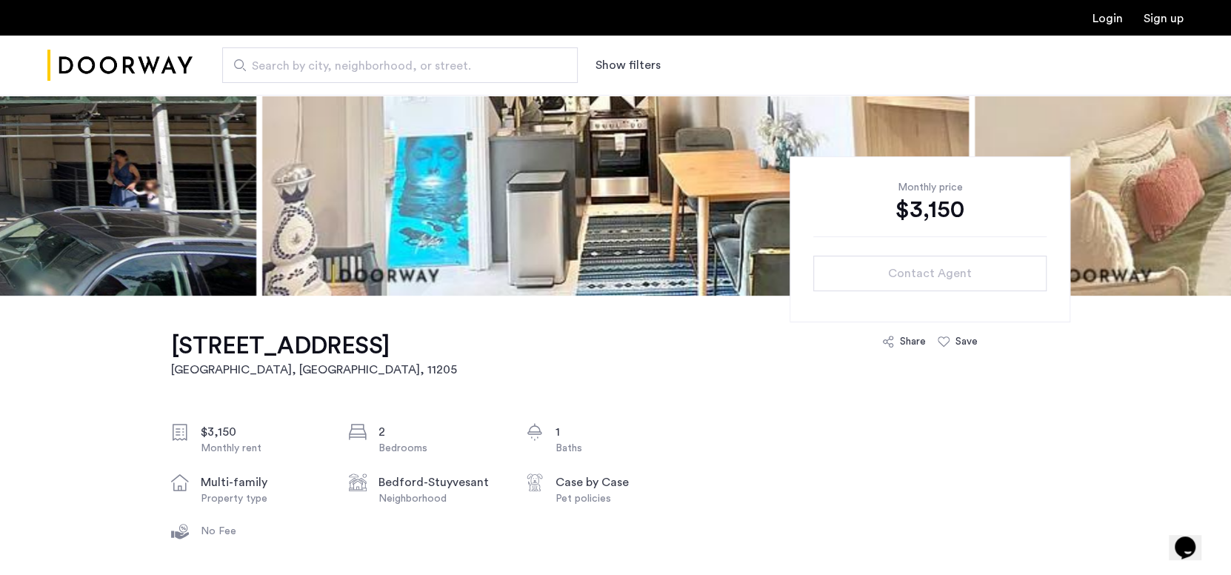
scroll to position [0, 0]
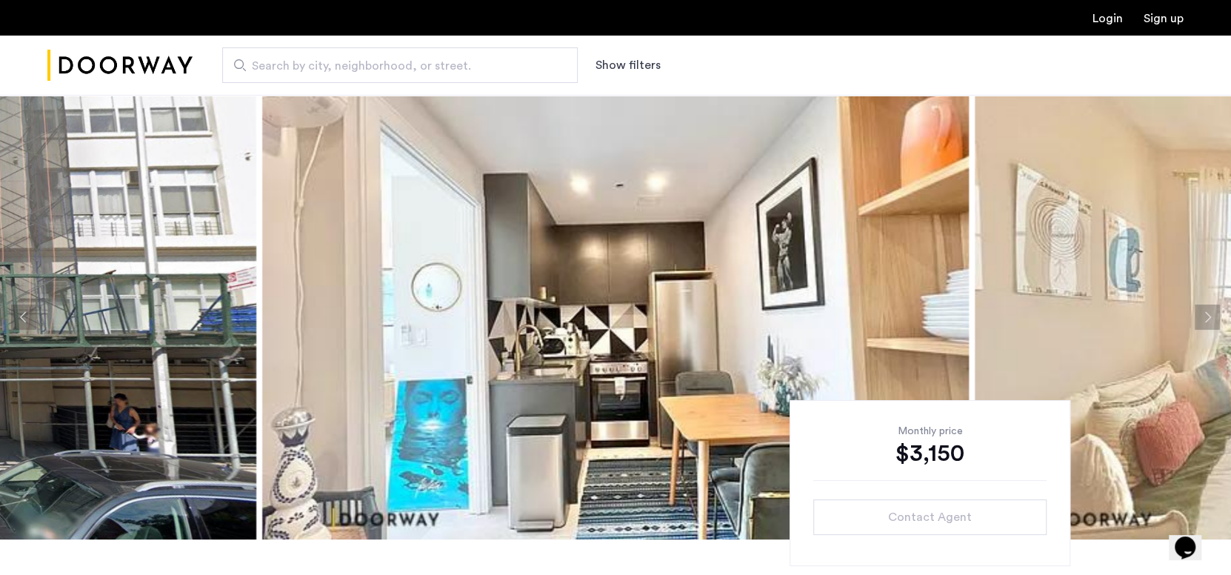
click at [615, 303] on img at bounding box center [615, 317] width 707 height 445
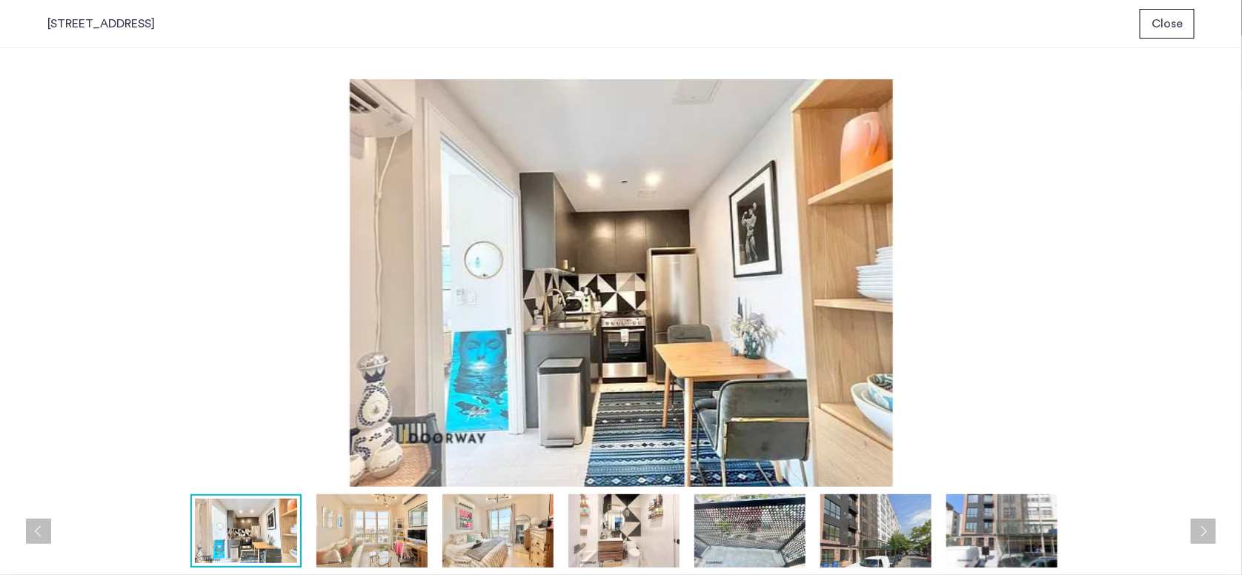
click at [339, 522] on img at bounding box center [371, 530] width 111 height 73
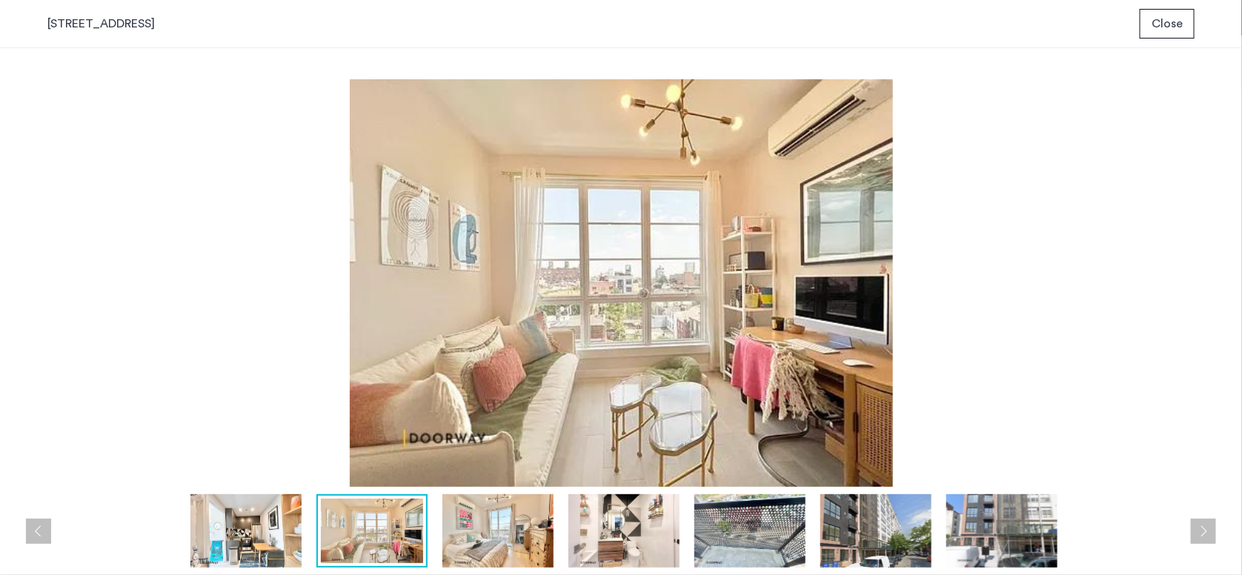
click at [508, 537] on img at bounding box center [497, 530] width 111 height 73
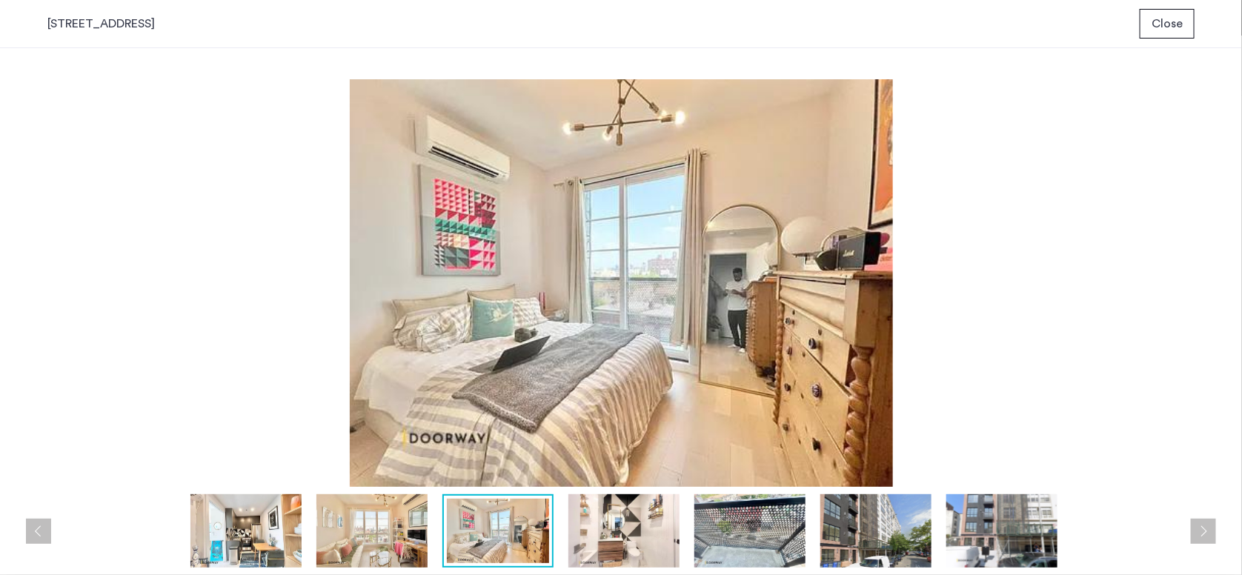
click at [642, 531] on img at bounding box center [623, 530] width 111 height 73
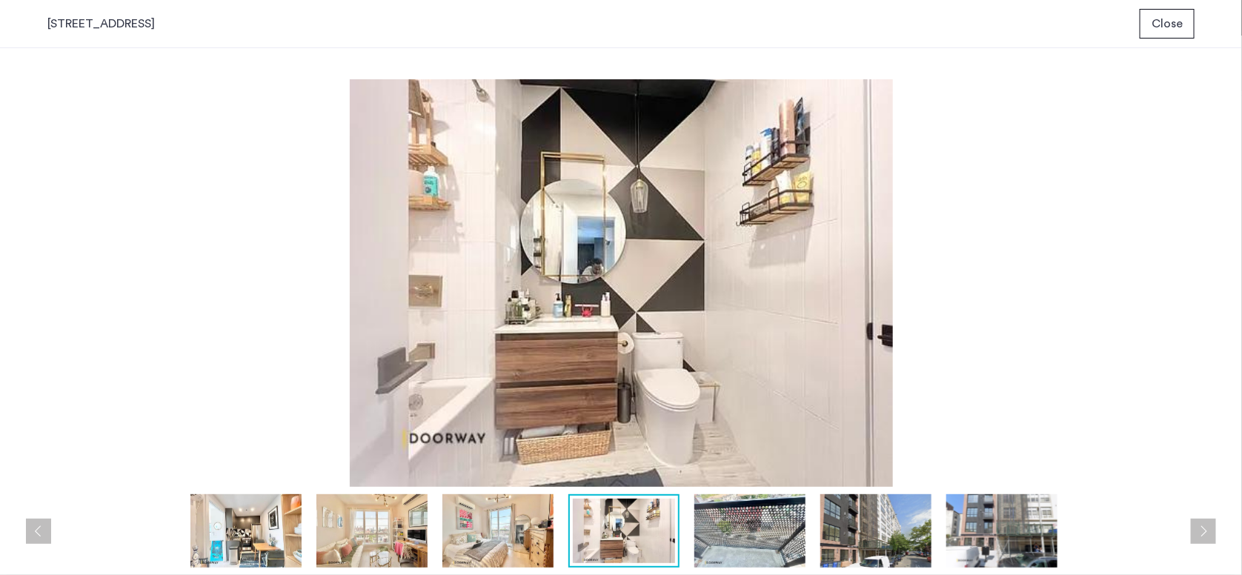
click at [720, 529] on img at bounding box center [749, 530] width 111 height 73
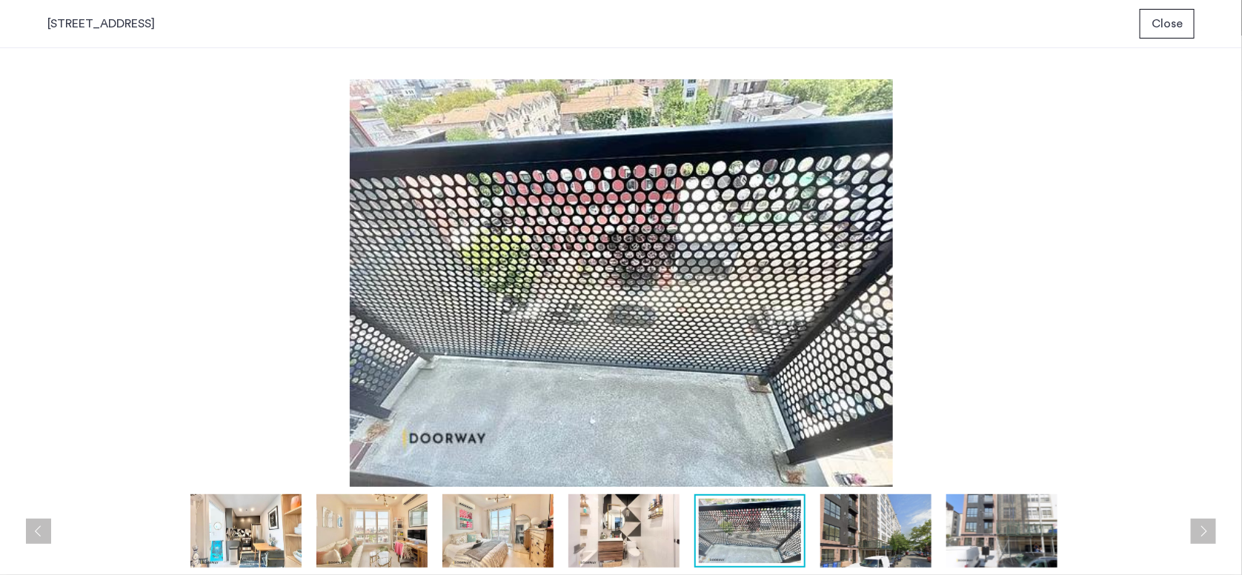
click at [820, 536] on img at bounding box center [875, 530] width 111 height 73
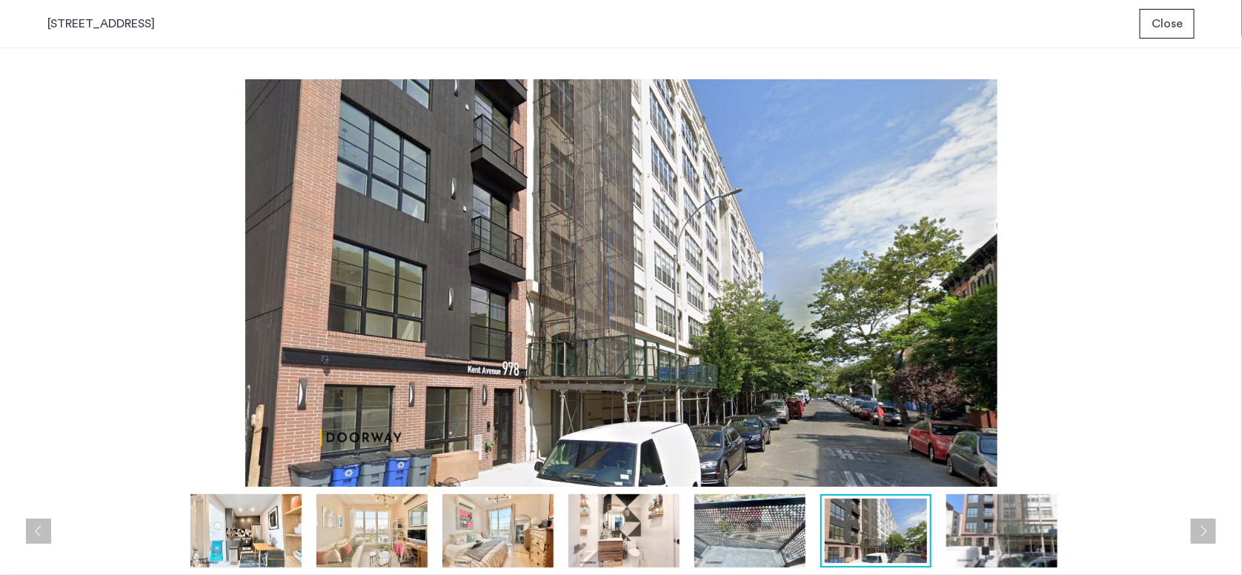
click at [1028, 526] on img at bounding box center [1001, 530] width 111 height 73
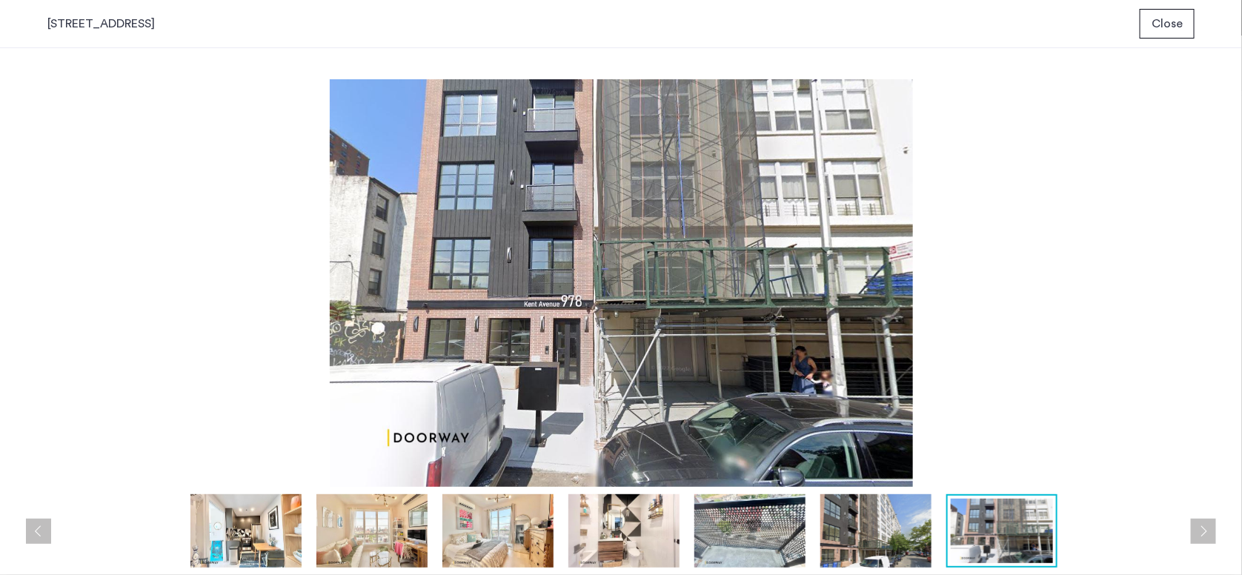
click at [479, 531] on img at bounding box center [497, 530] width 111 height 73
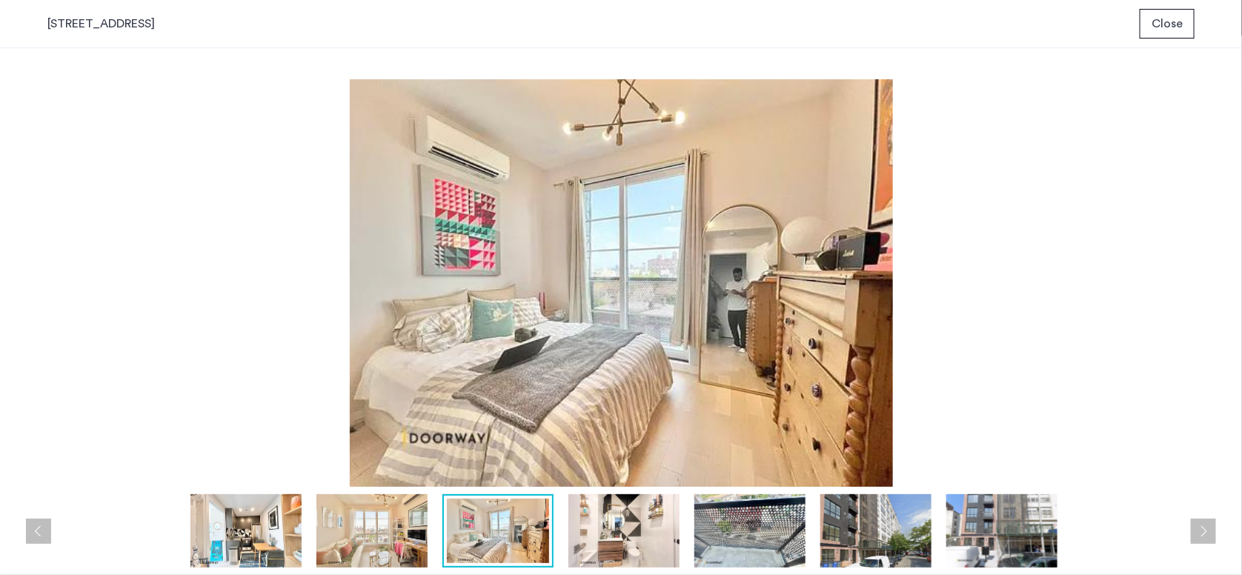
click at [391, 530] on img at bounding box center [371, 530] width 111 height 73
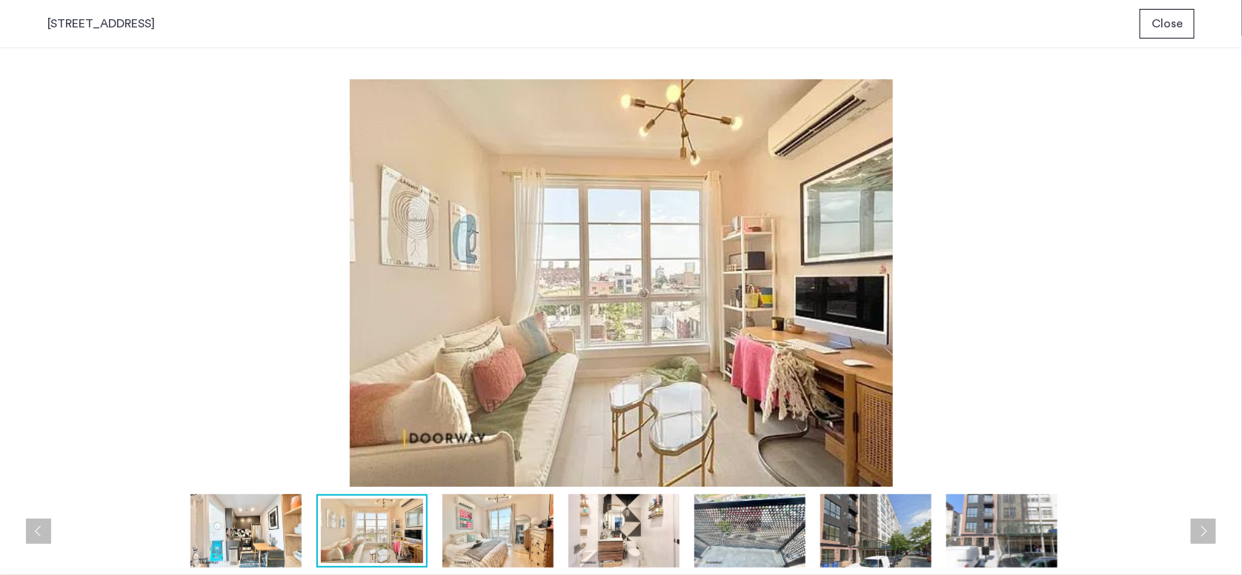
click at [265, 532] on img at bounding box center [245, 530] width 111 height 73
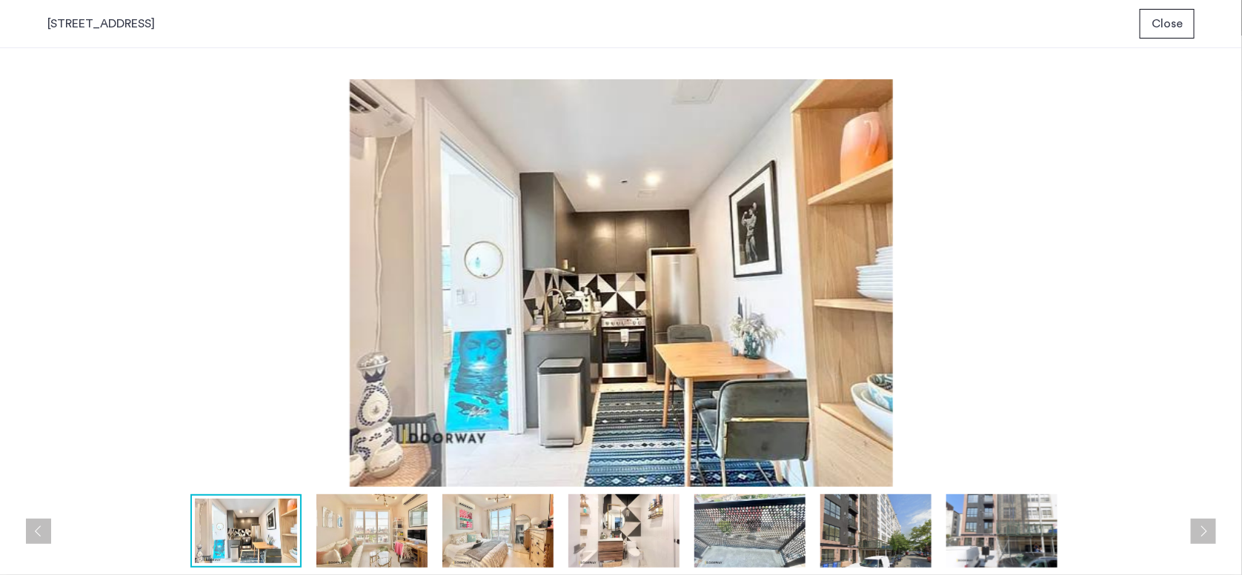
click at [352, 539] on img at bounding box center [371, 530] width 111 height 73
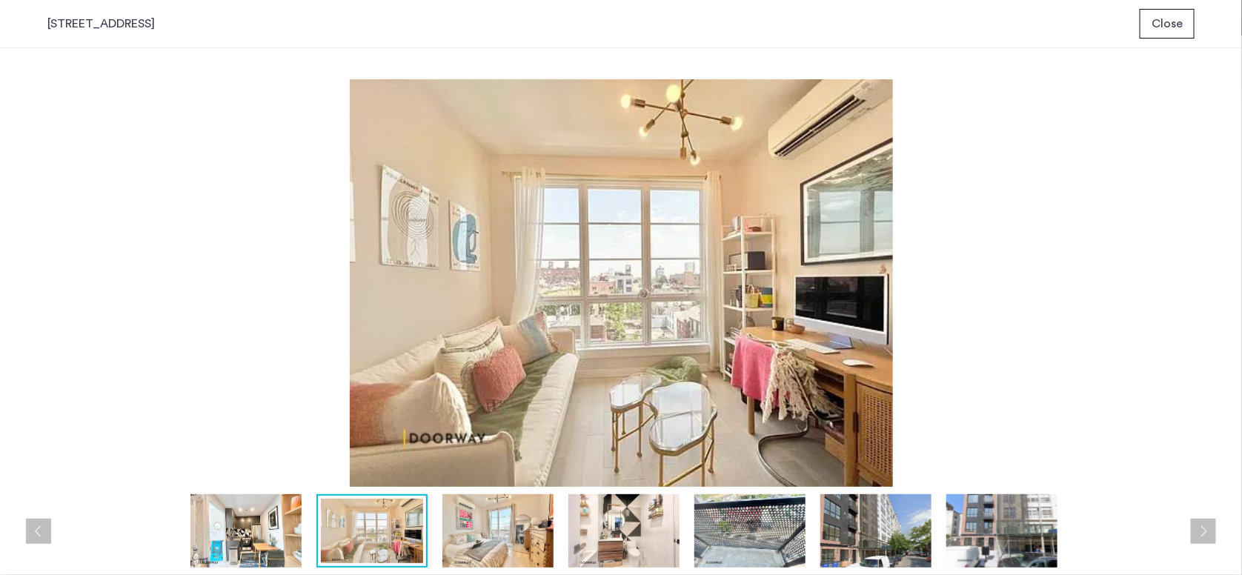
click at [287, 535] on img at bounding box center [245, 530] width 111 height 73
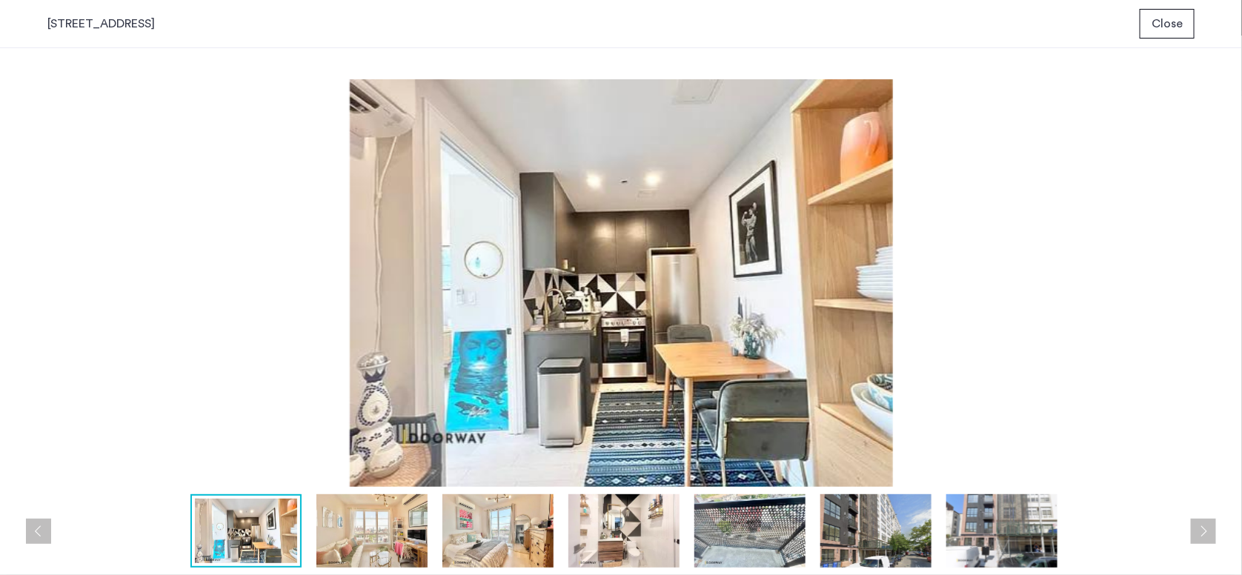
click at [380, 537] on img at bounding box center [371, 530] width 111 height 73
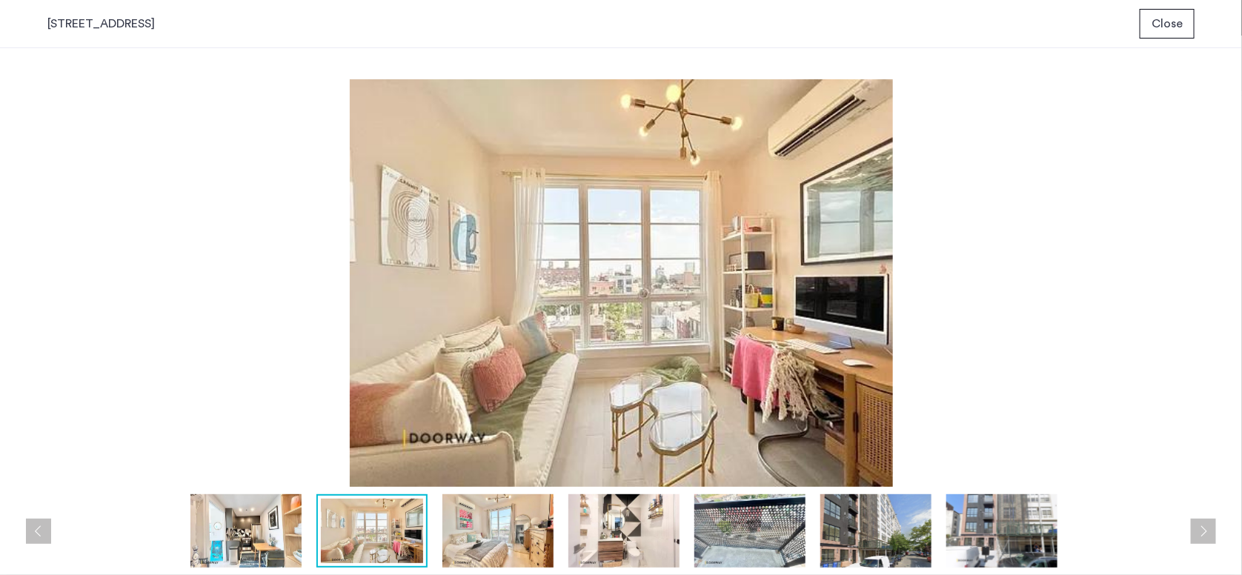
click at [502, 525] on img at bounding box center [497, 530] width 111 height 73
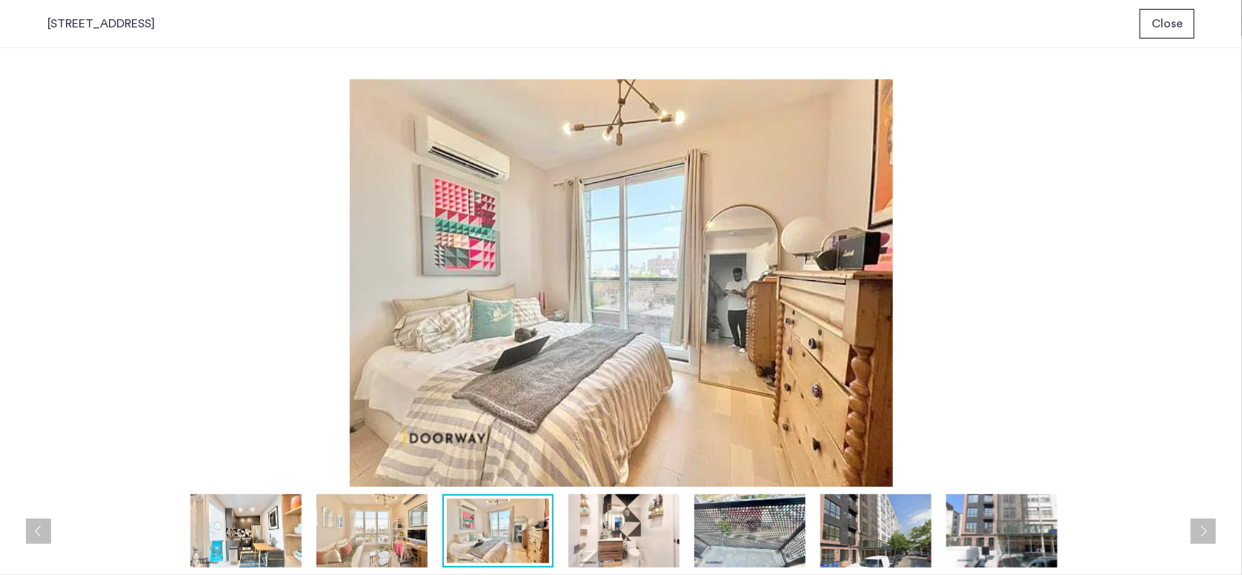
click at [586, 514] on img at bounding box center [623, 530] width 111 height 73
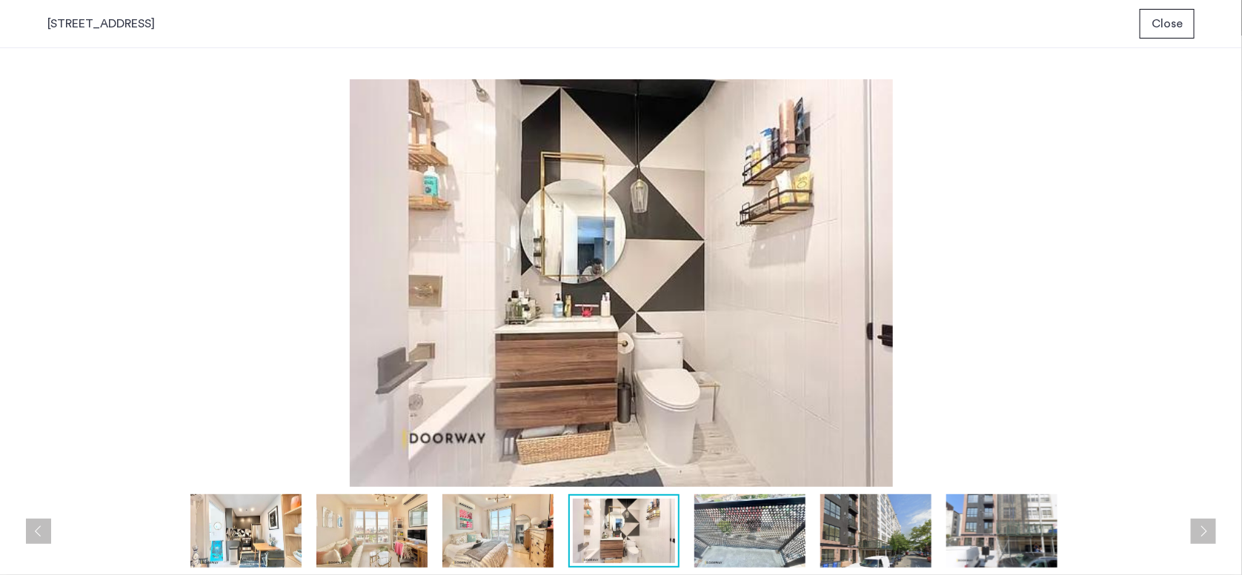
click at [1161, 21] on span "Close" at bounding box center [1166, 24] width 31 height 18
